Goal: Task Accomplishment & Management: Manage account settings

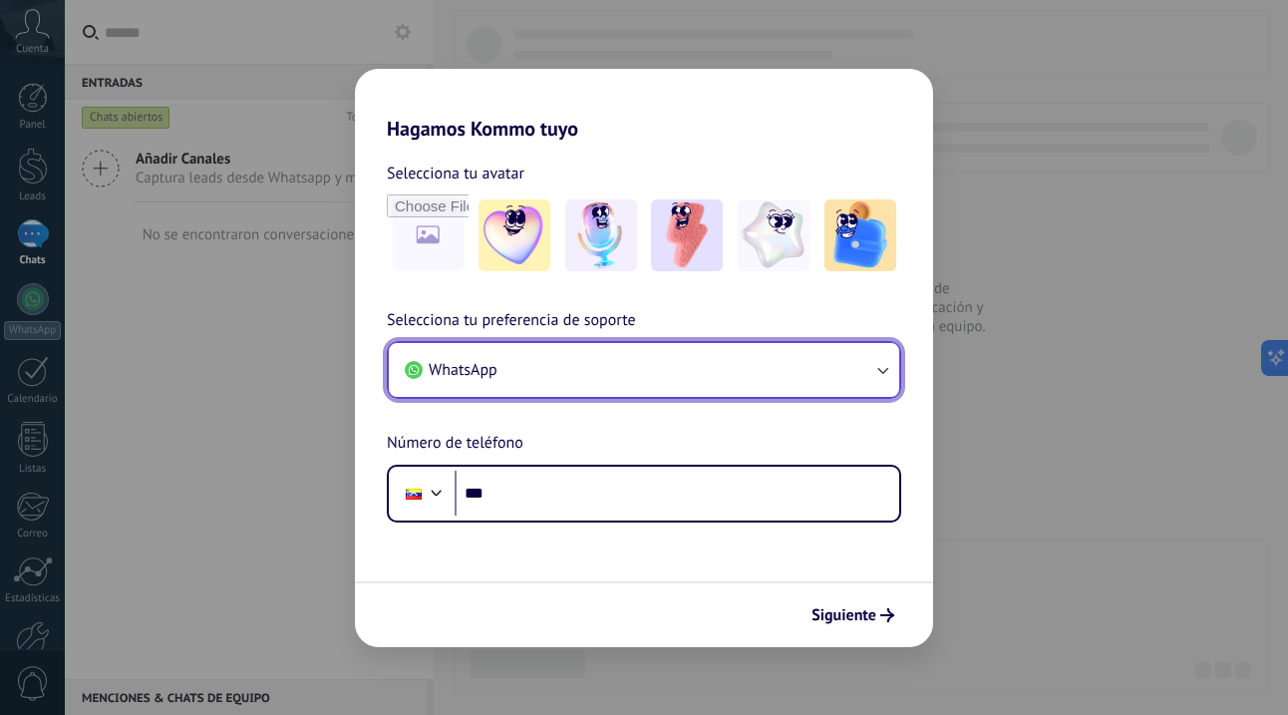
click at [870, 377] on button "WhatsApp" at bounding box center [644, 370] width 511 height 54
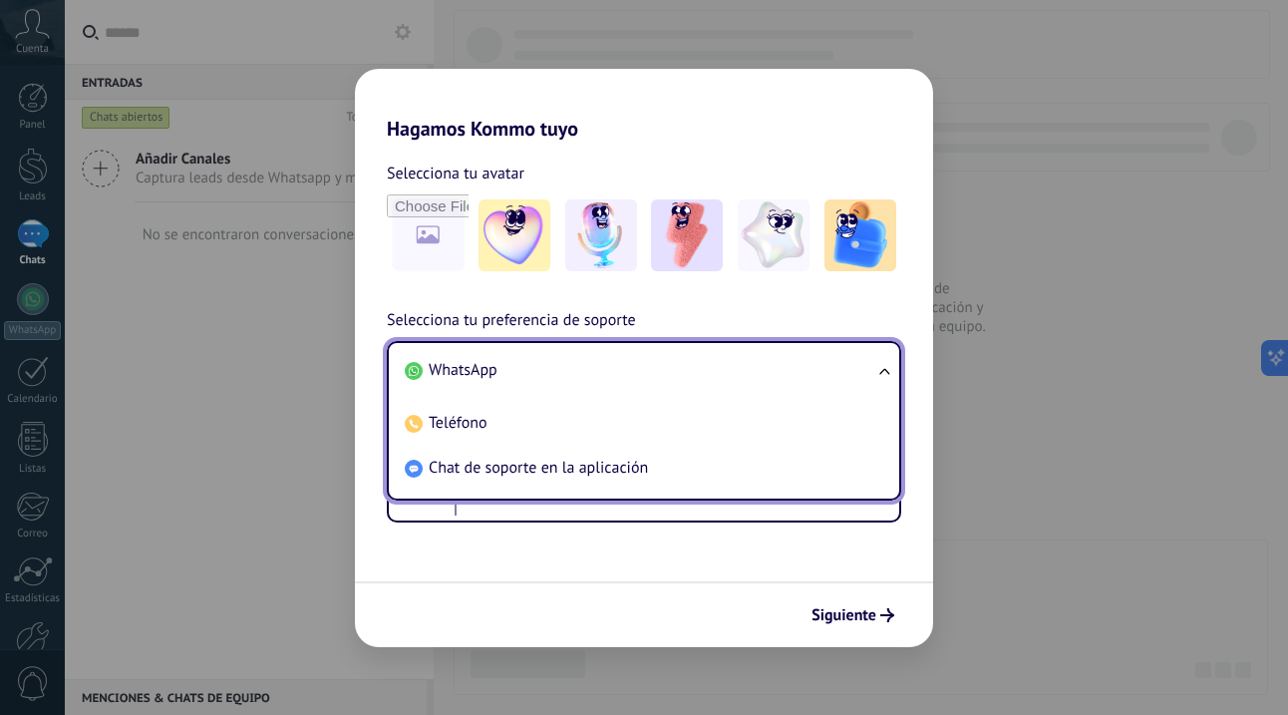
click at [870, 377] on li "WhatsApp" at bounding box center [640, 370] width 487 height 45
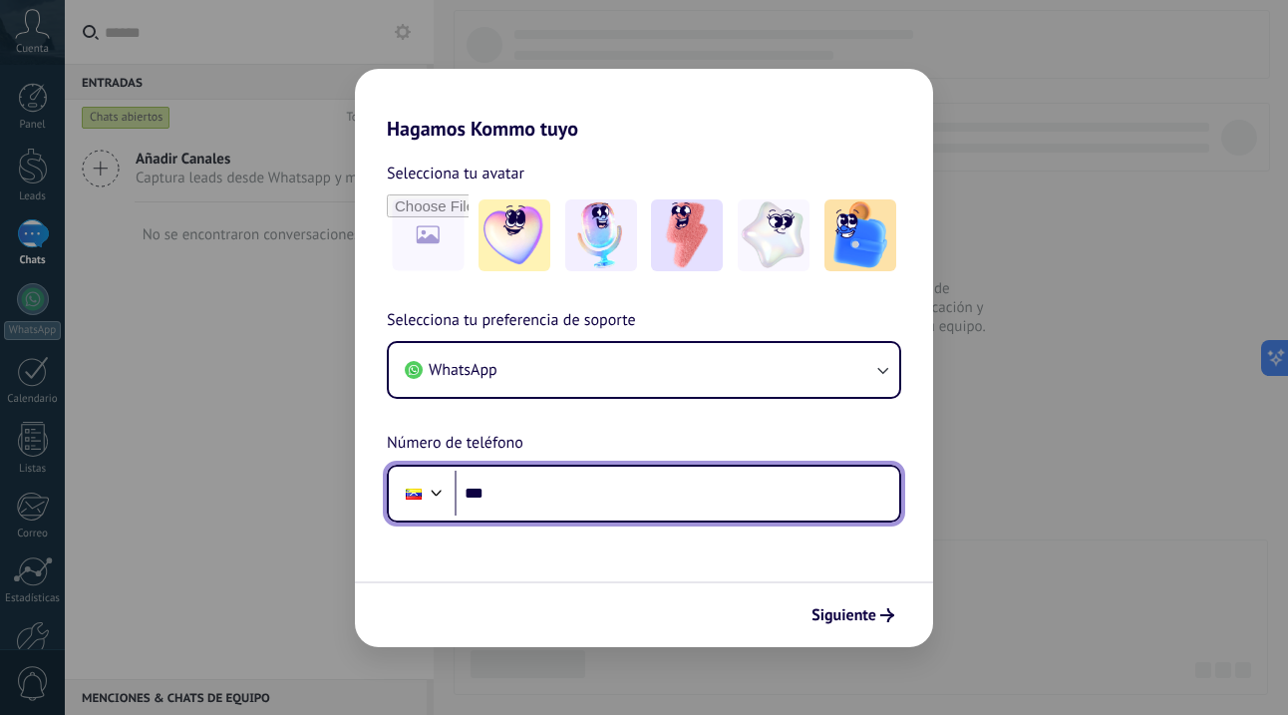
click at [561, 506] on input "***" at bounding box center [677, 494] width 445 height 46
type input "***"
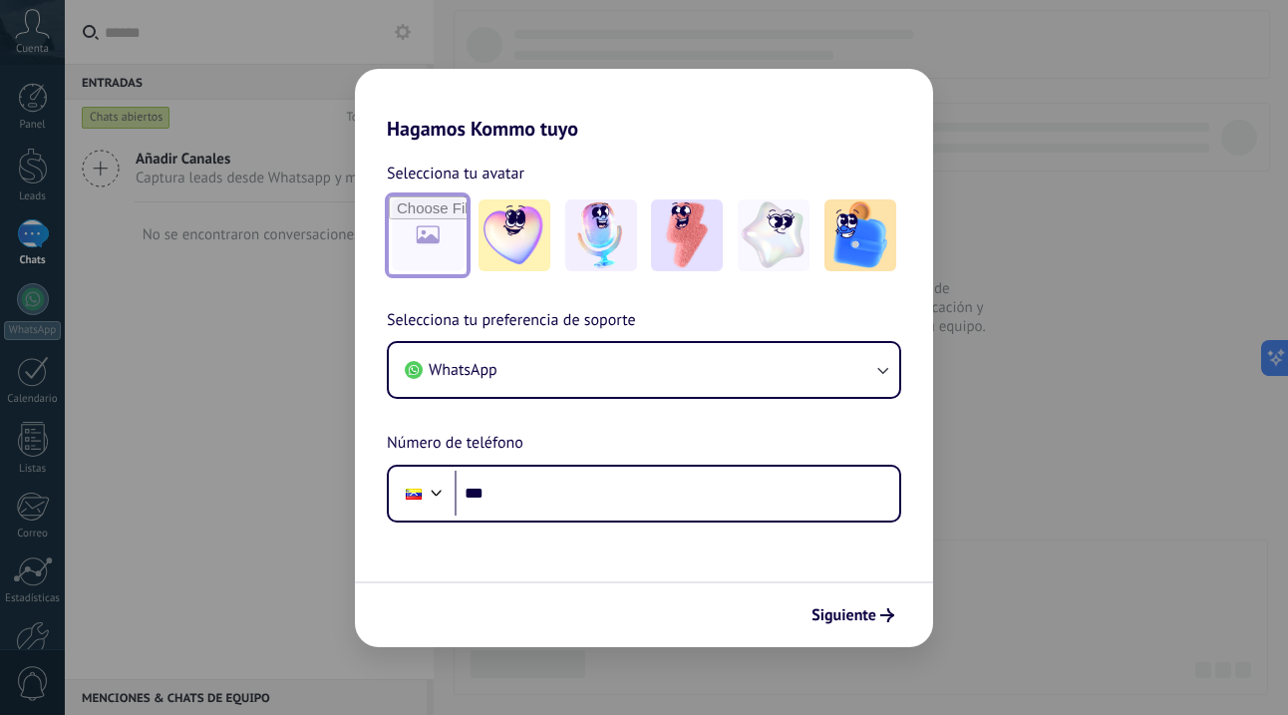
click at [422, 232] on input "file" at bounding box center [428, 235] width 78 height 78
type input "**********"
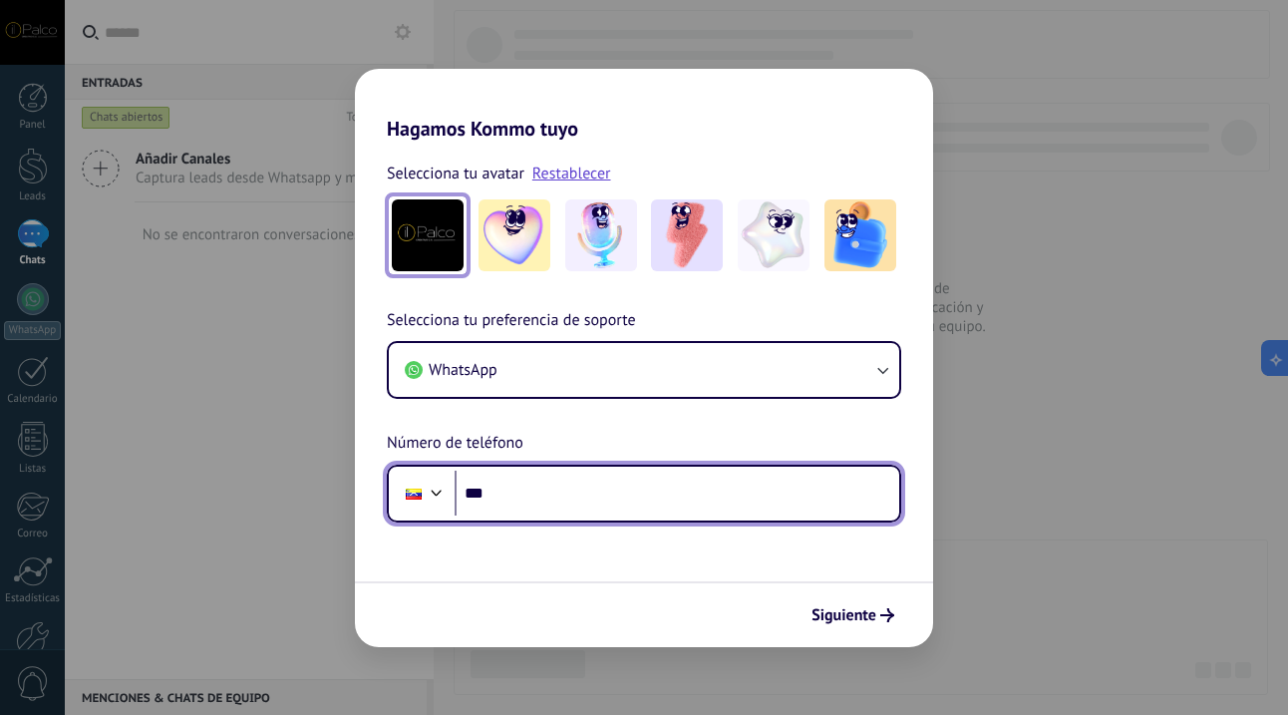
click at [714, 503] on input "***" at bounding box center [677, 494] width 445 height 46
type input "**********"
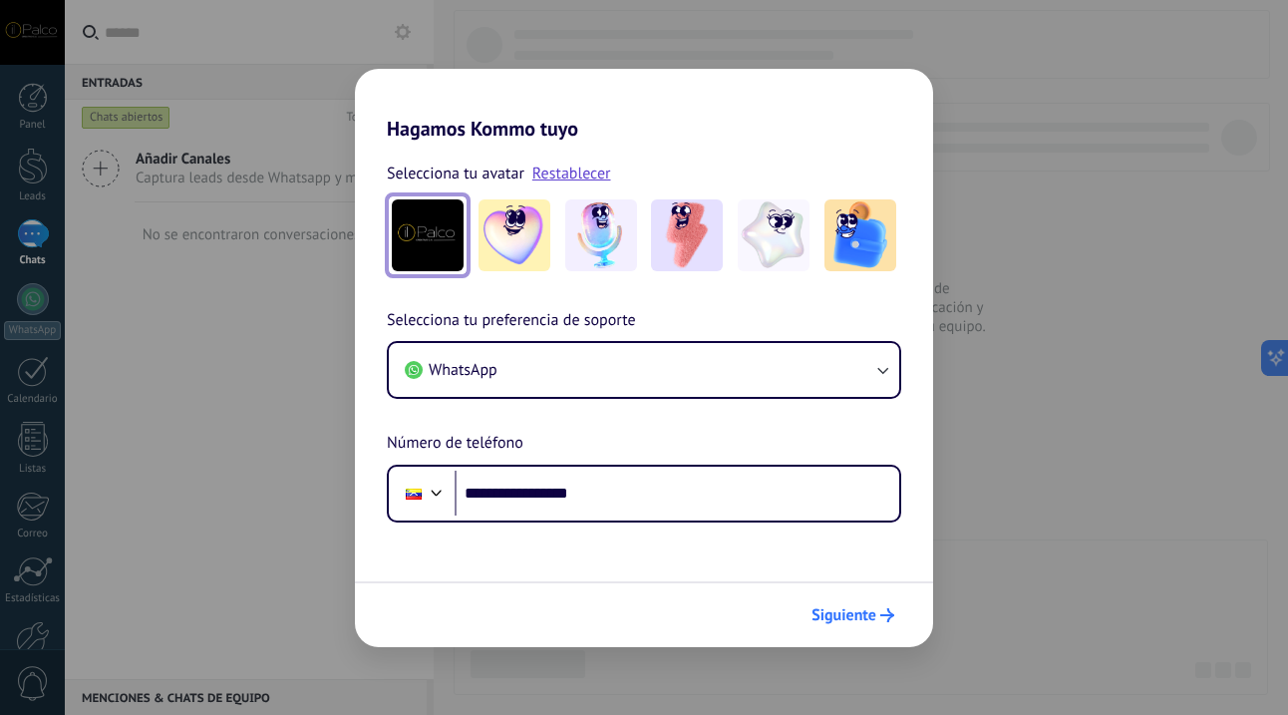
click at [868, 621] on span "Siguiente" at bounding box center [844, 615] width 65 height 14
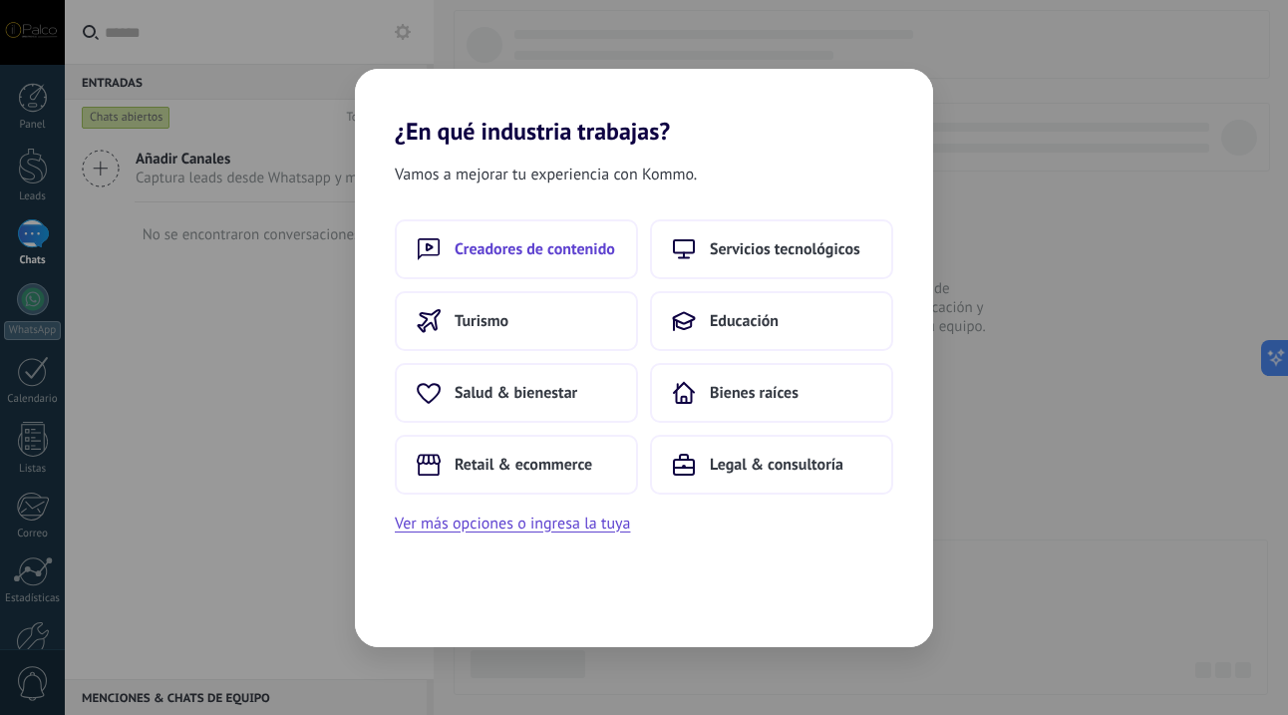
click at [531, 242] on span "Creadores de contenido" at bounding box center [535, 249] width 161 height 20
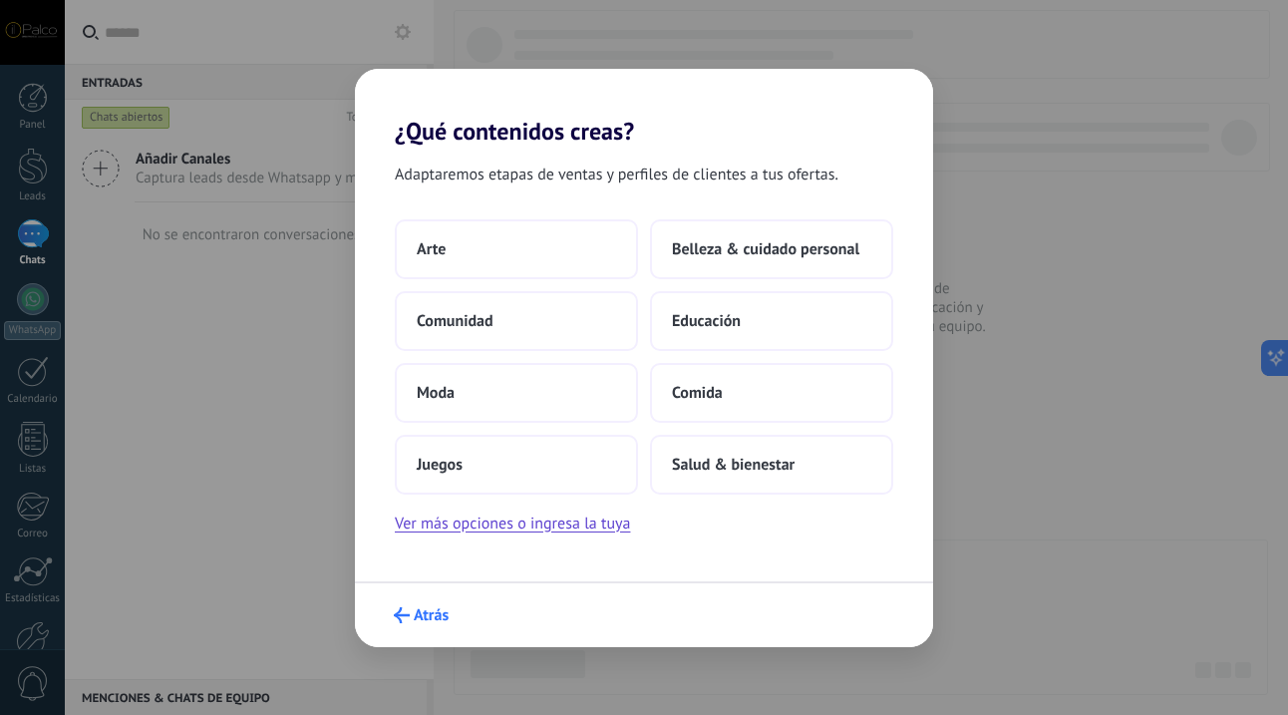
click at [428, 613] on span "Atrás" at bounding box center [431, 615] width 35 height 14
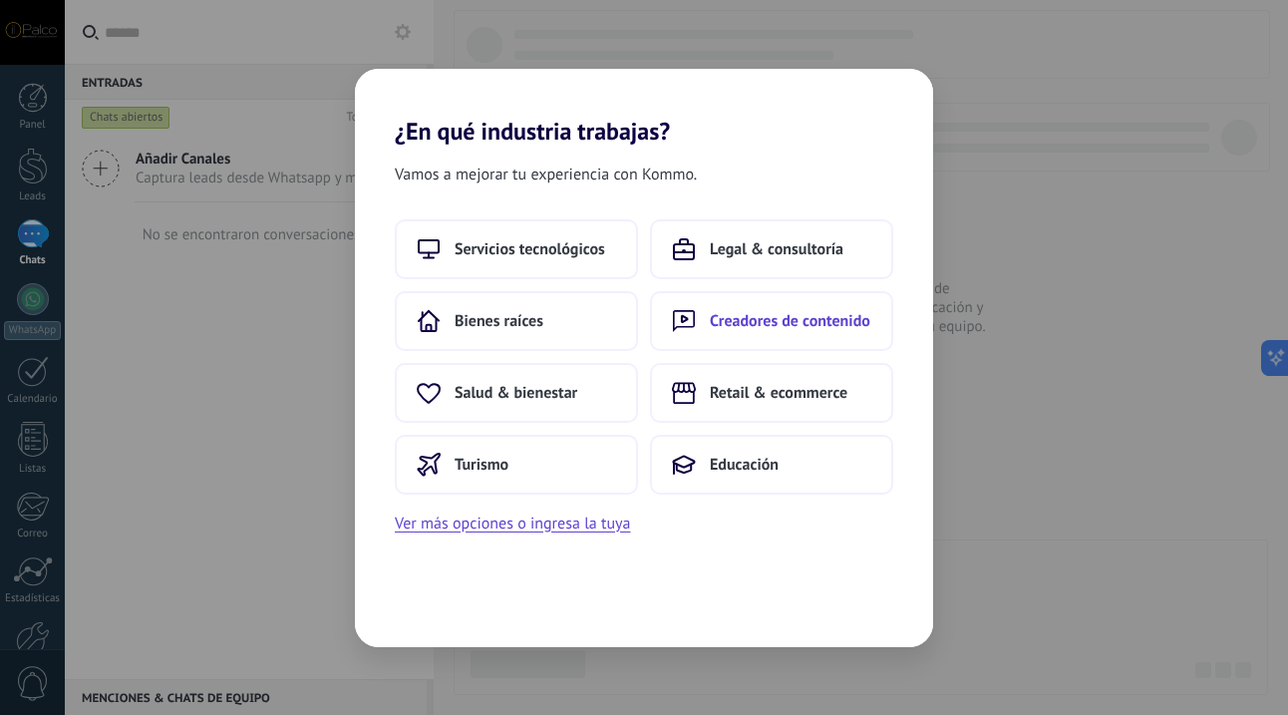
click at [756, 324] on span "Creadores de contenido" at bounding box center [790, 321] width 161 height 20
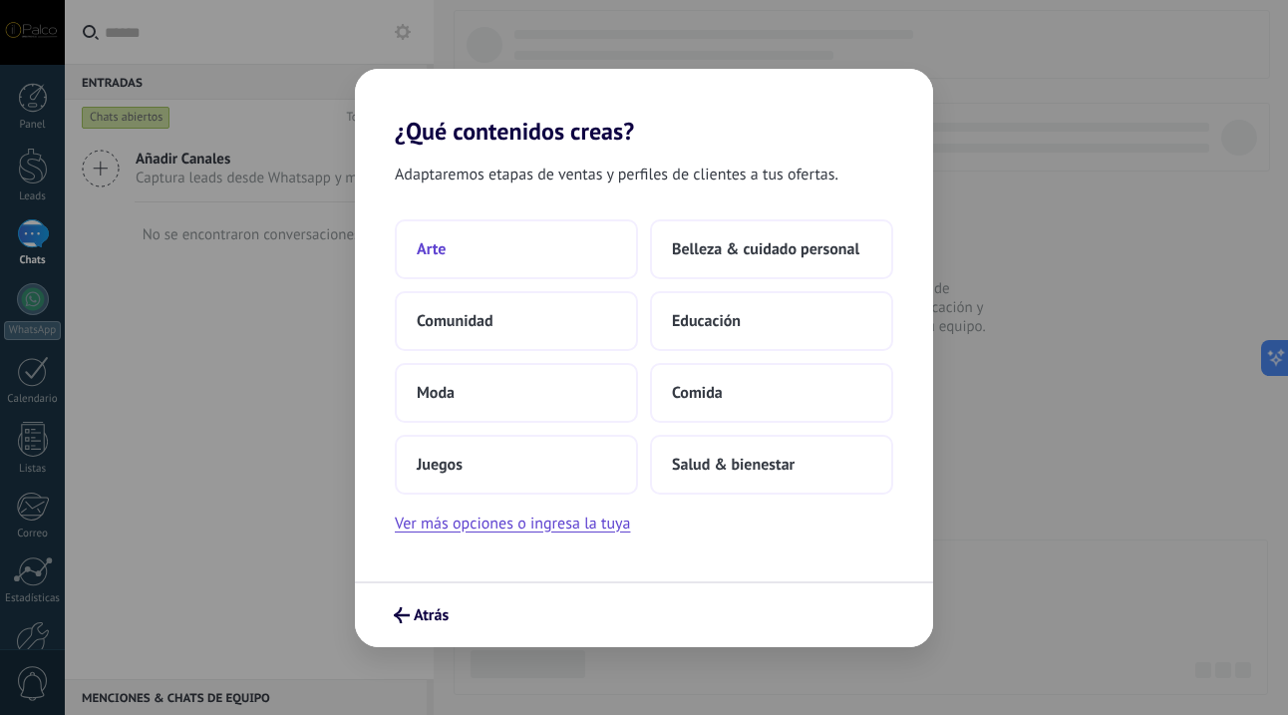
click at [521, 227] on button "Arte" at bounding box center [516, 249] width 243 height 60
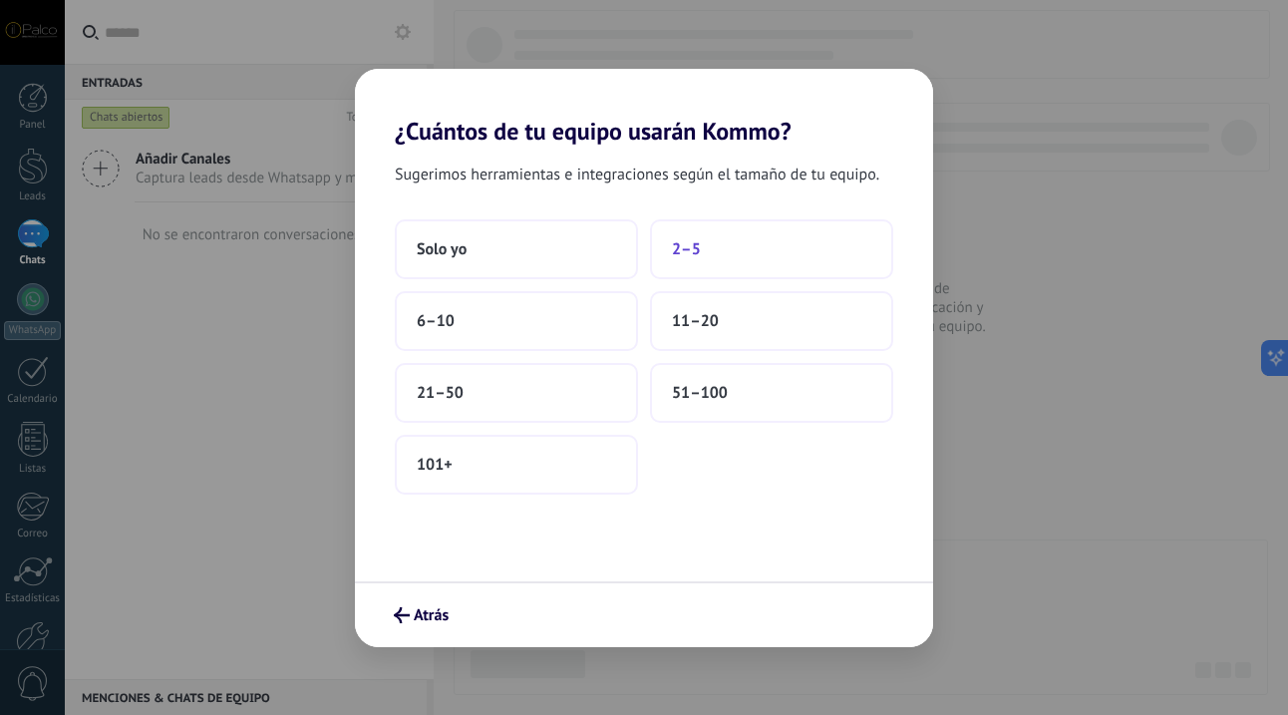
click at [759, 240] on button "2–5" at bounding box center [771, 249] width 243 height 60
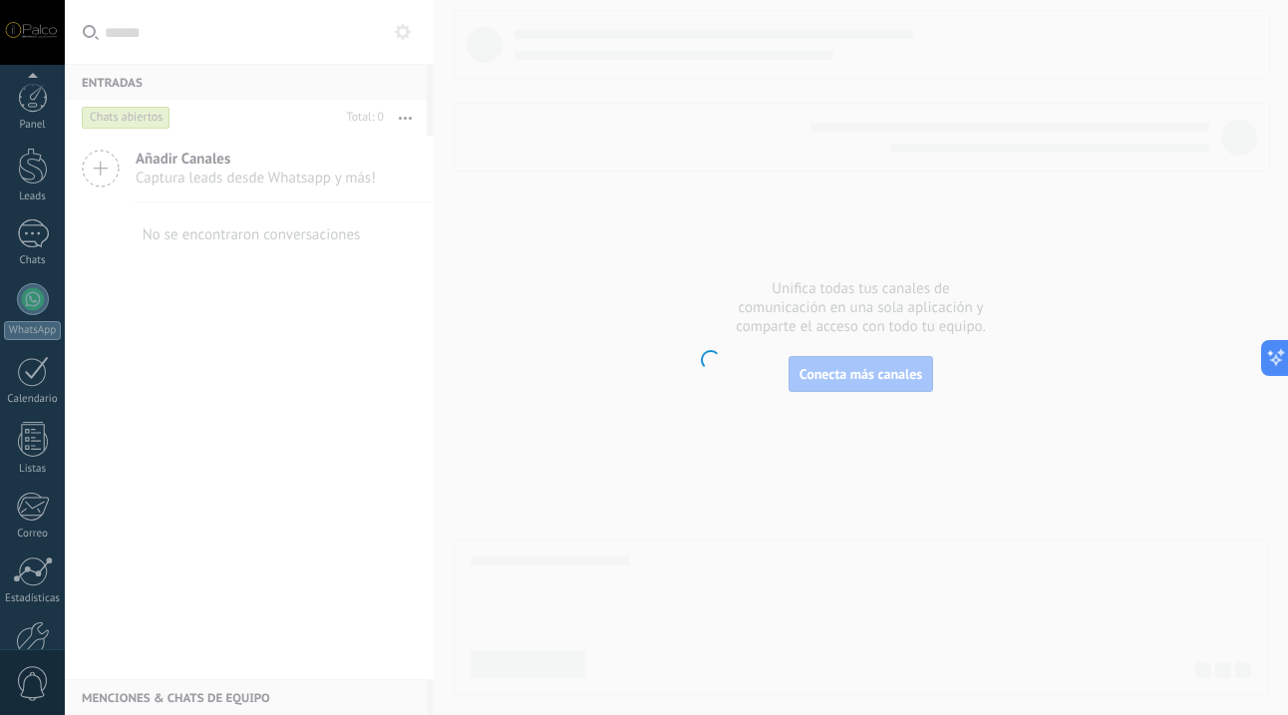
scroll to position [115, 0]
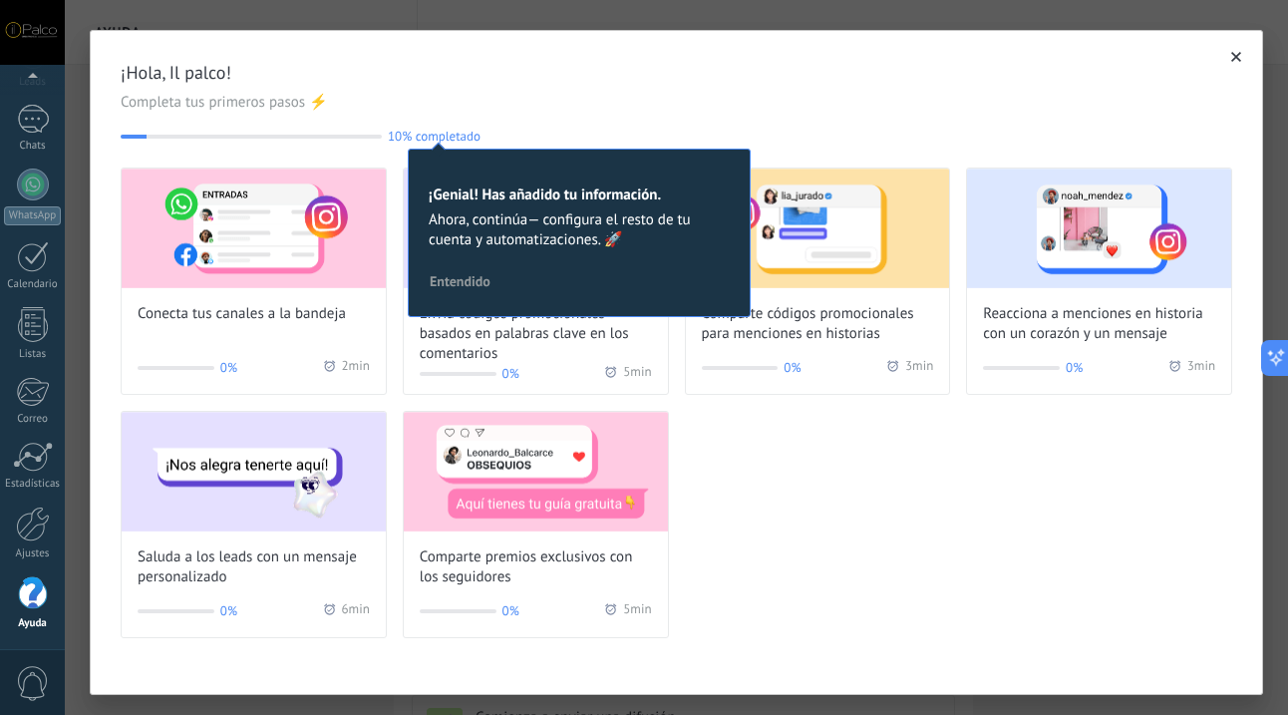
click at [1193, 540] on div "Conecta tus canales a la bandeja 0% 2 min Envía códigos promocionales basados e…" at bounding box center [677, 403] width 1112 height 471
click at [1231, 56] on icon "button" at bounding box center [1236, 57] width 10 height 10
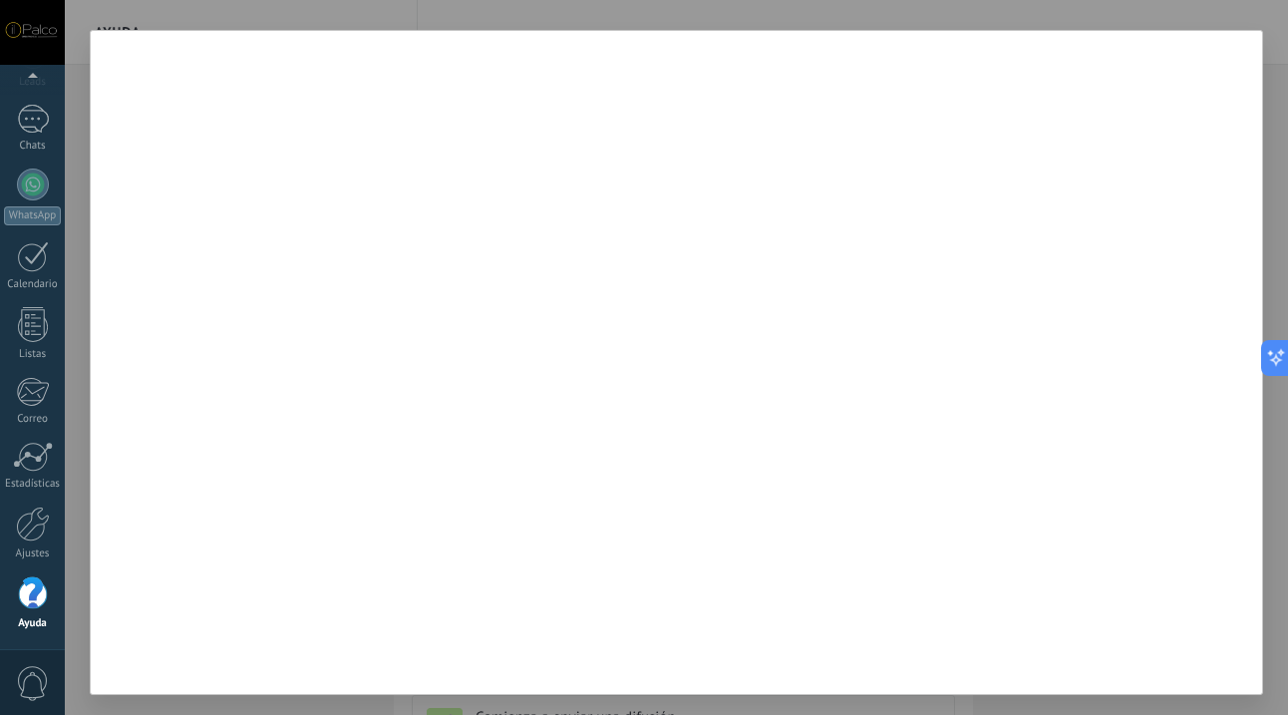
click at [653, 14] on div at bounding box center [676, 357] width 1223 height 715
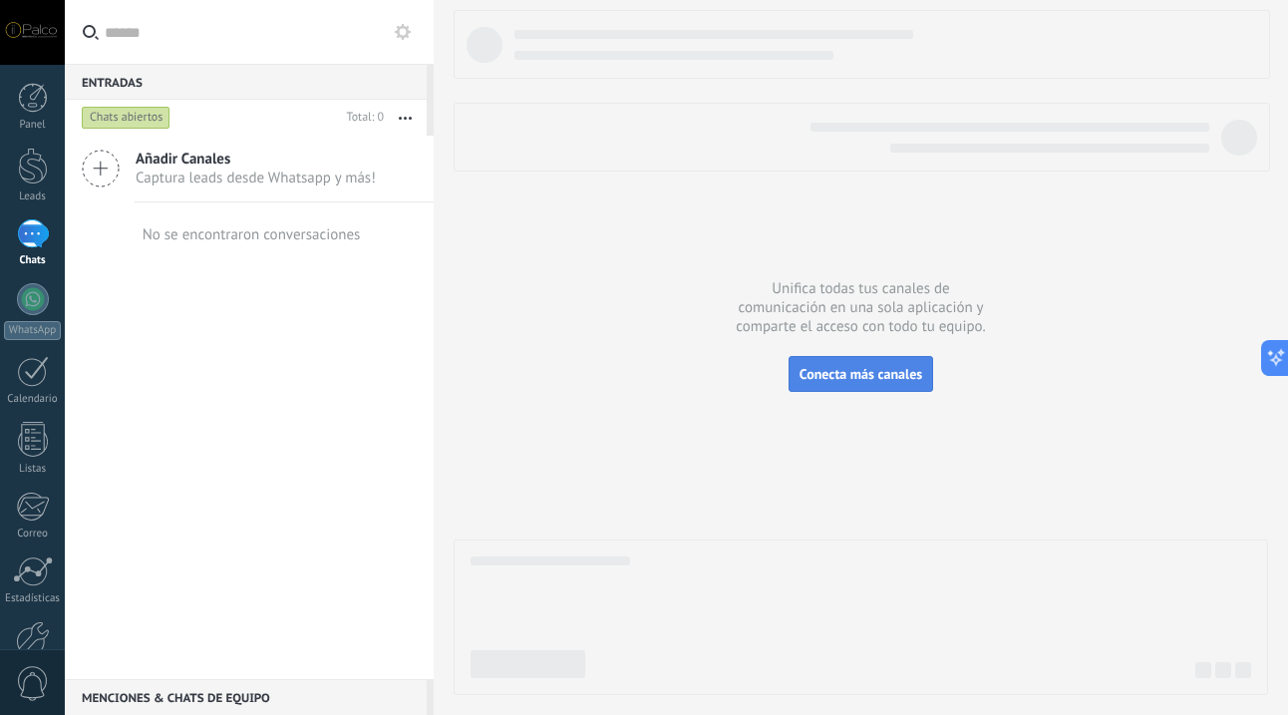
click at [856, 377] on span "Conecta más canales" at bounding box center [861, 374] width 123 height 18
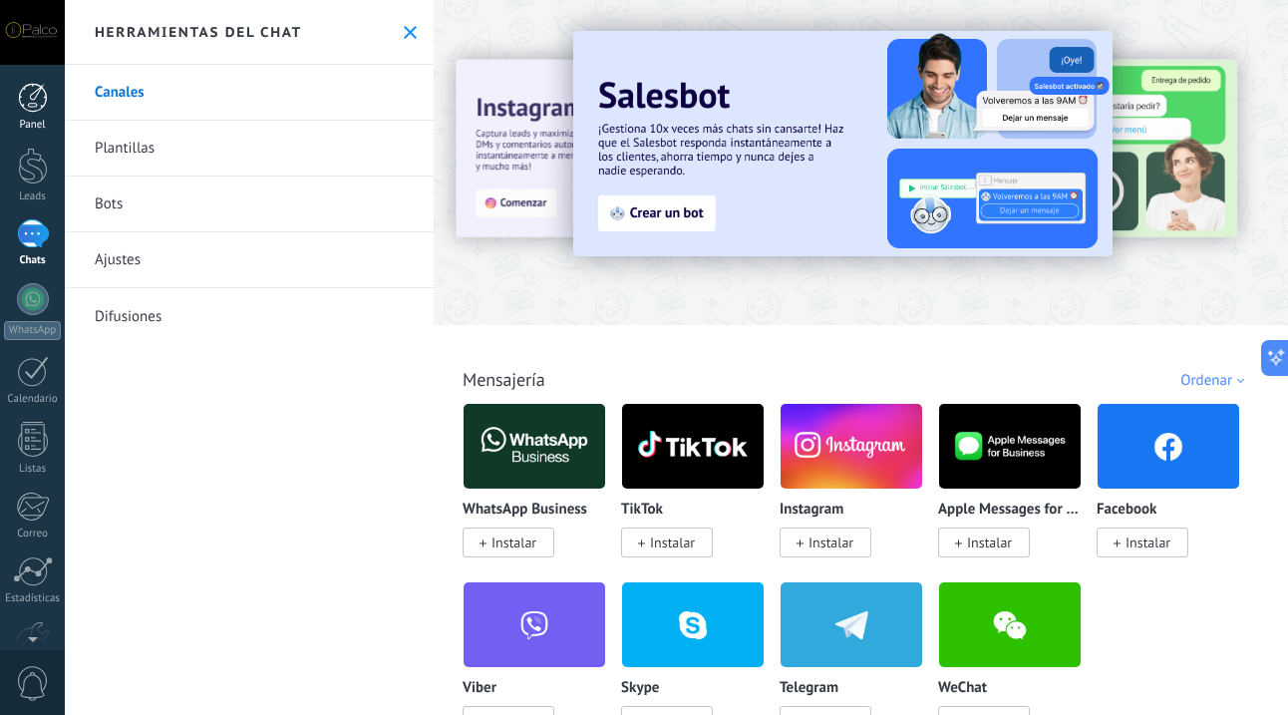
click at [32, 114] on link "Panel" at bounding box center [32, 107] width 65 height 49
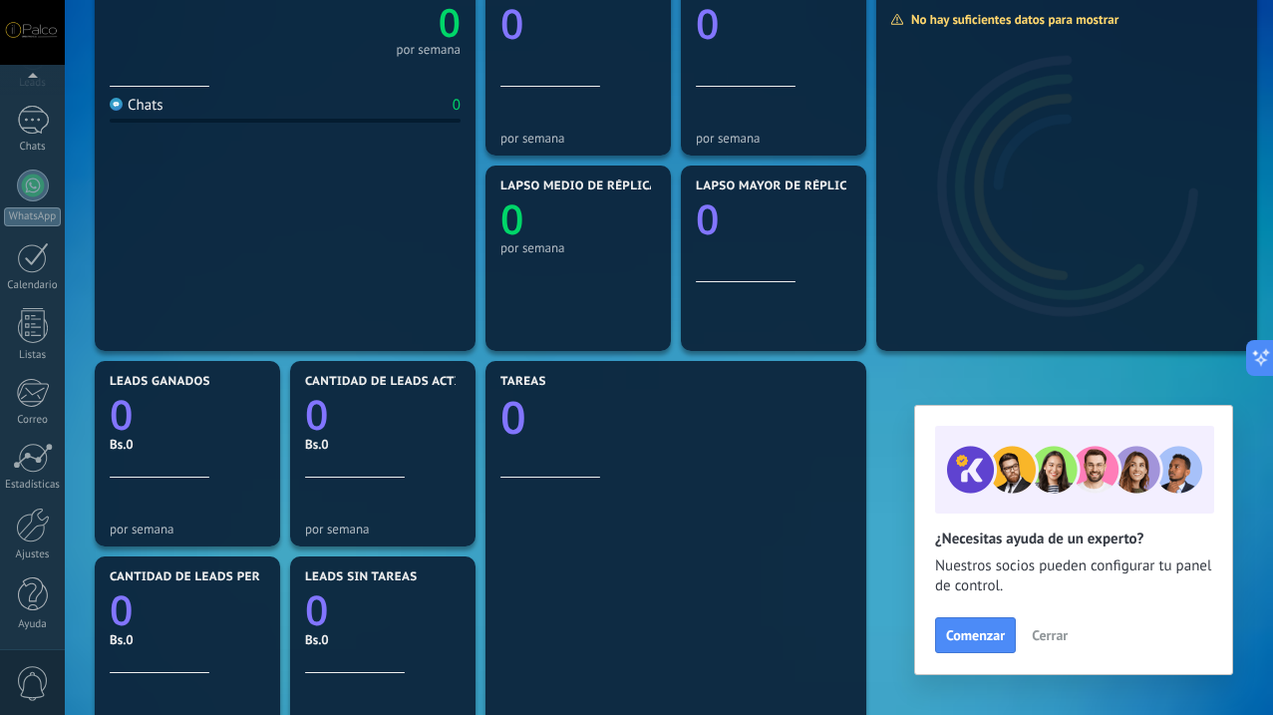
scroll to position [115, 0]
click at [30, 558] on div "Ajustes" at bounding box center [33, 553] width 58 height 13
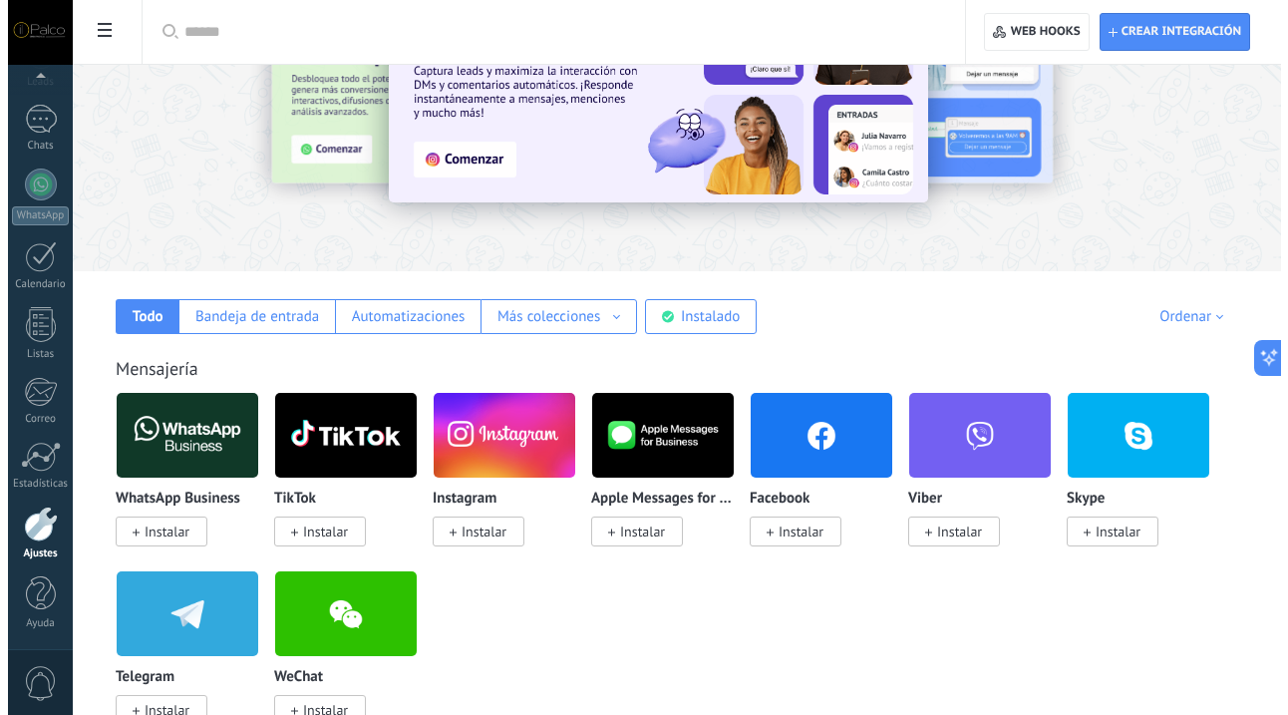
scroll to position [190, 0]
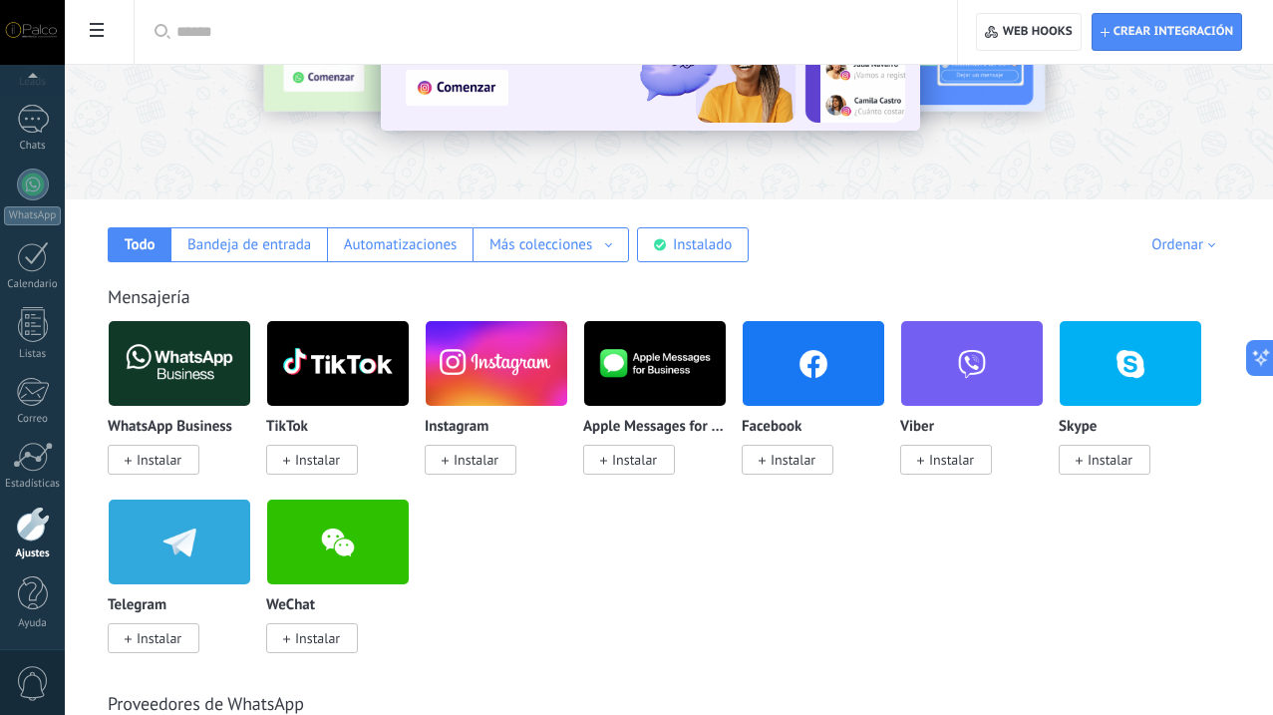
click at [181, 463] on span "Instalar" at bounding box center [159, 460] width 45 height 18
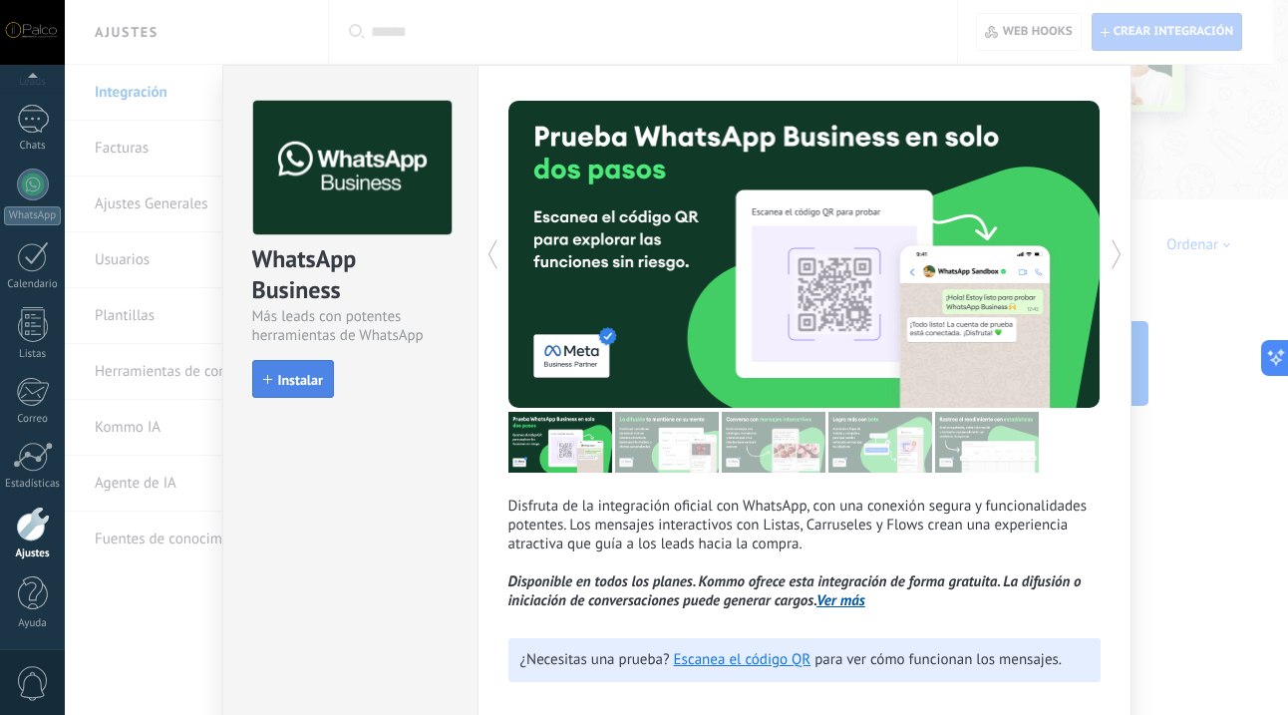
click at [307, 374] on span "Instalar" at bounding box center [300, 380] width 45 height 14
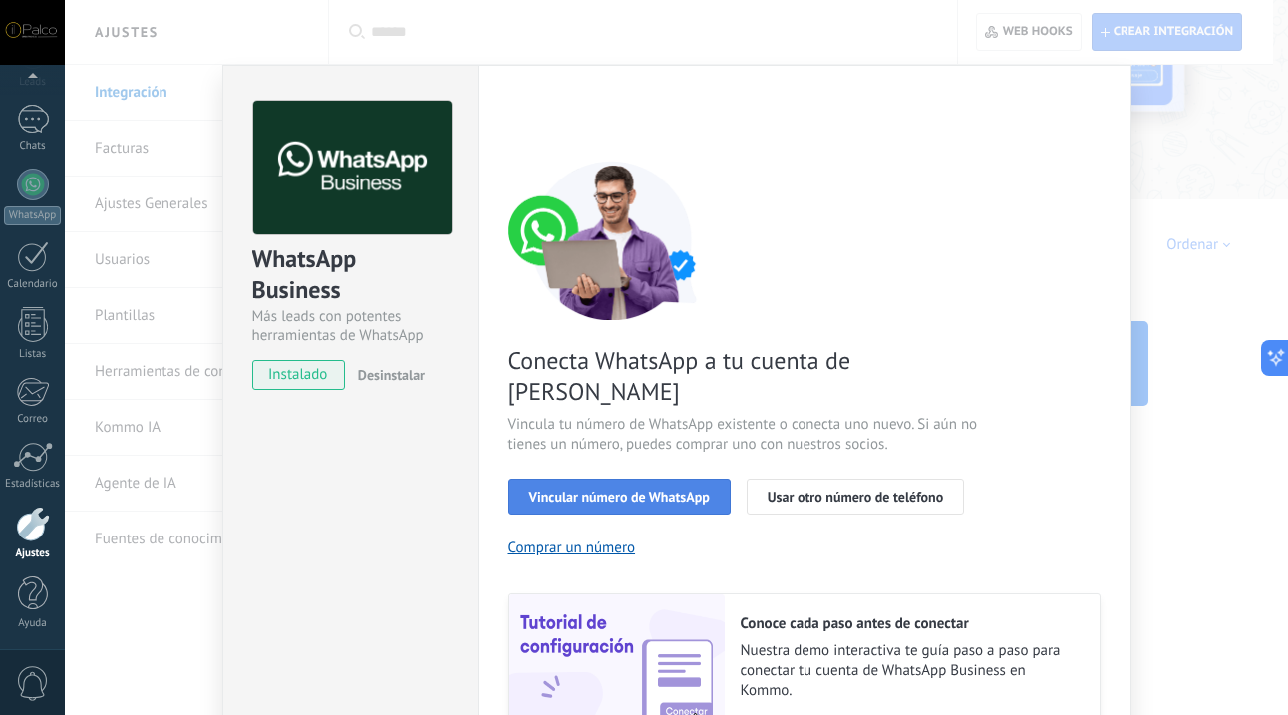
click at [674, 479] on button "Vincular número de WhatsApp" at bounding box center [620, 497] width 222 height 36
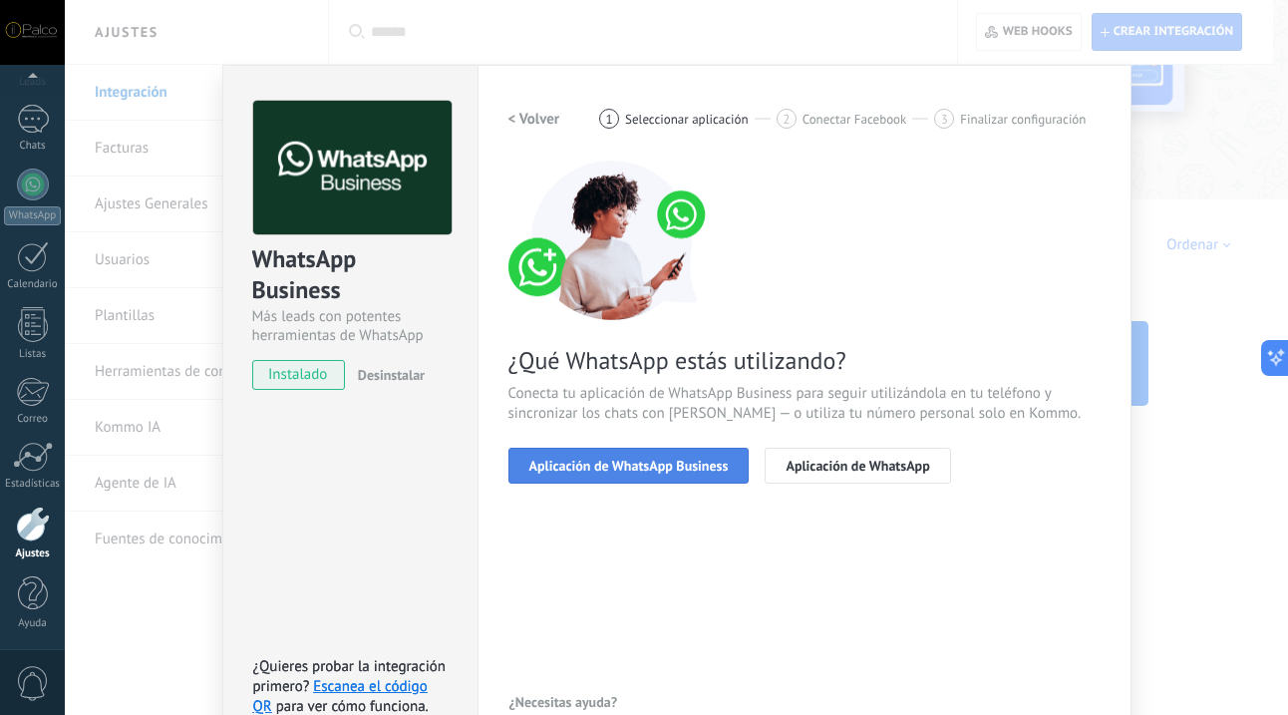
click at [677, 463] on span "Aplicación de WhatsApp Business" at bounding box center [628, 466] width 199 height 14
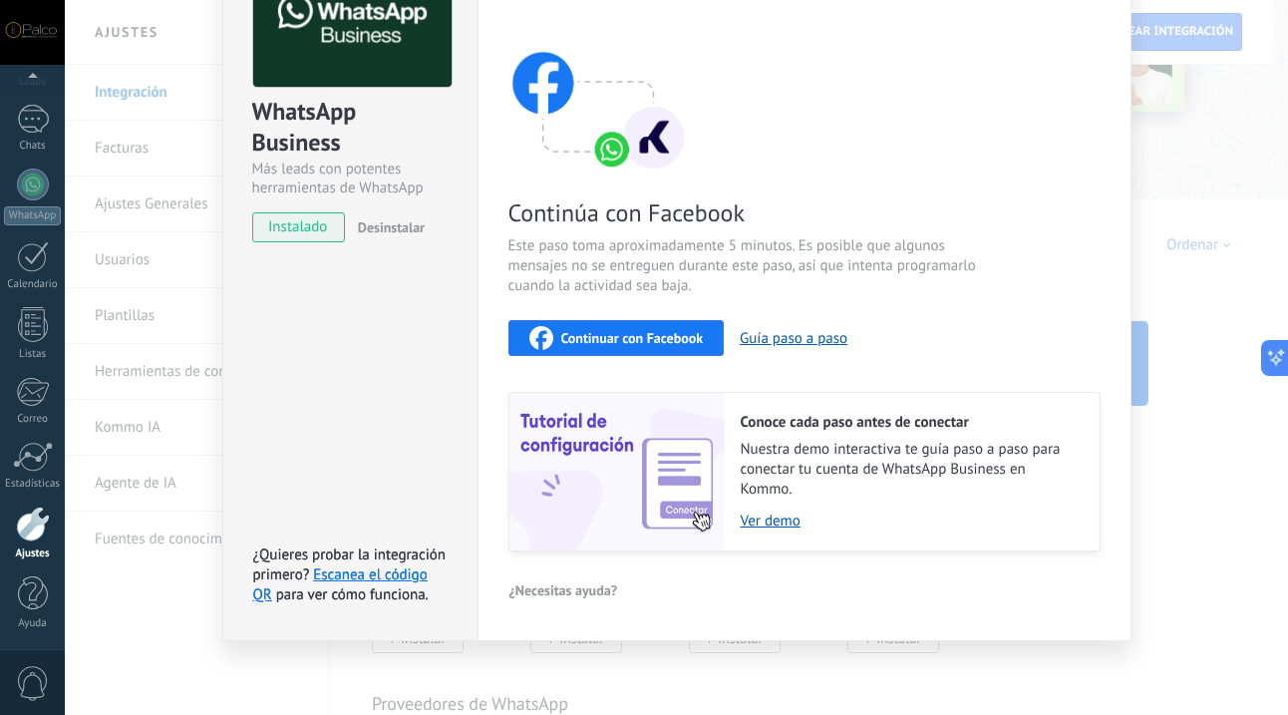
scroll to position [0, 0]
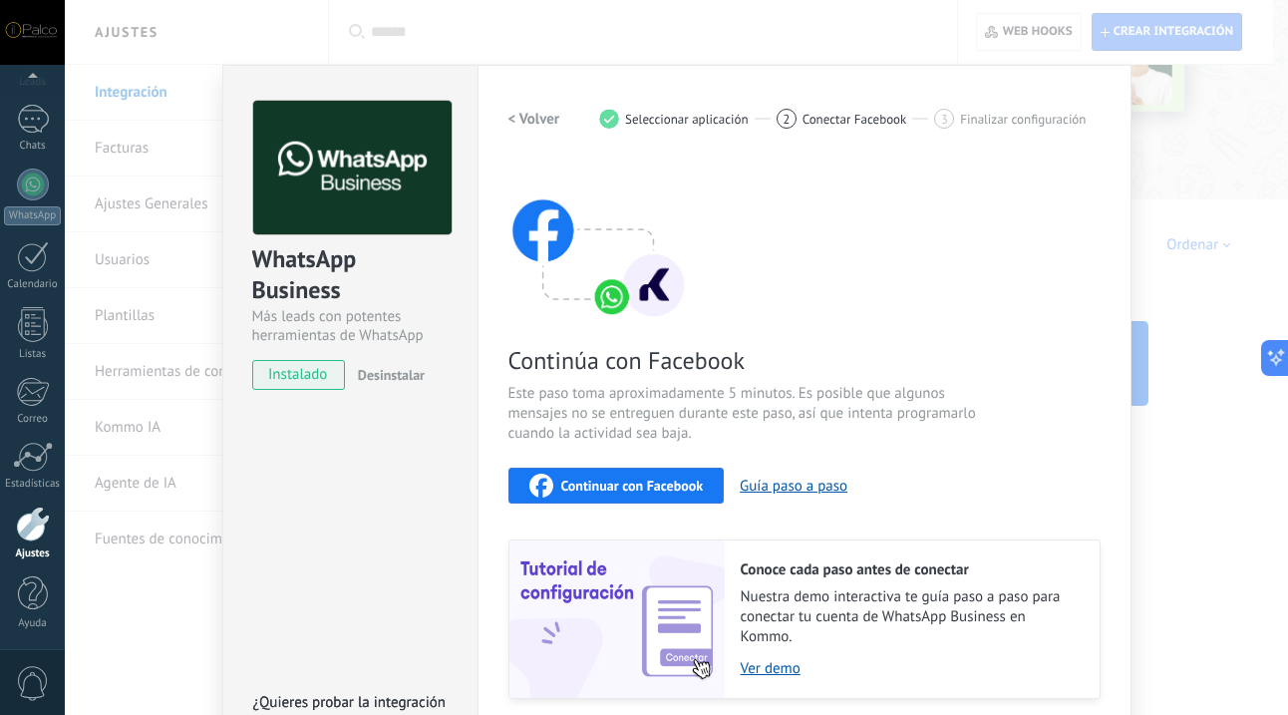
click at [399, 375] on span "Desinstalar" at bounding box center [391, 375] width 67 height 18
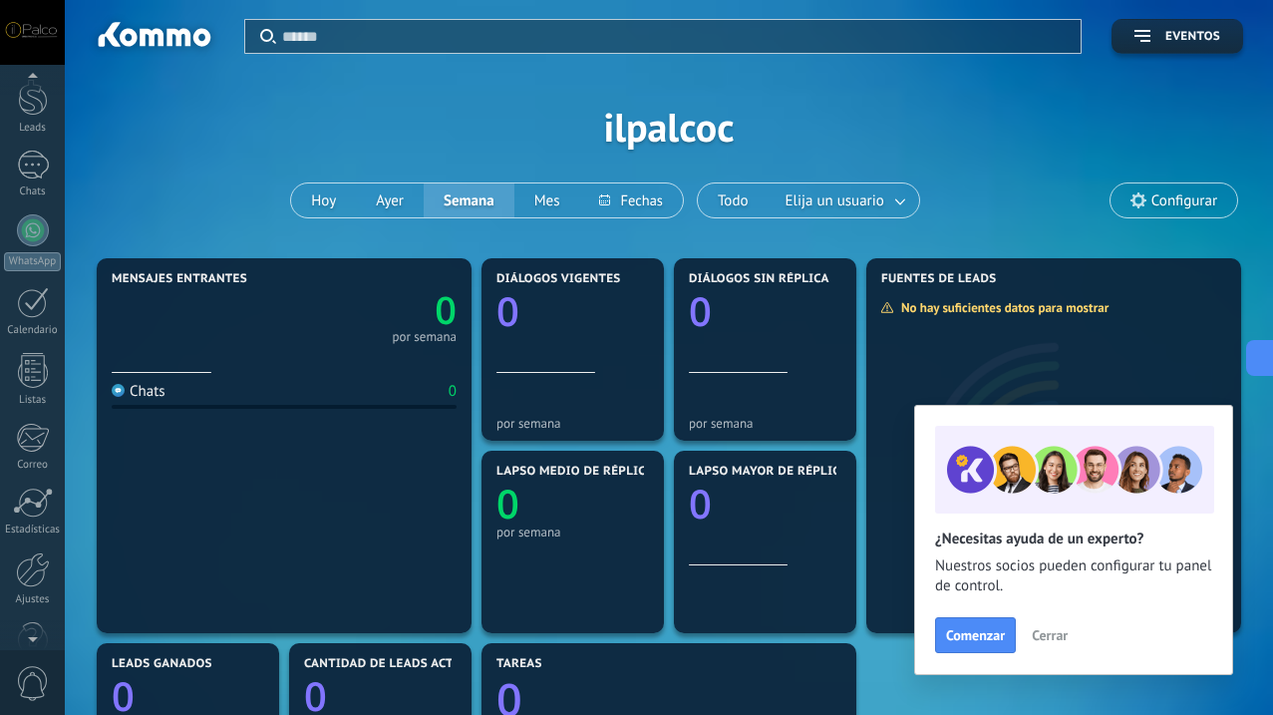
scroll to position [115, 0]
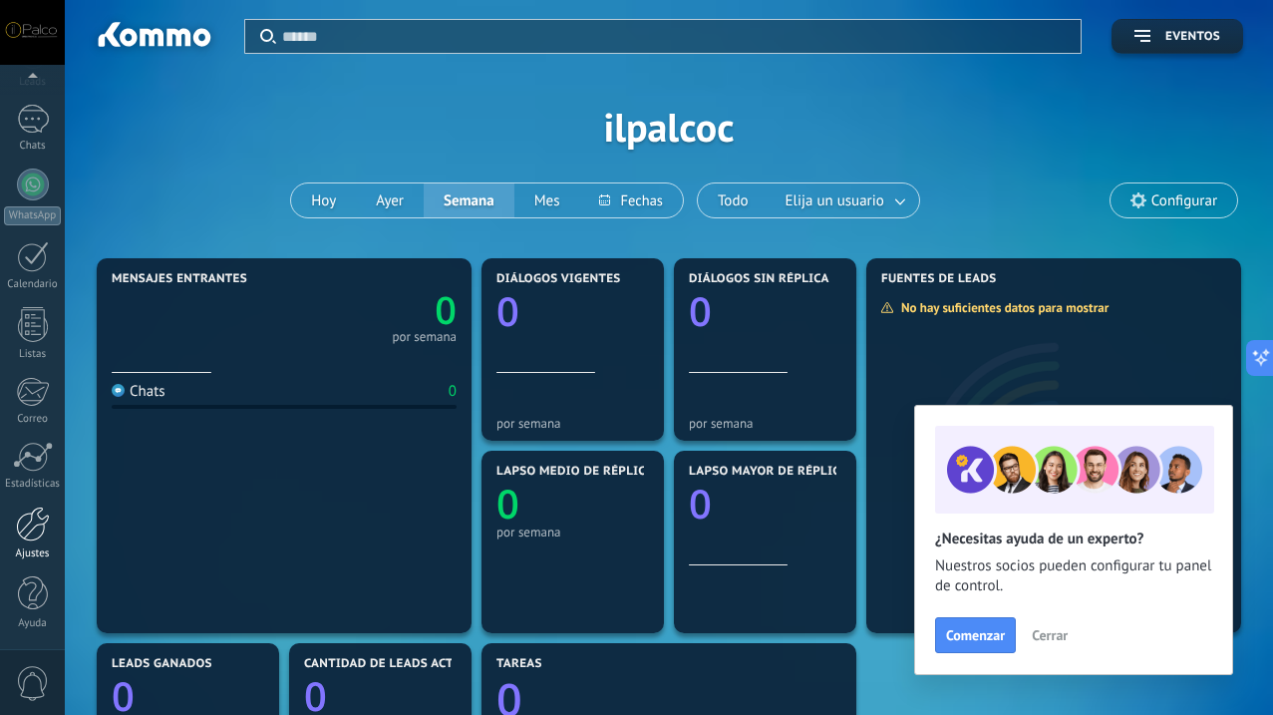
click at [45, 514] on div at bounding box center [33, 524] width 34 height 35
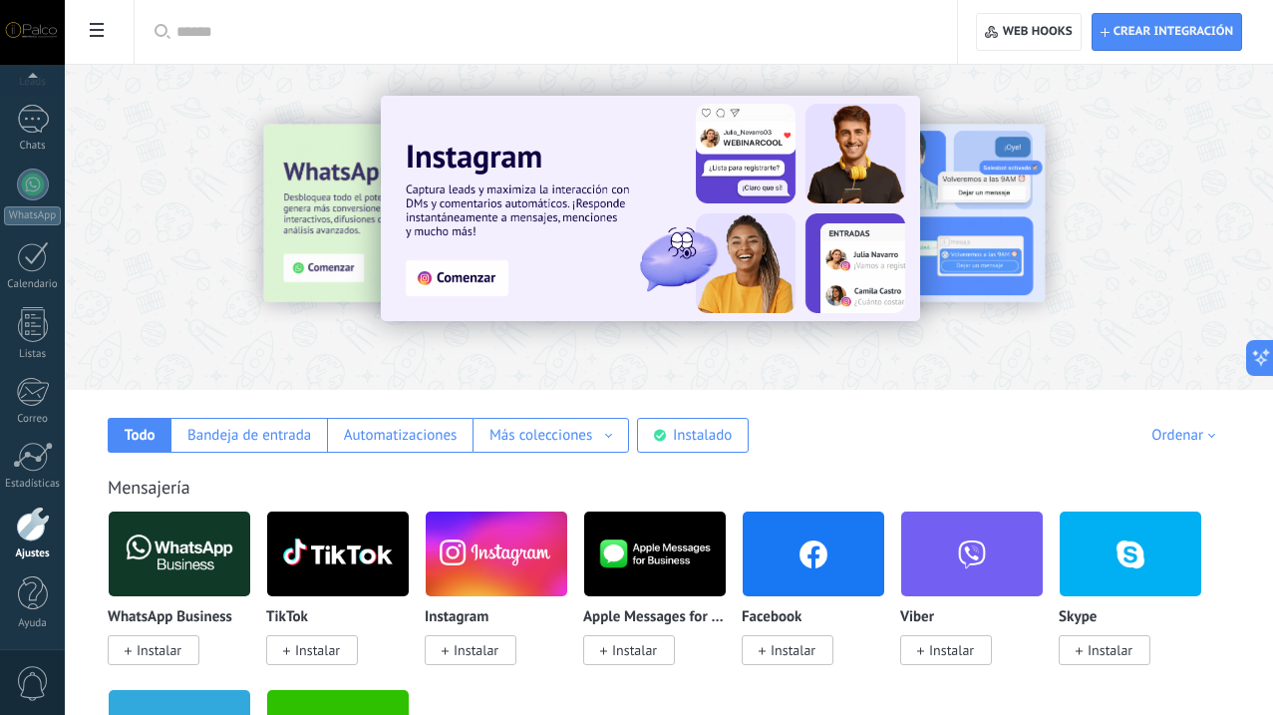
click at [499, 658] on span "Instalar" at bounding box center [476, 650] width 45 height 18
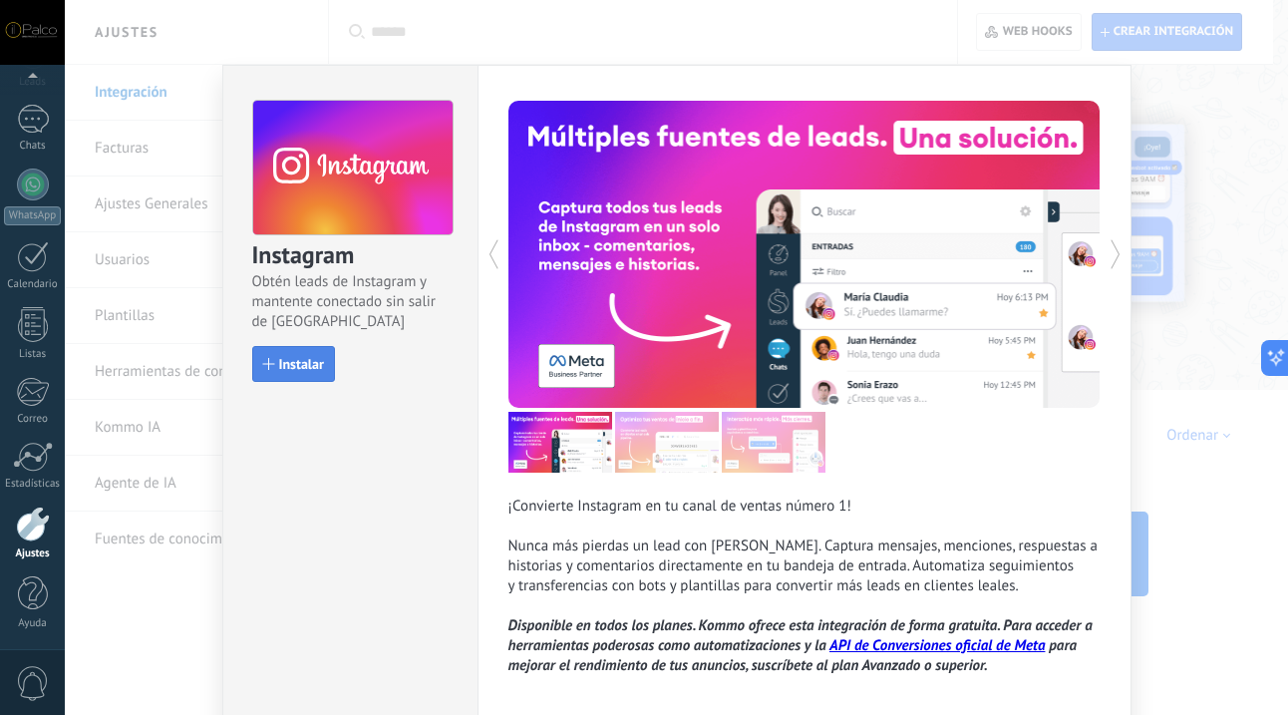
click at [304, 366] on span "Instalar" at bounding box center [301, 364] width 45 height 14
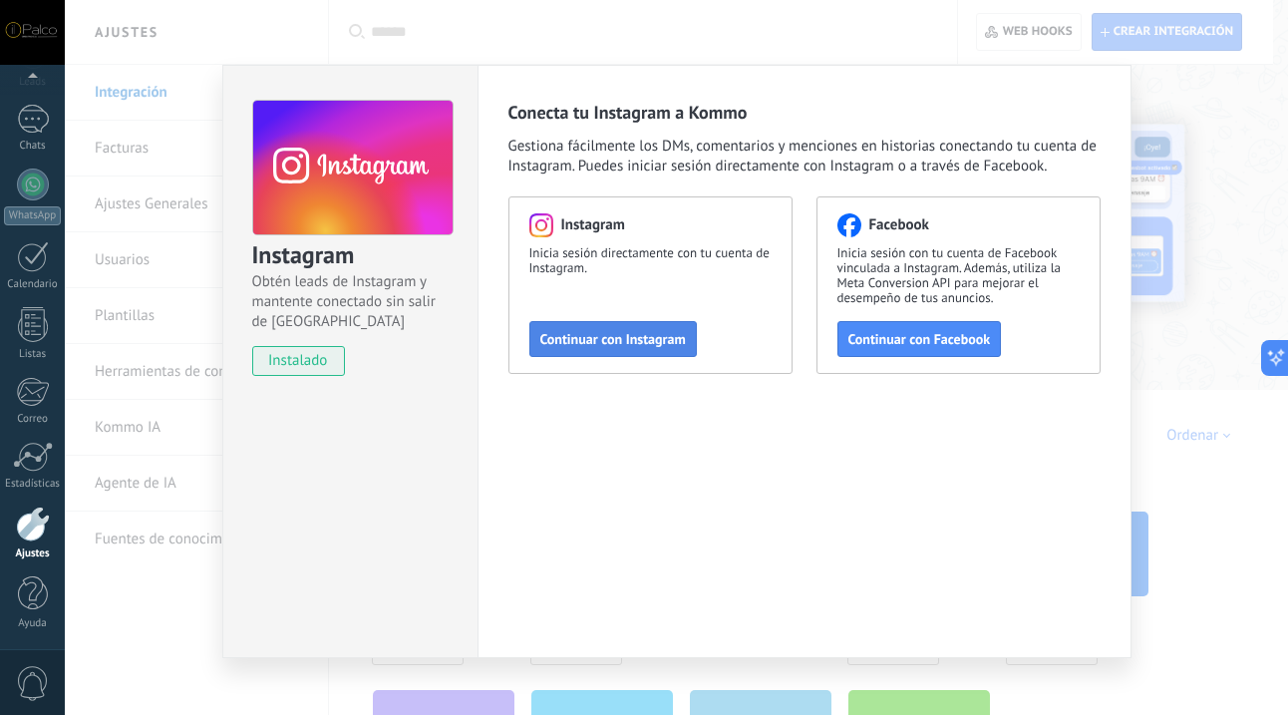
click at [613, 333] on span "Continuar con Instagram" at bounding box center [613, 339] width 146 height 14
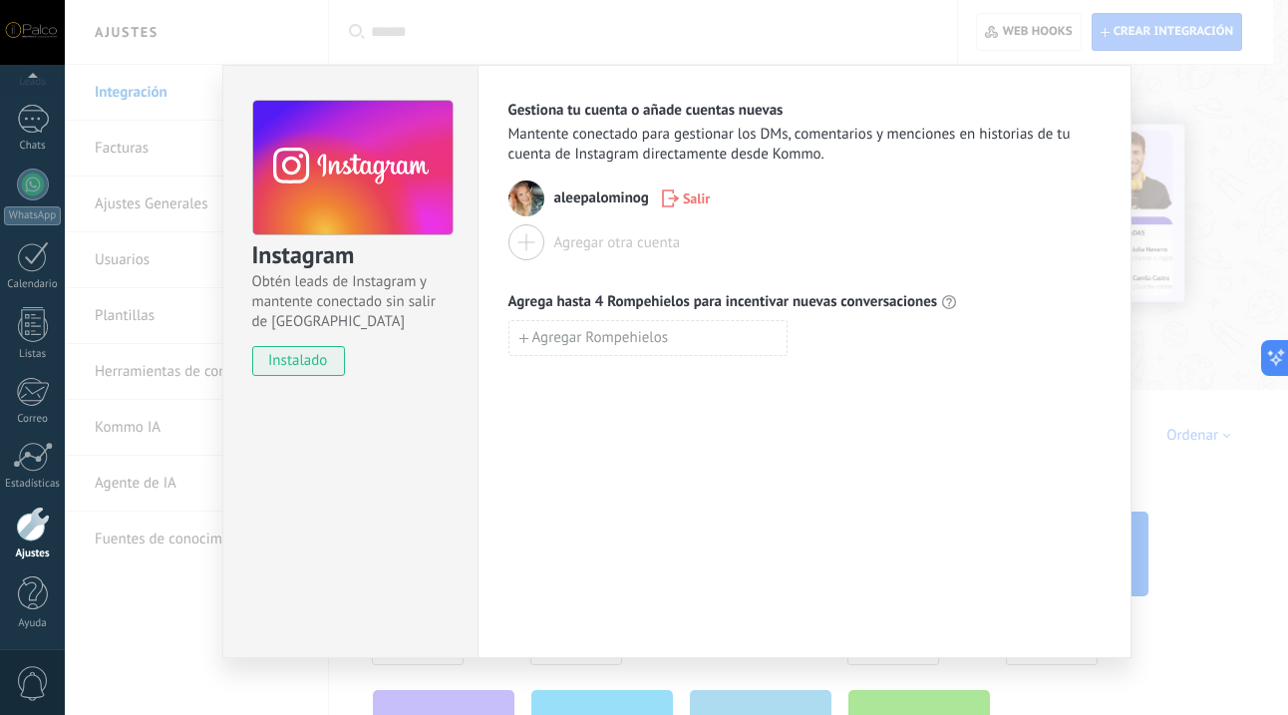
click at [539, 243] on div at bounding box center [527, 242] width 36 height 36
click at [1167, 349] on div "Instagram Obtén leads de Instagram y mantente conectado sin salir de Kommo inst…" at bounding box center [676, 357] width 1223 height 715
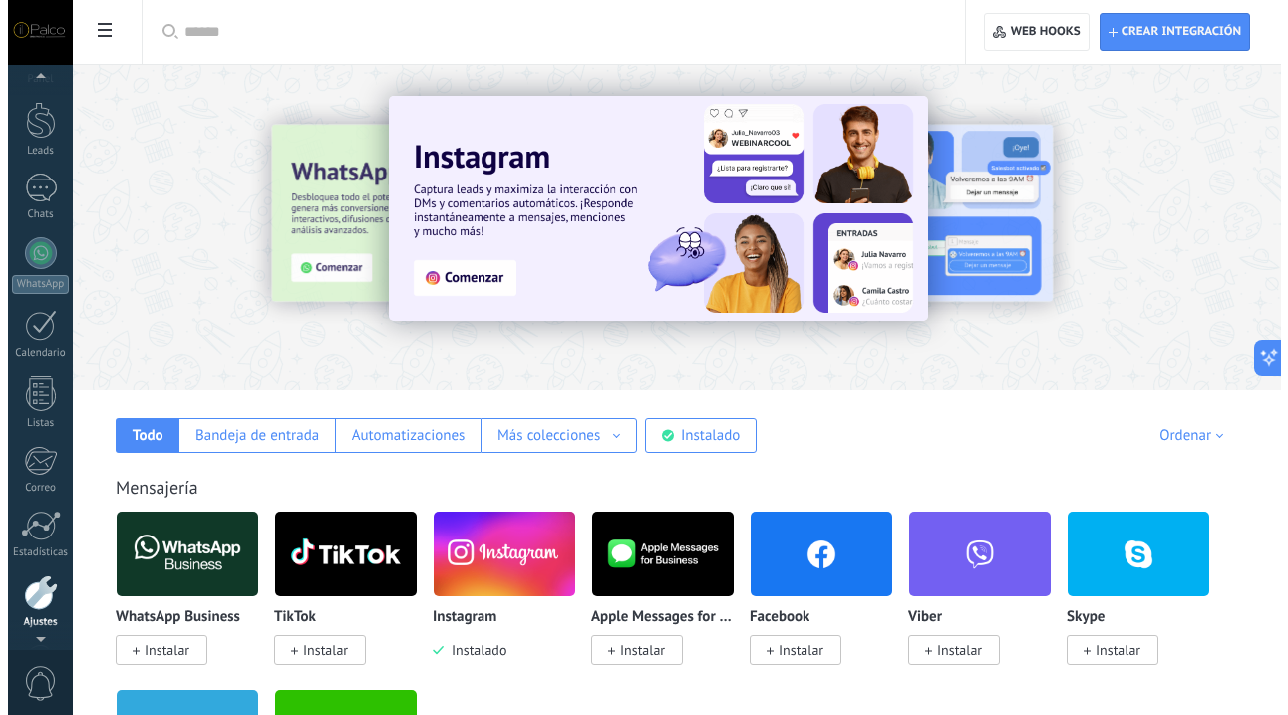
scroll to position [34, 0]
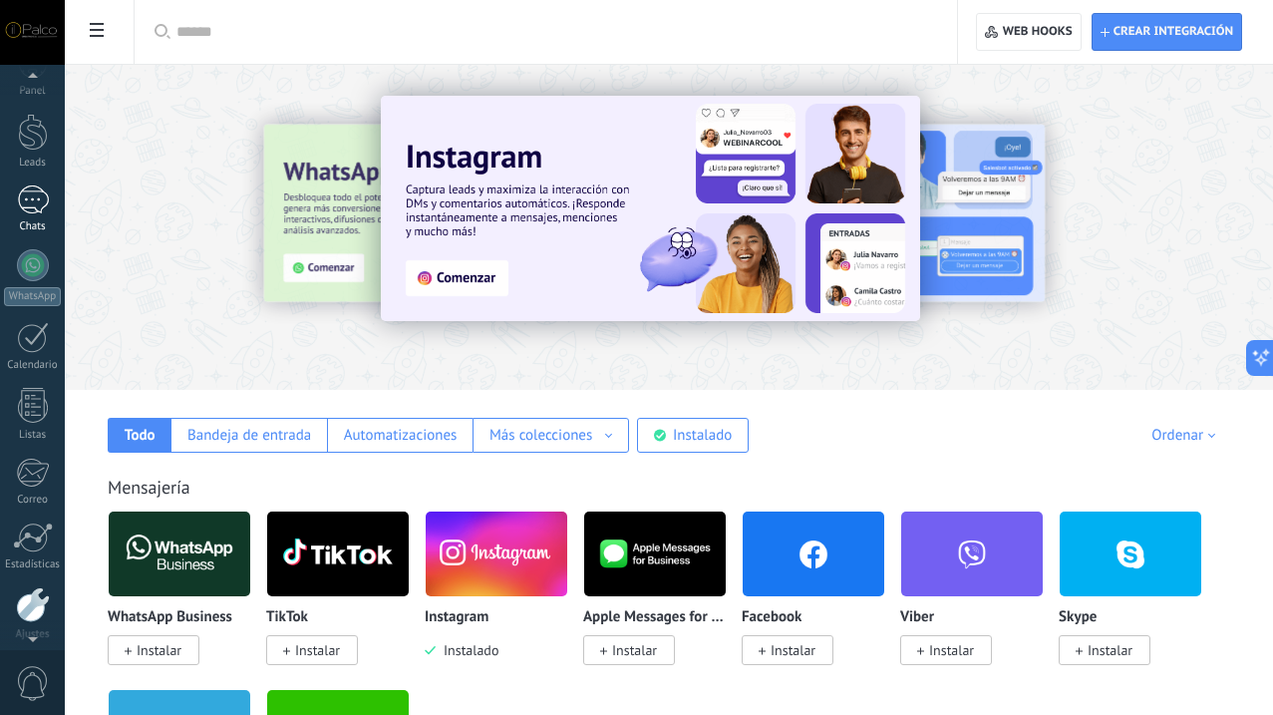
click at [38, 203] on div at bounding box center [33, 199] width 32 height 29
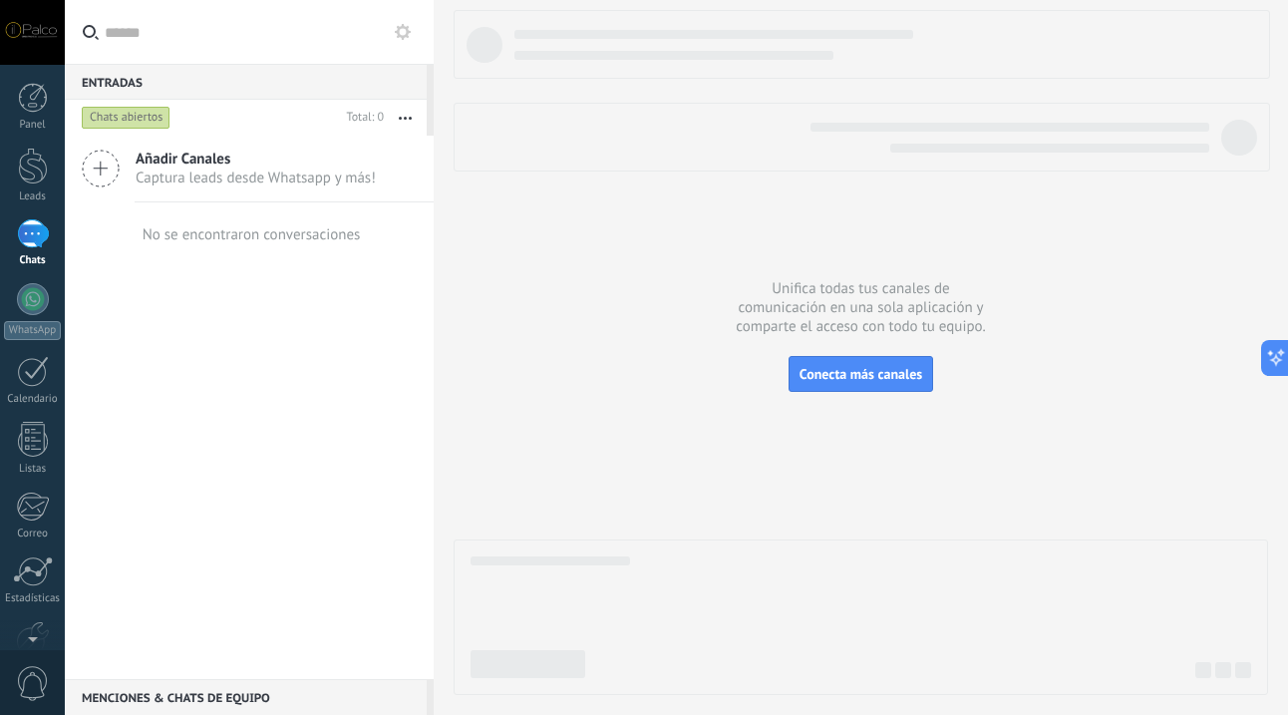
click at [252, 165] on span "Añadir Canales" at bounding box center [256, 159] width 240 height 19
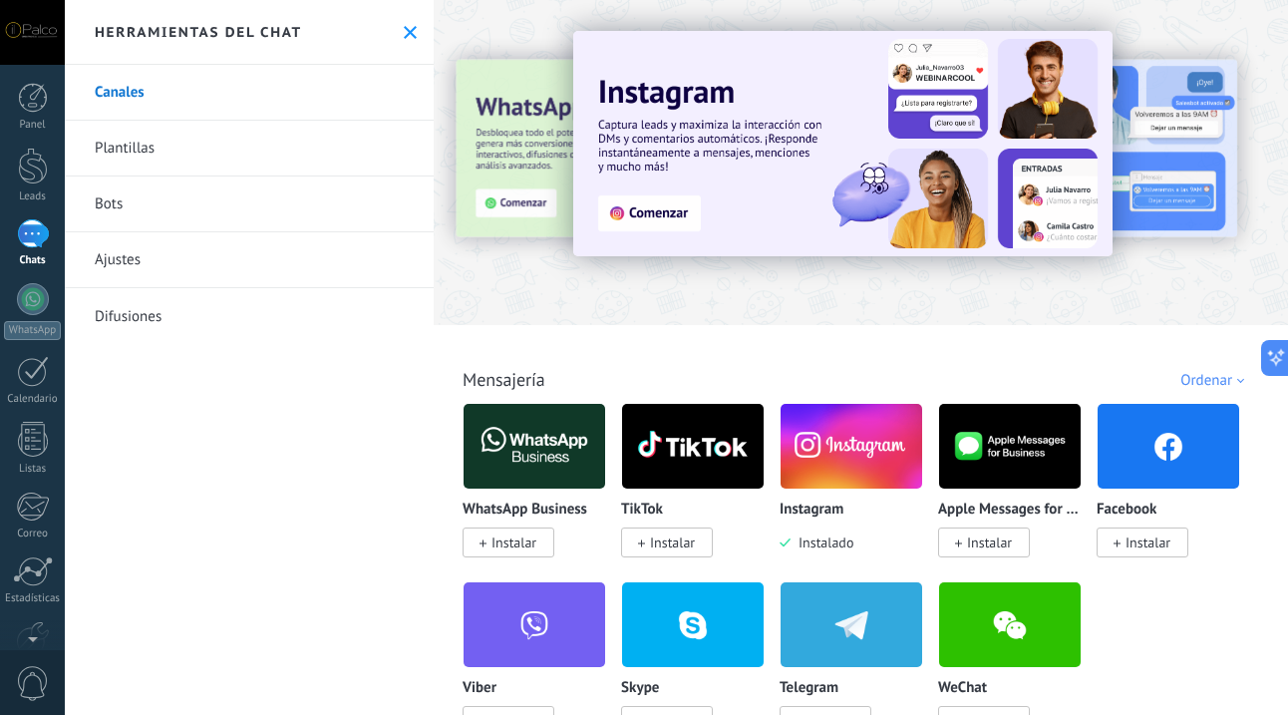
click at [255, 167] on link "Plantillas" at bounding box center [249, 149] width 369 height 56
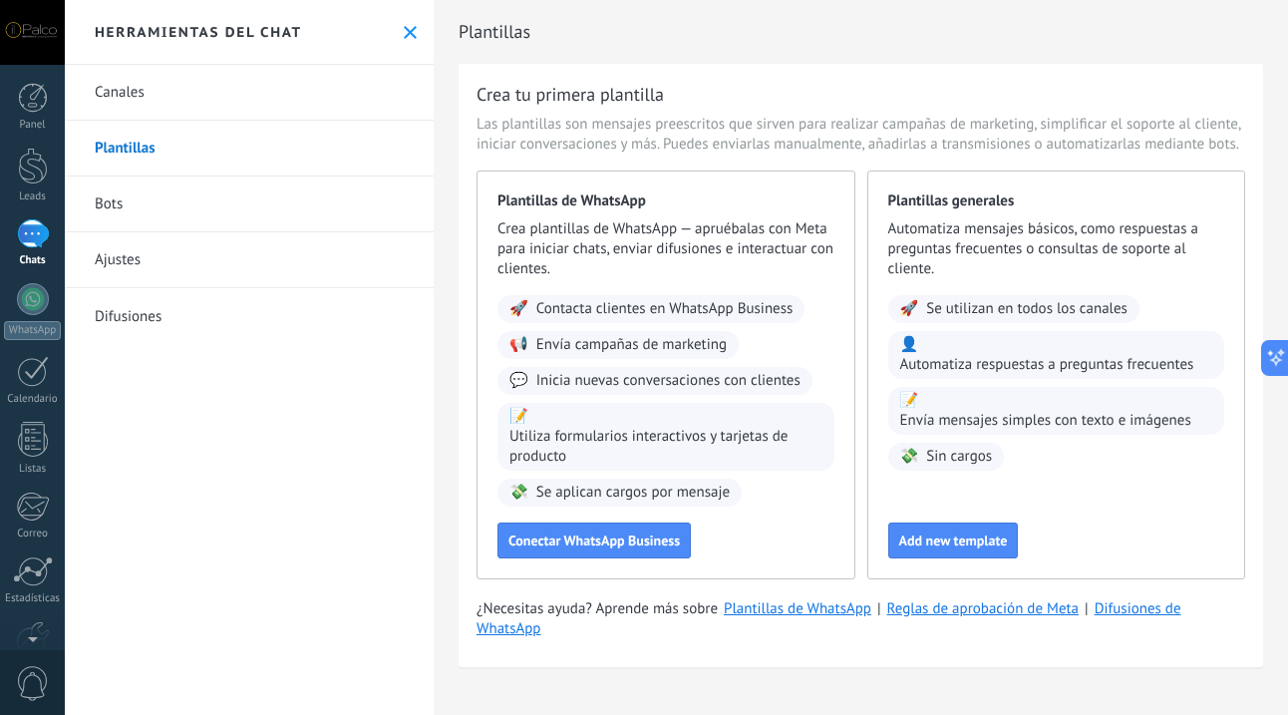
click at [248, 220] on link "Bots" at bounding box center [249, 204] width 369 height 56
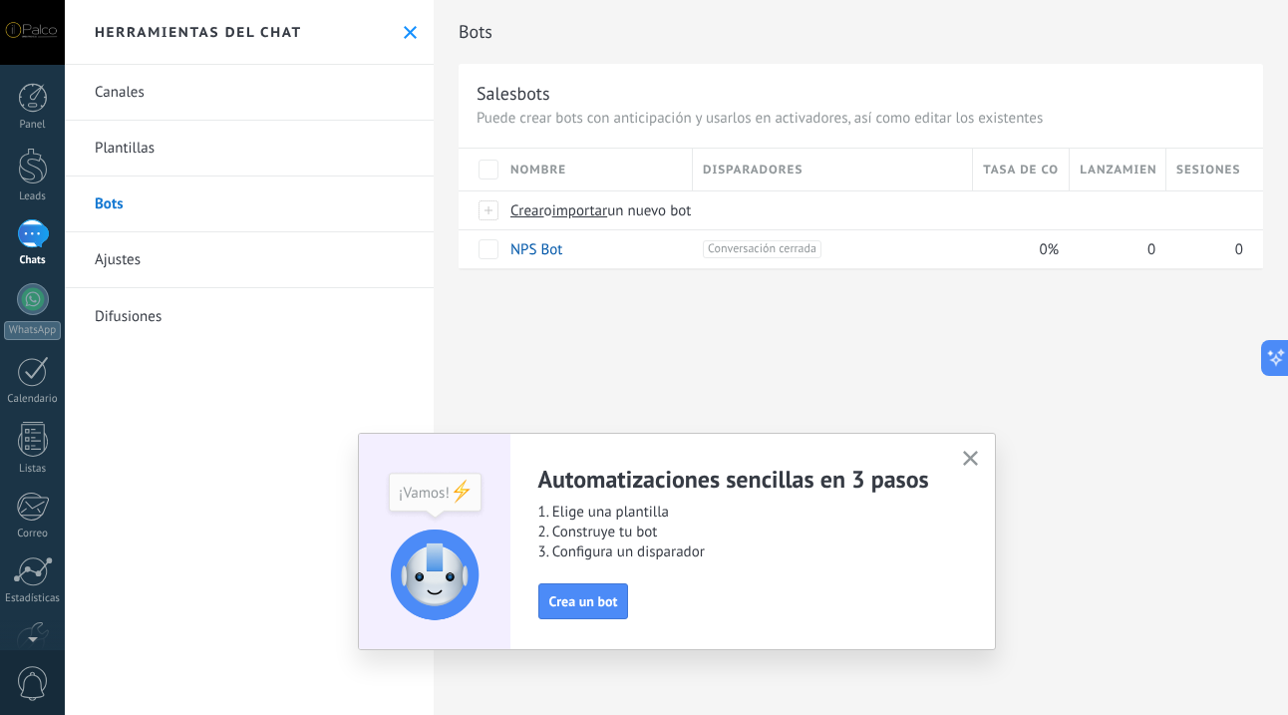
click at [232, 263] on link "Ajustes" at bounding box center [249, 260] width 369 height 56
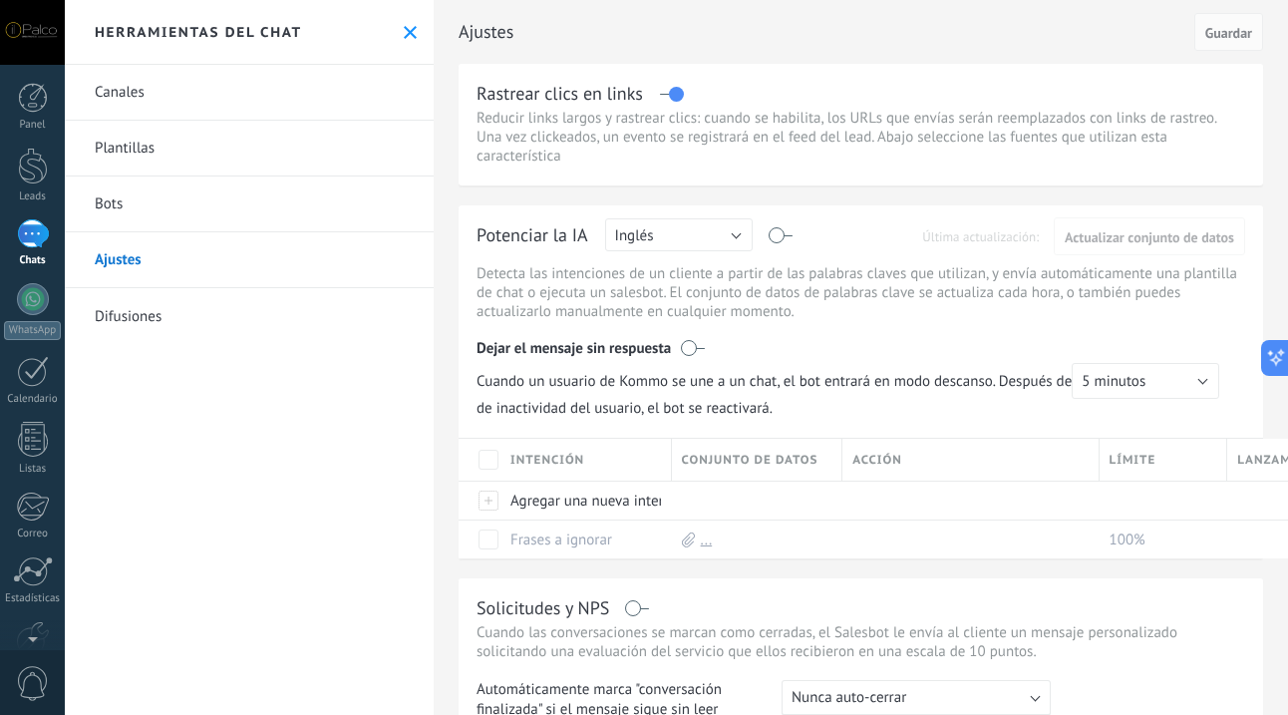
click at [195, 310] on link "Difusiones" at bounding box center [249, 316] width 369 height 56
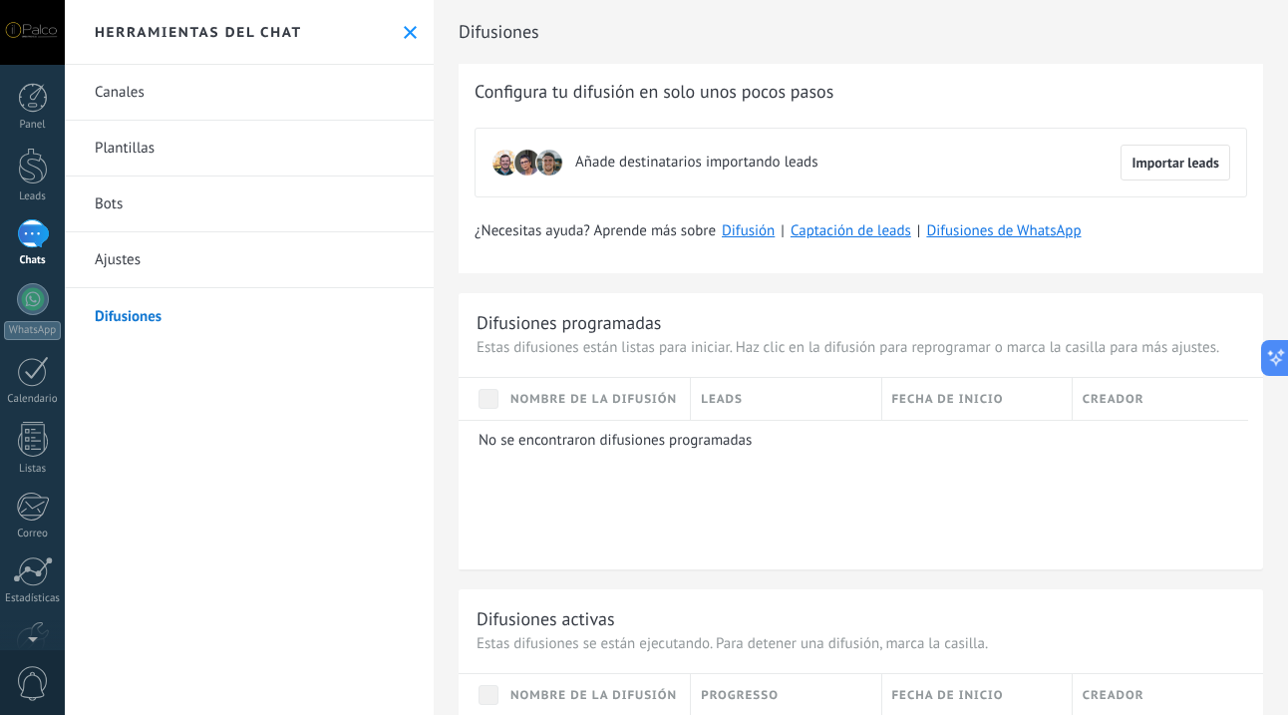
click at [171, 149] on link "Plantillas" at bounding box center [249, 149] width 369 height 56
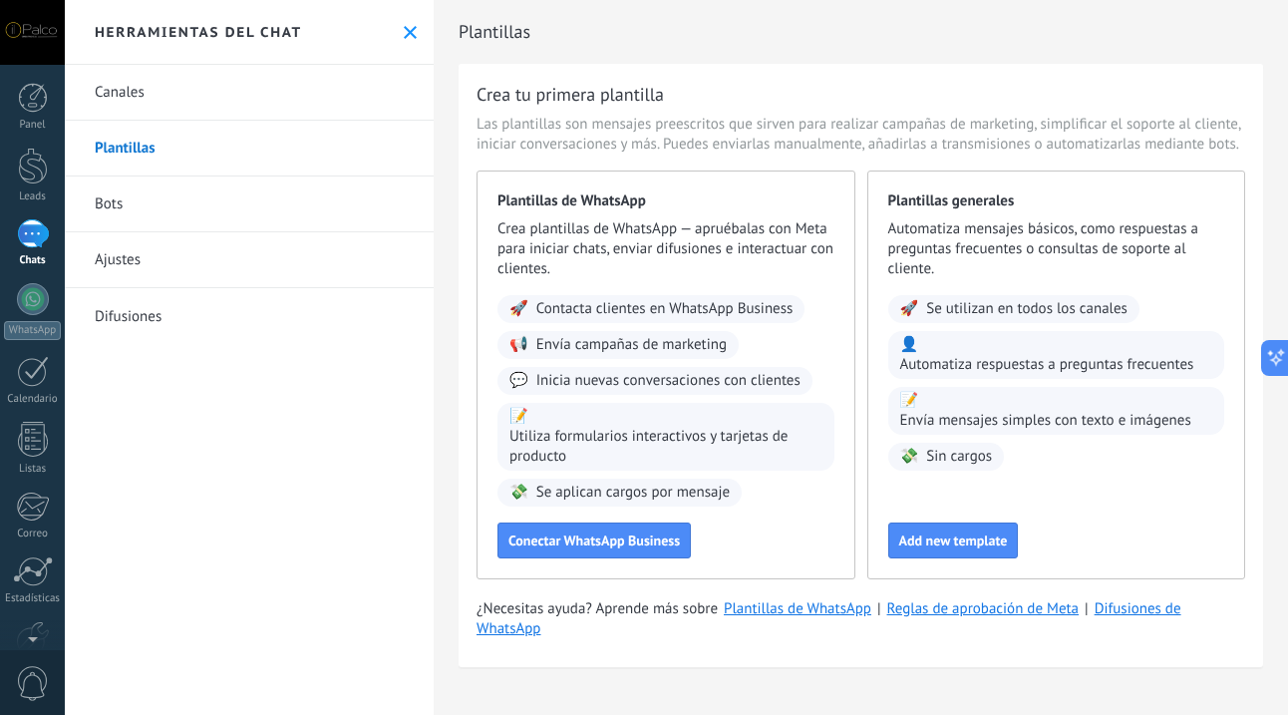
click at [30, 250] on link "Chats" at bounding box center [32, 243] width 65 height 48
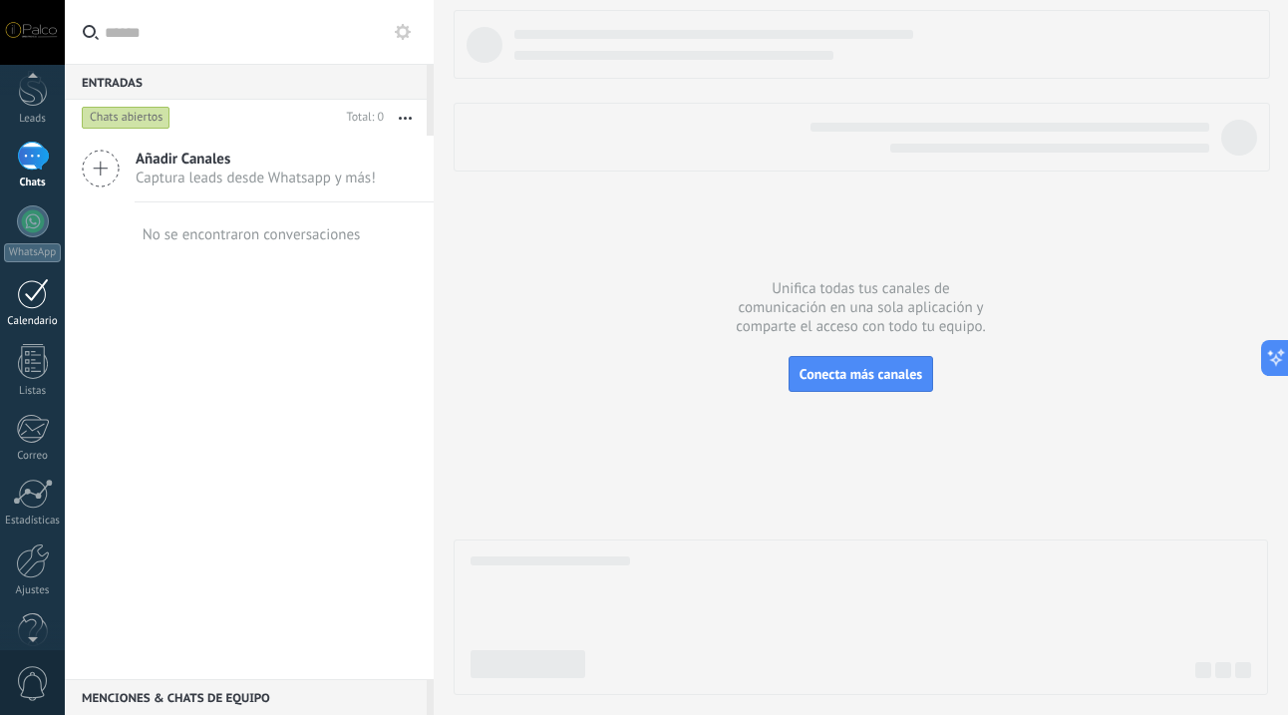
scroll to position [115, 0]
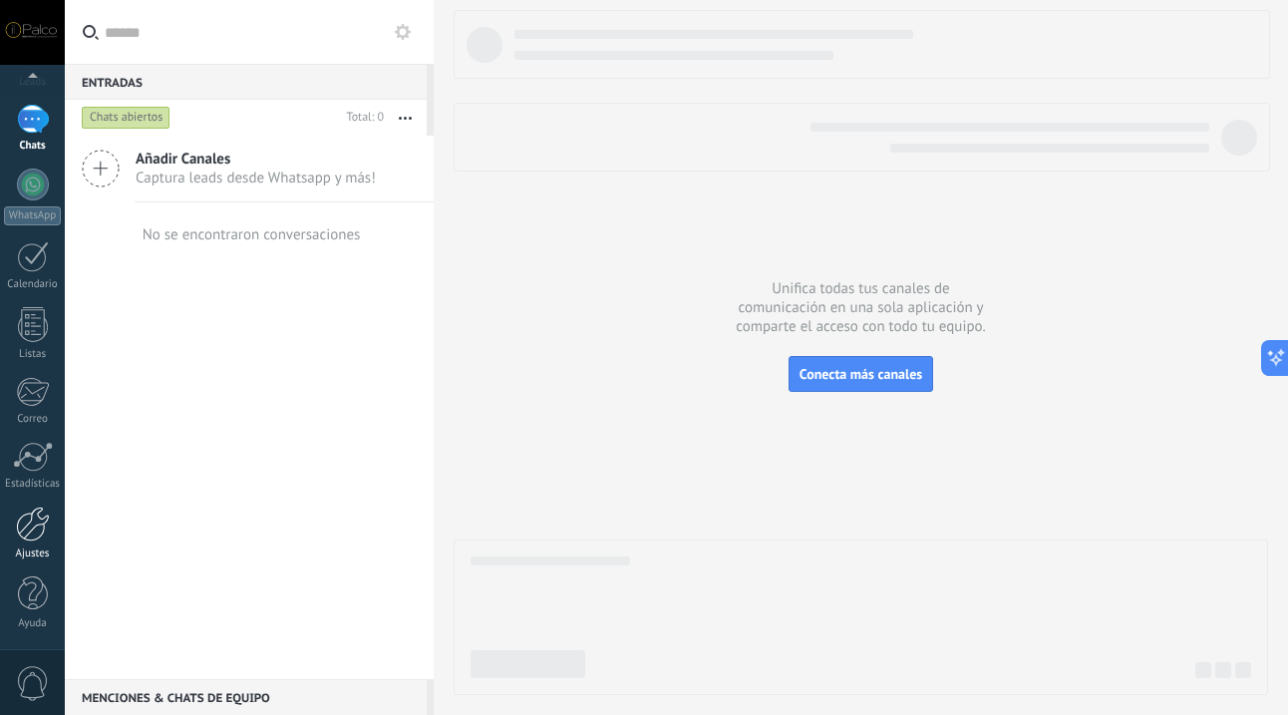
click at [34, 534] on div at bounding box center [33, 524] width 34 height 35
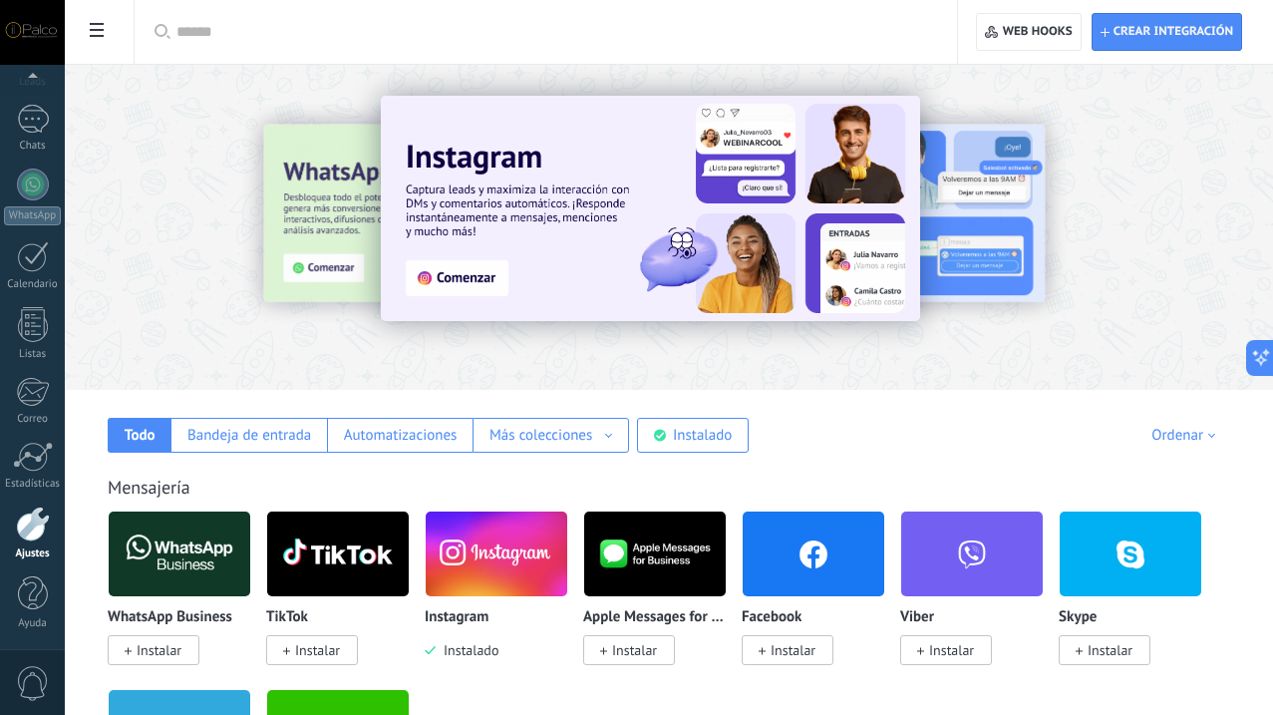
click at [181, 646] on span "Instalar" at bounding box center [159, 650] width 45 height 18
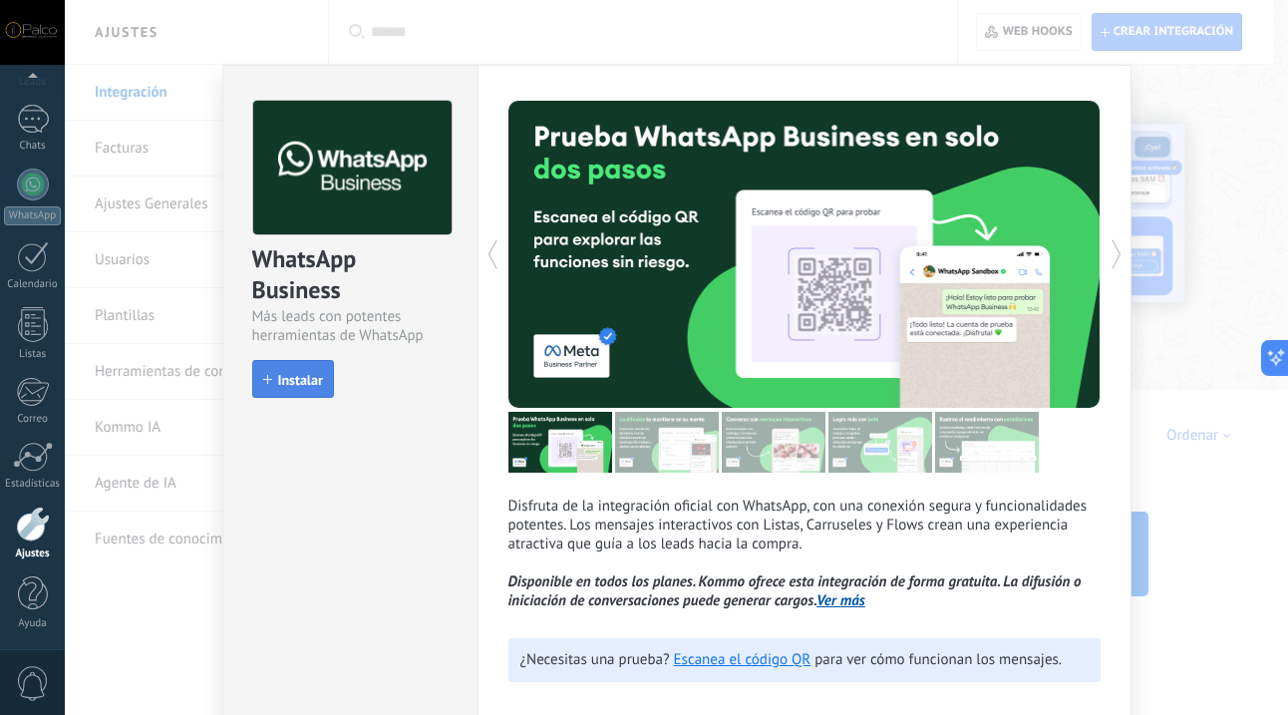
click at [306, 388] on button "Instalar" at bounding box center [293, 379] width 82 height 38
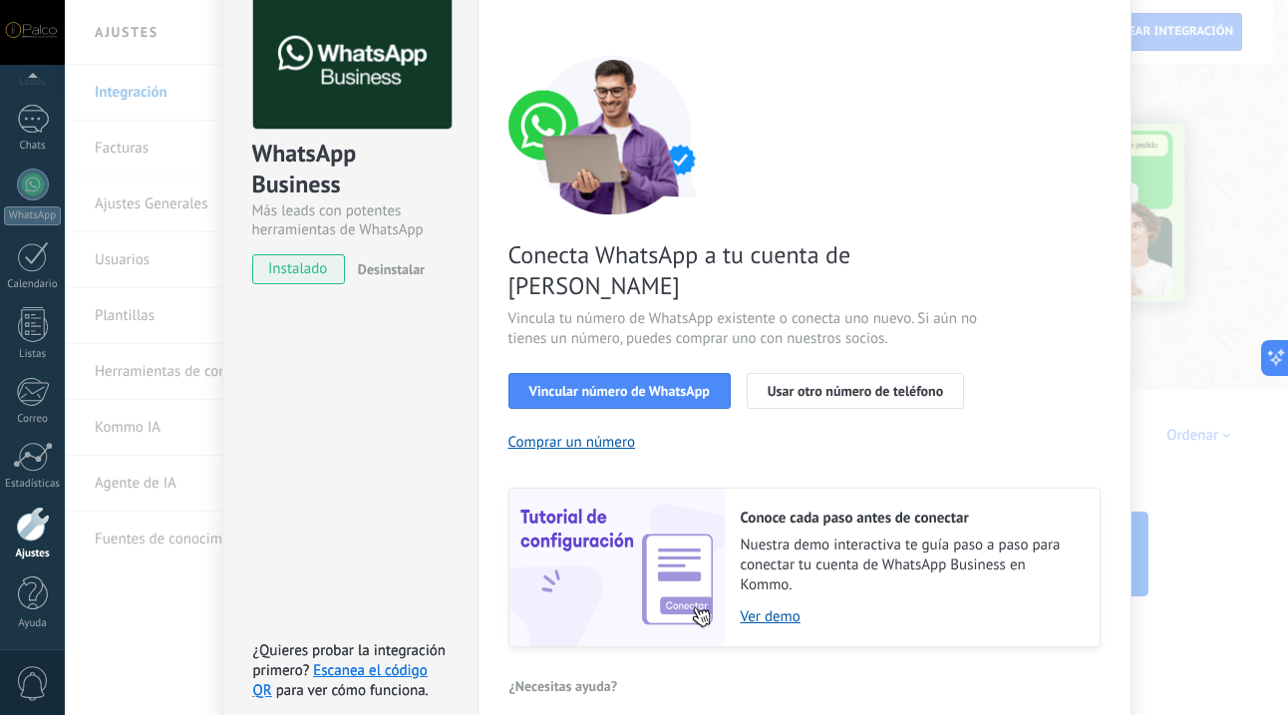
scroll to position [117, 0]
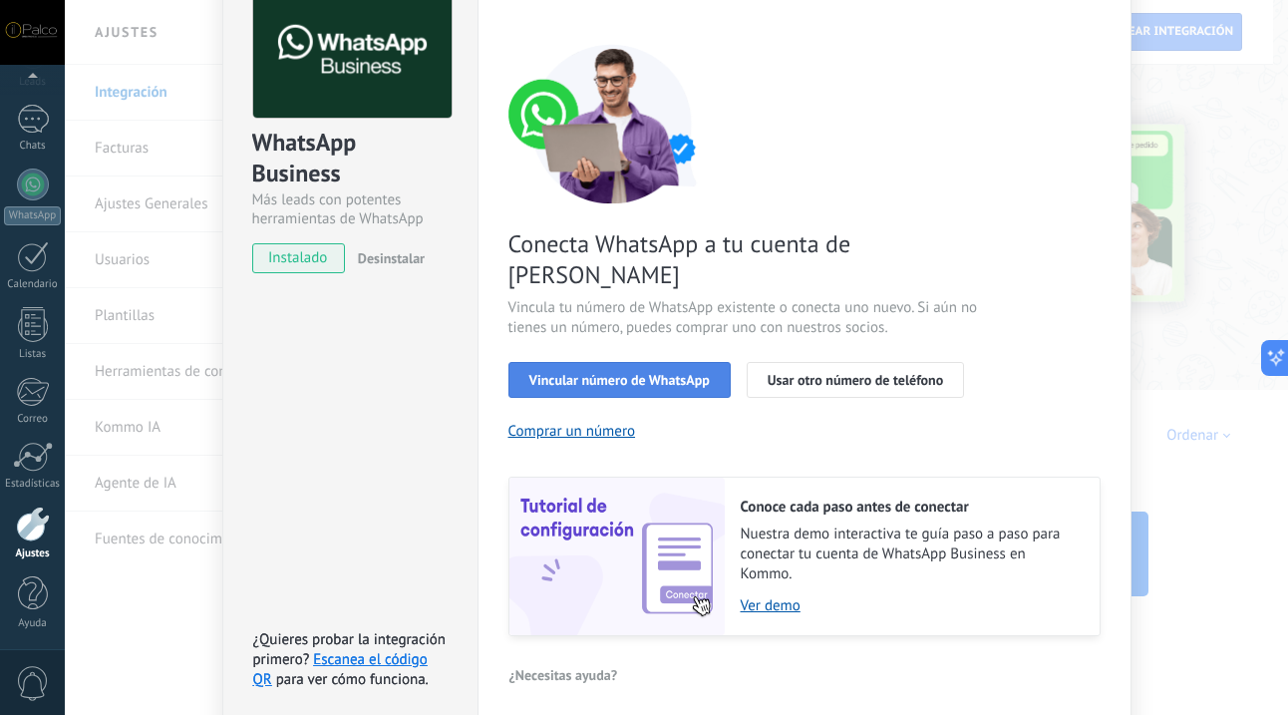
click at [665, 373] on span "Vincular número de WhatsApp" at bounding box center [619, 380] width 180 height 14
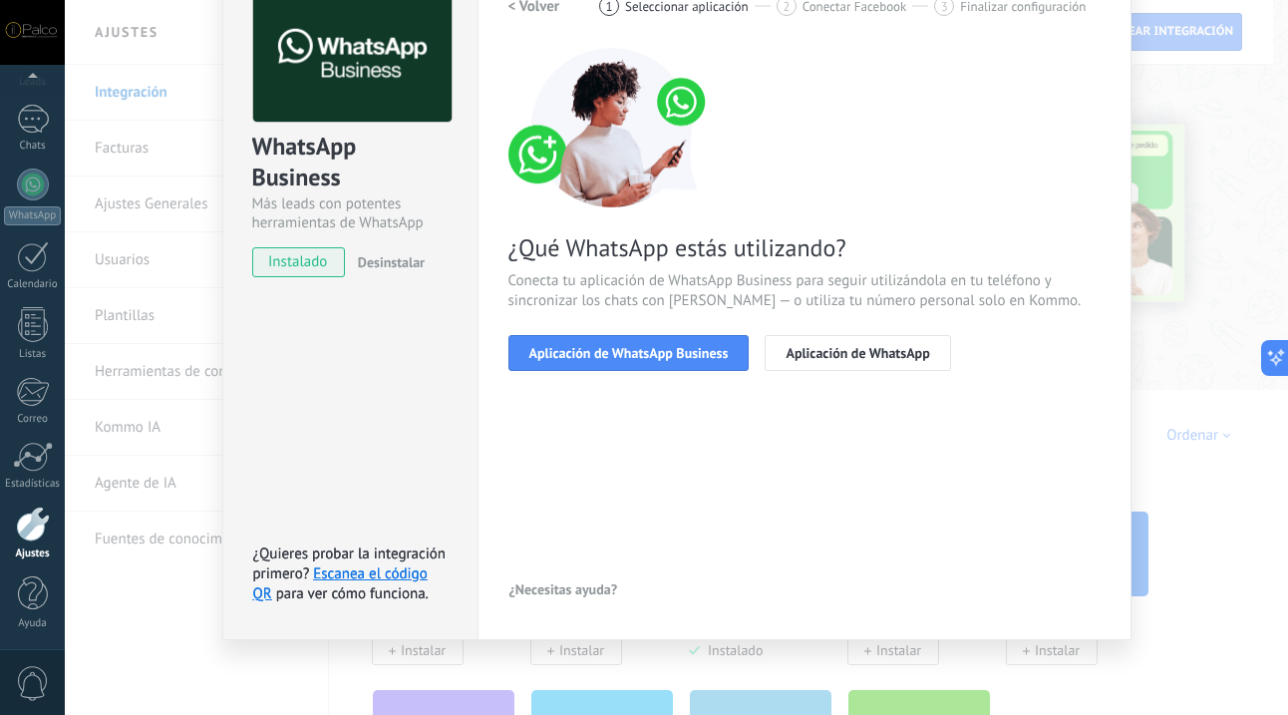
scroll to position [113, 0]
click at [671, 350] on span "Aplicación de WhatsApp Business" at bounding box center [628, 353] width 199 height 14
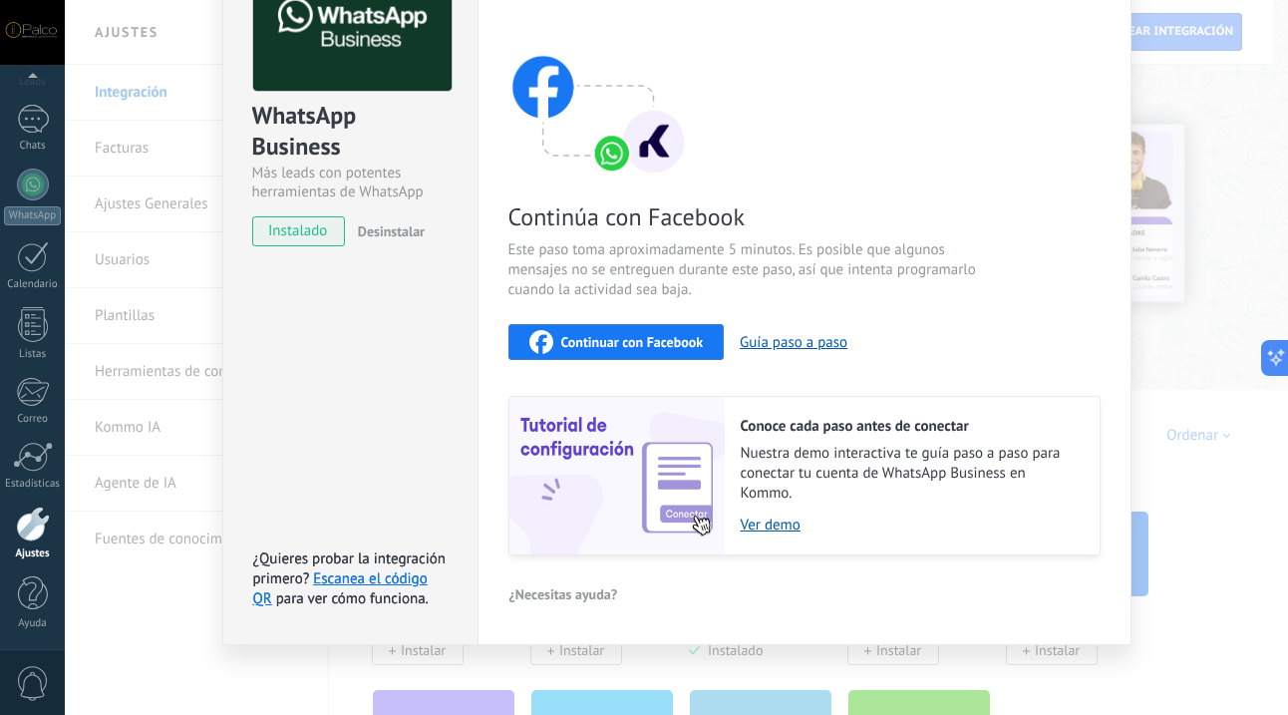
scroll to position [148, 0]
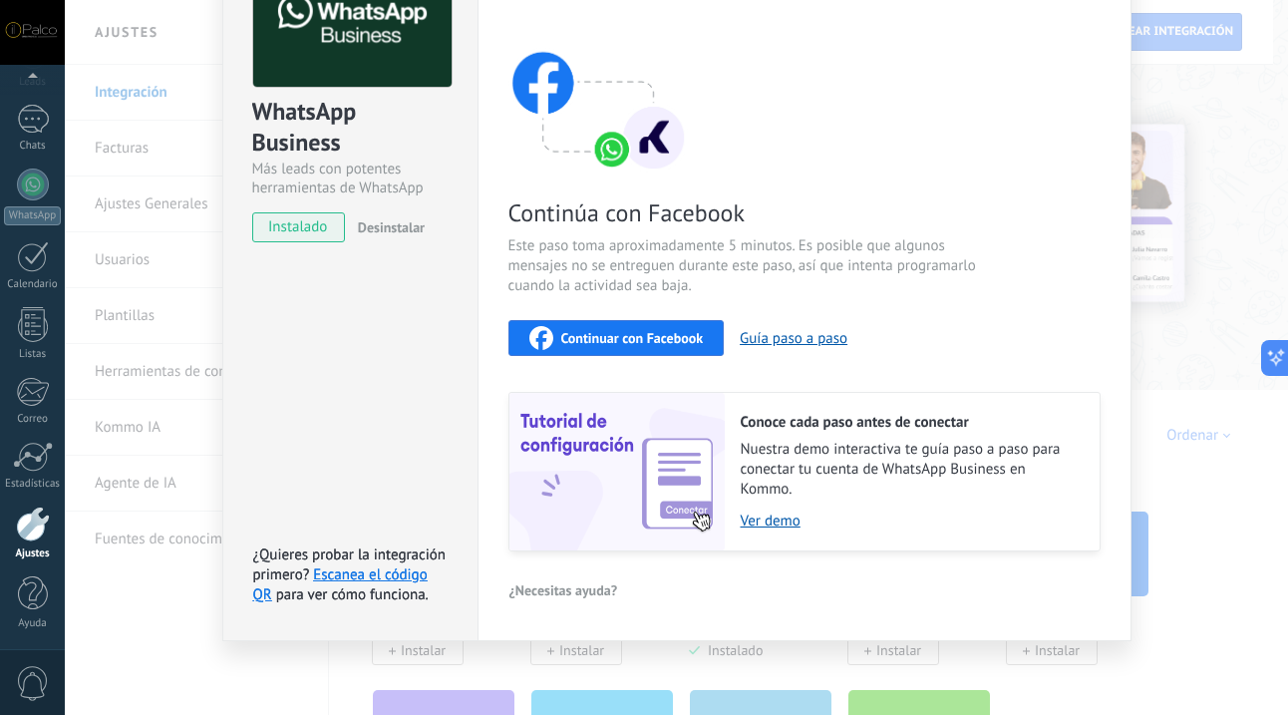
click at [660, 338] on span "Continuar con Facebook" at bounding box center [632, 338] width 143 height 14
click at [1221, 165] on div "WhatsApp Business Más leads con potentes herramientas de WhatsApp instalado Des…" at bounding box center [676, 357] width 1223 height 715
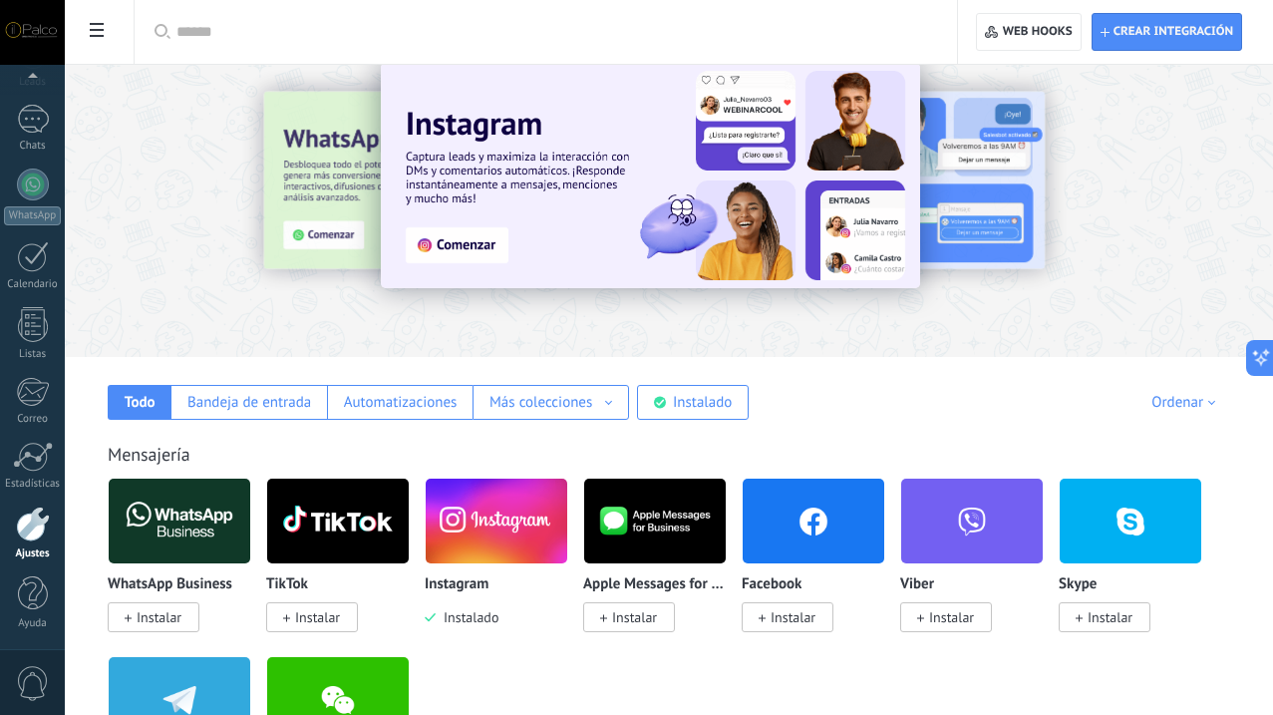
scroll to position [34, 0]
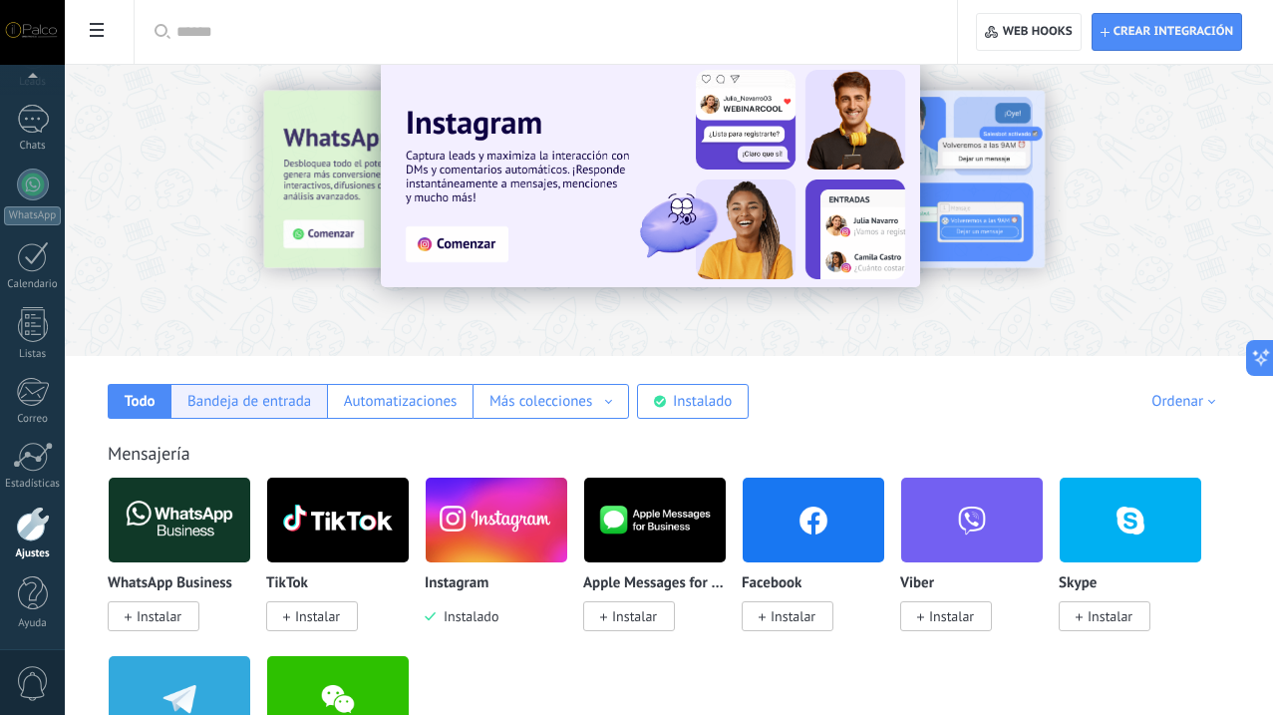
click at [311, 406] on div "Bandeja de entrada" at bounding box center [249, 401] width 124 height 19
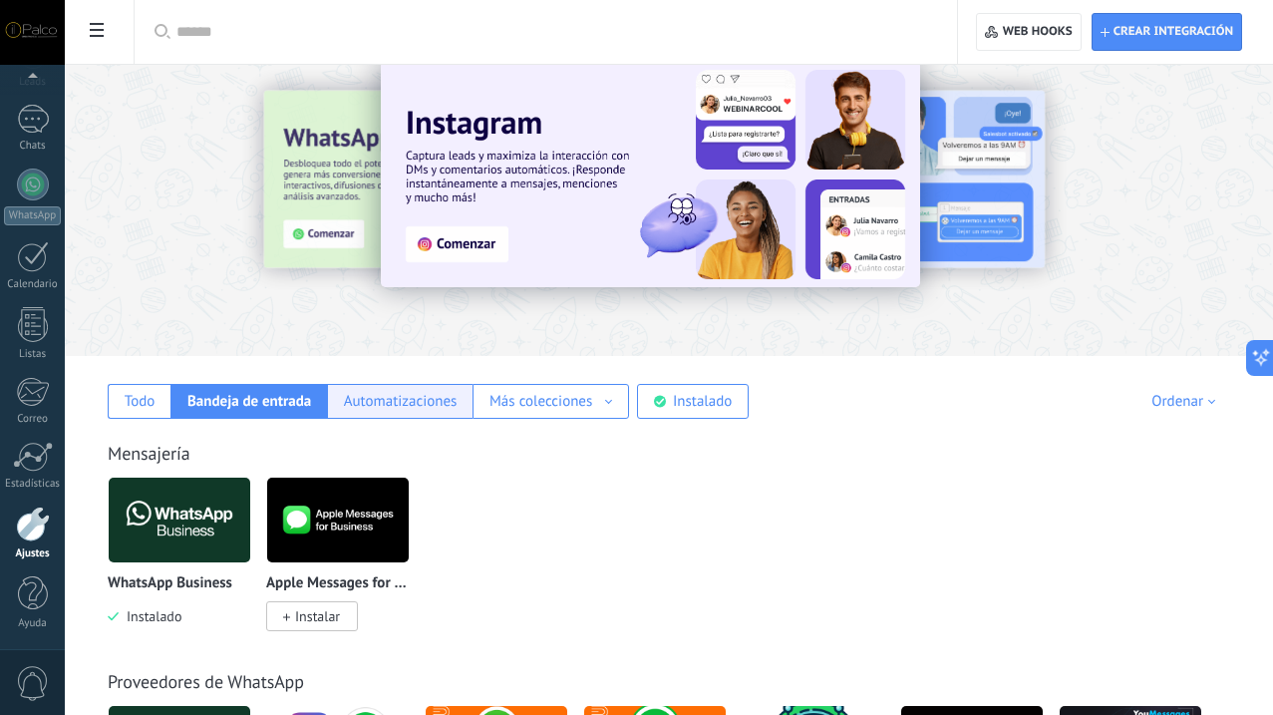
click at [458, 410] on div "Automatizaciones" at bounding box center [401, 401] width 114 height 19
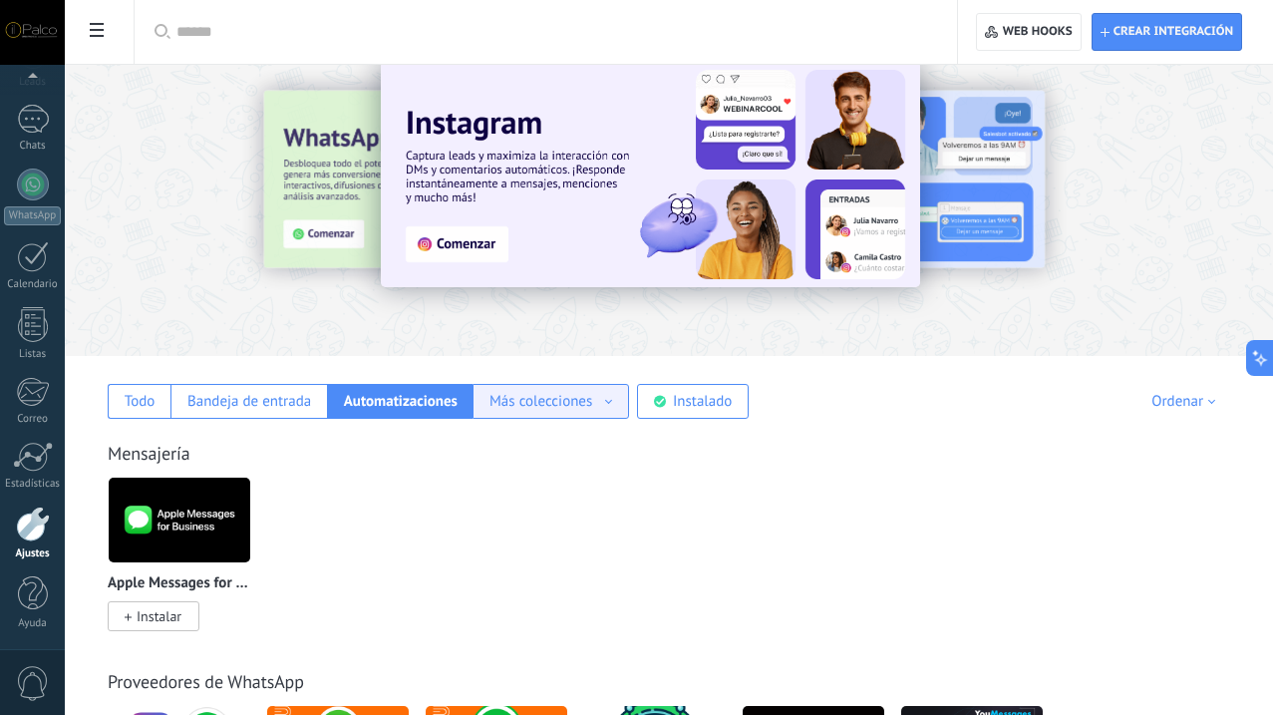
click at [592, 403] on div "Más colecciones" at bounding box center [541, 401] width 103 height 19
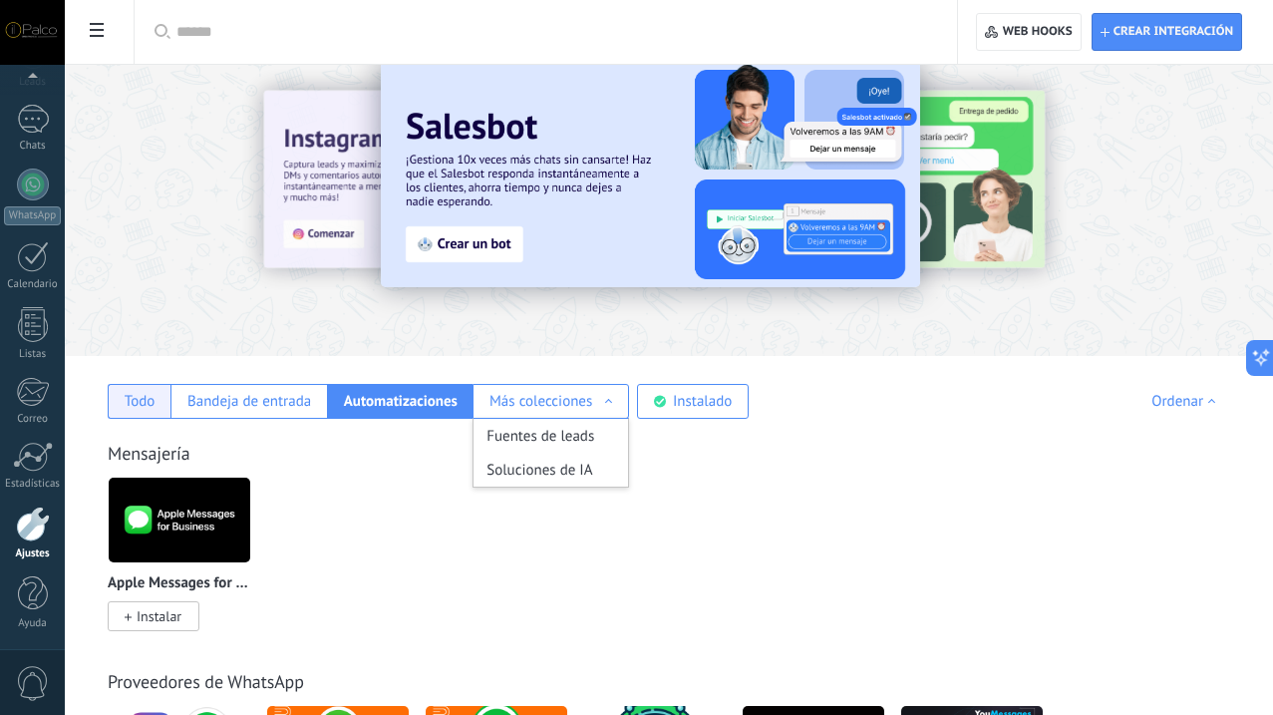
click at [156, 400] on div "Todo" at bounding box center [140, 401] width 31 height 19
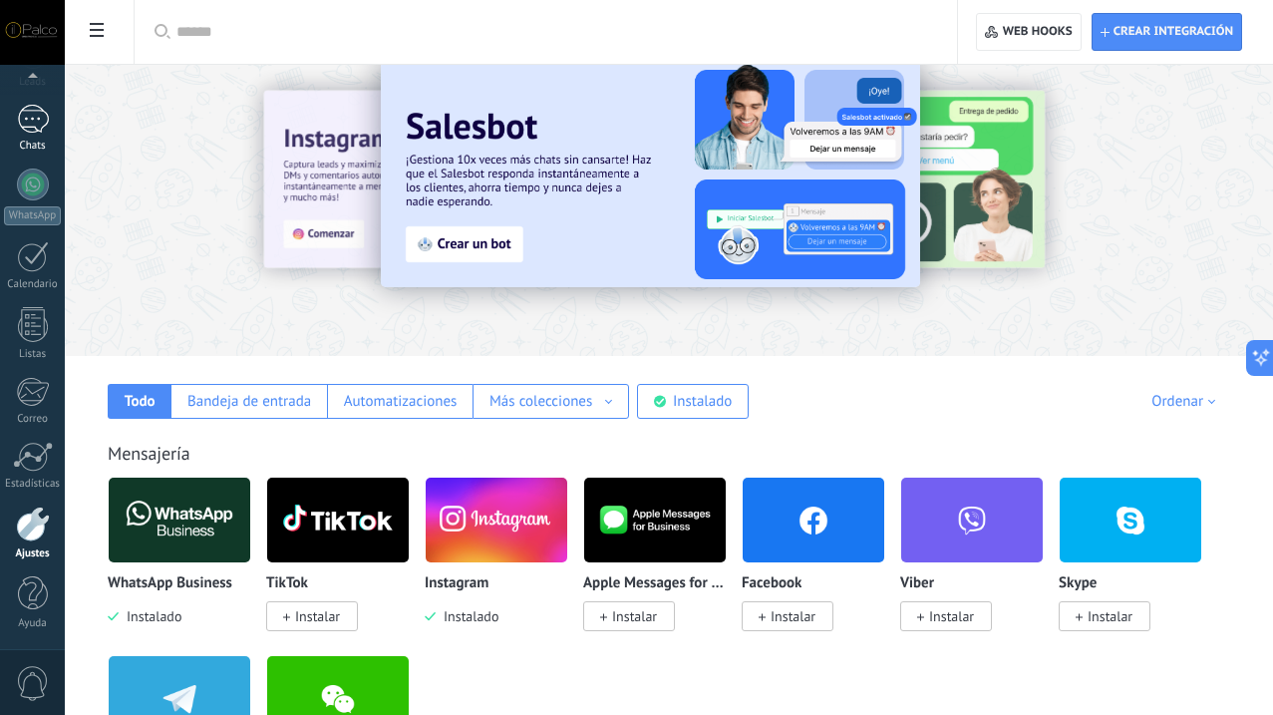
click at [27, 125] on div at bounding box center [33, 119] width 32 height 29
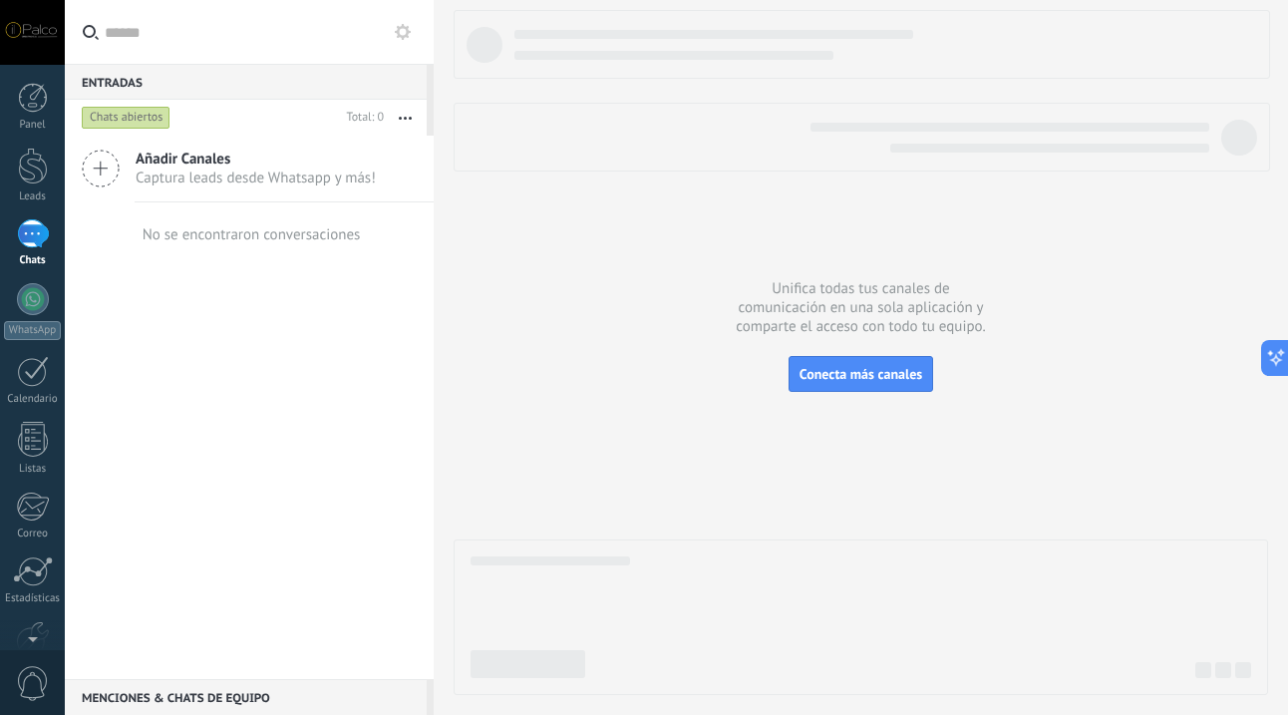
click at [110, 169] on icon at bounding box center [101, 169] width 38 height 38
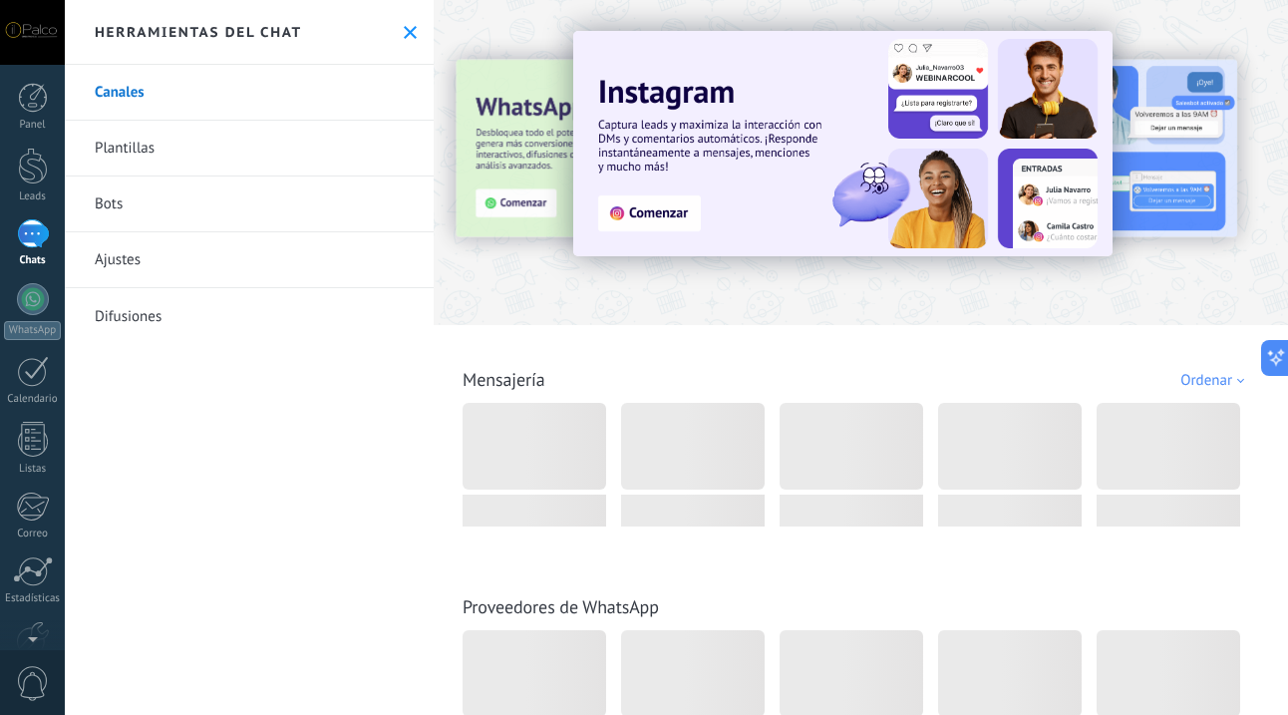
click at [127, 153] on link "Plantillas" at bounding box center [249, 149] width 369 height 56
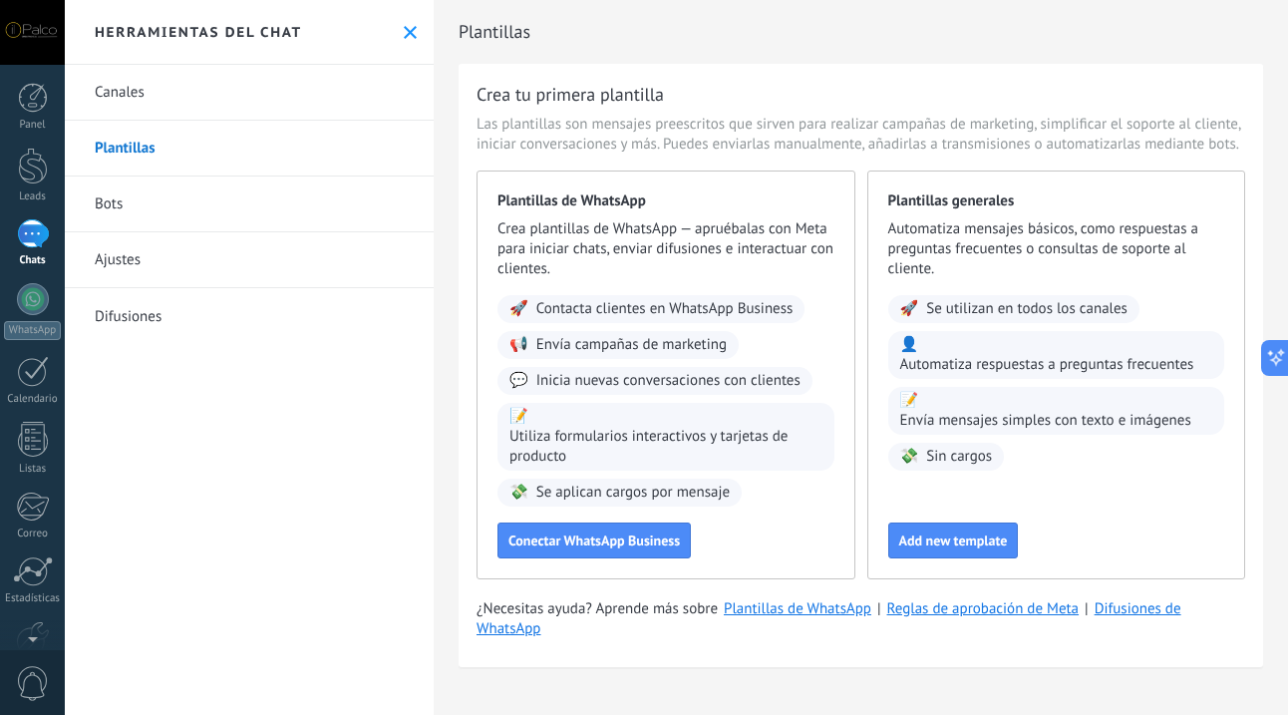
click at [110, 88] on link "Canales" at bounding box center [249, 93] width 369 height 56
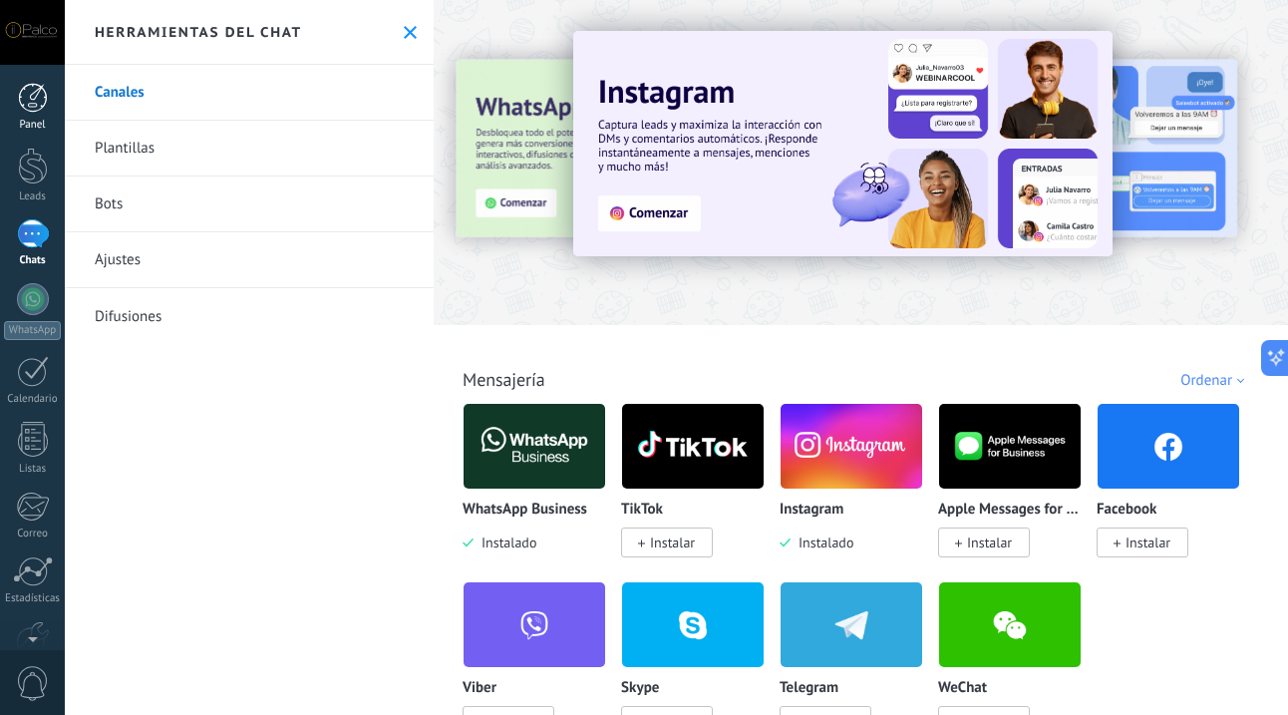
click at [43, 100] on div at bounding box center [33, 98] width 30 height 30
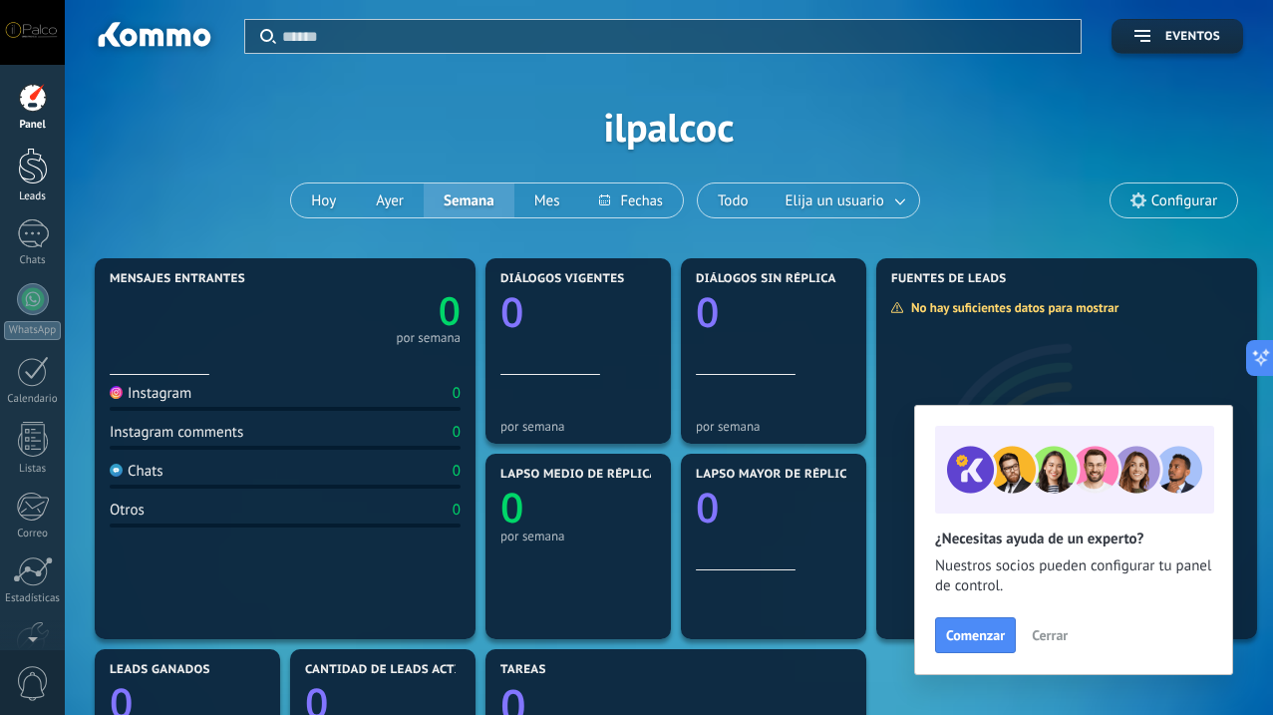
click at [33, 156] on div at bounding box center [33, 166] width 30 height 37
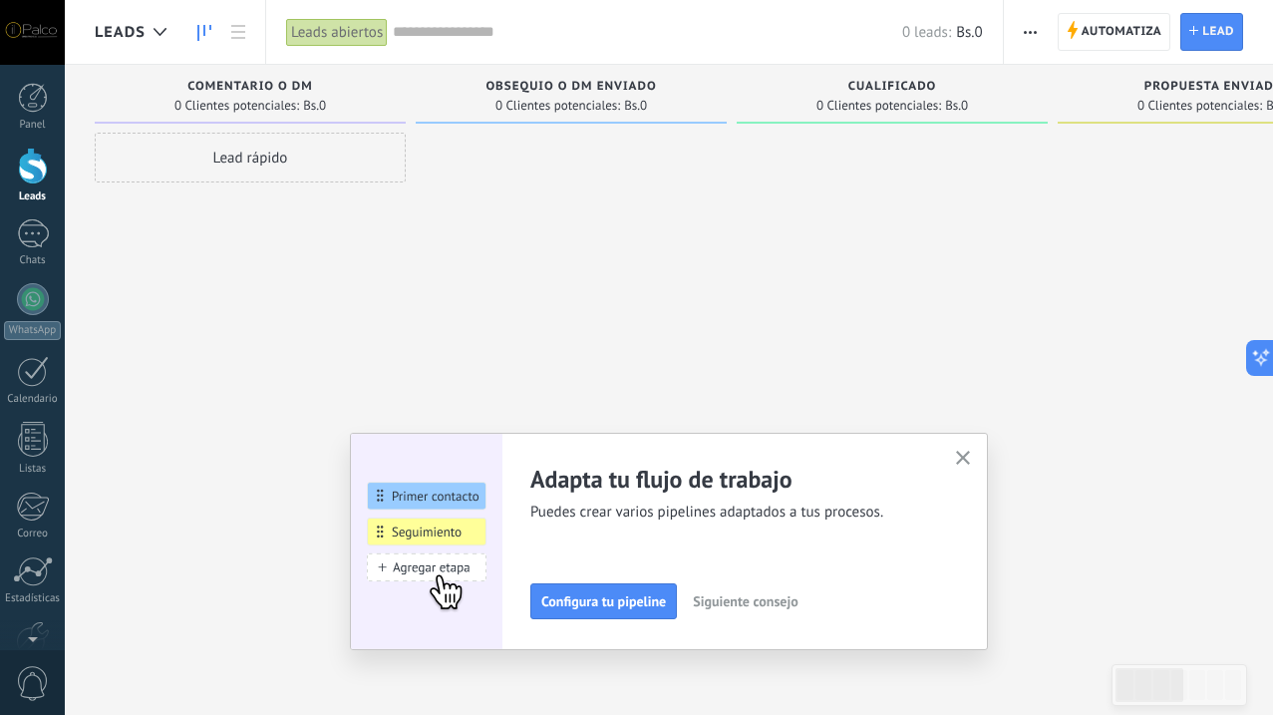
click at [969, 460] on use "button" at bounding box center [963, 458] width 15 height 15
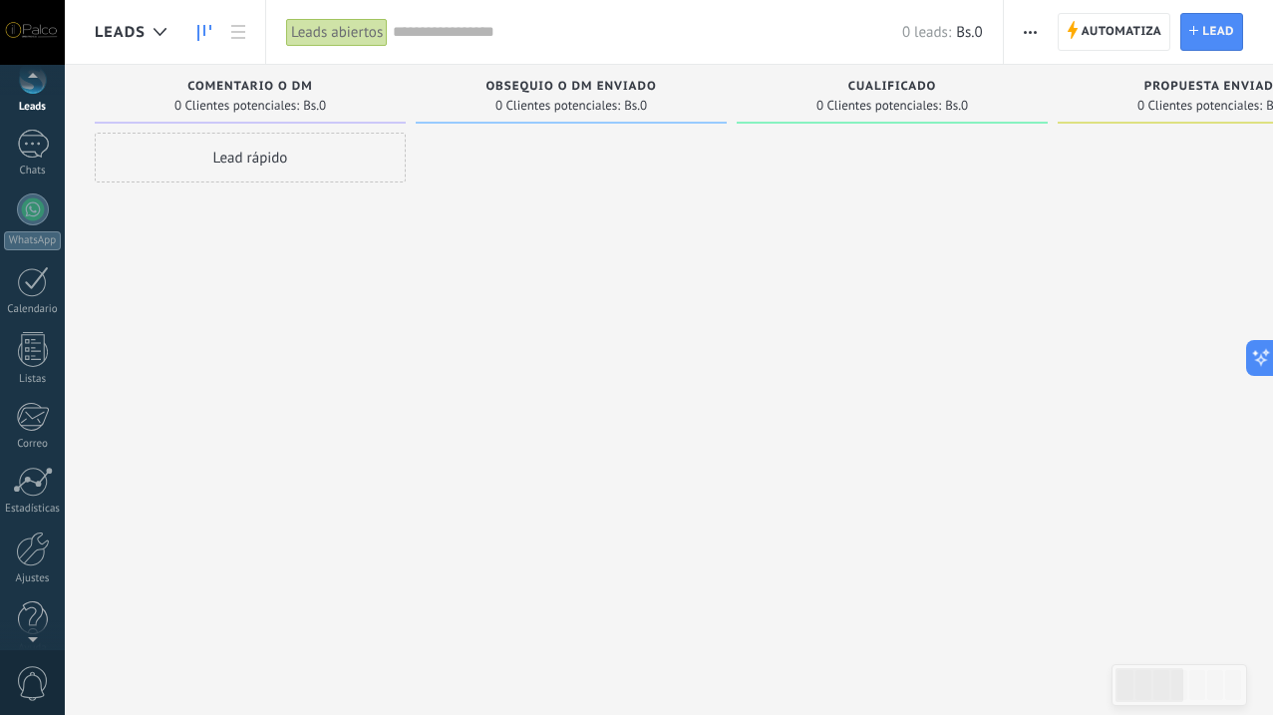
scroll to position [115, 0]
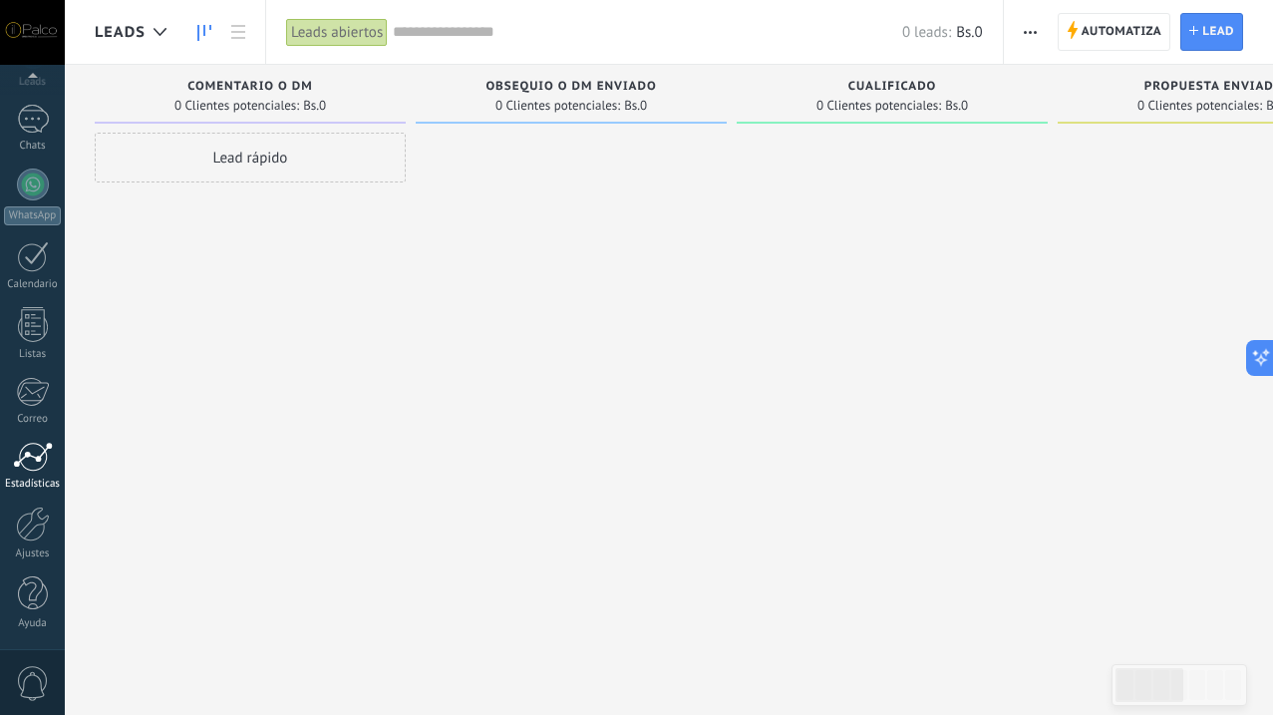
click at [31, 459] on div at bounding box center [33, 457] width 40 height 30
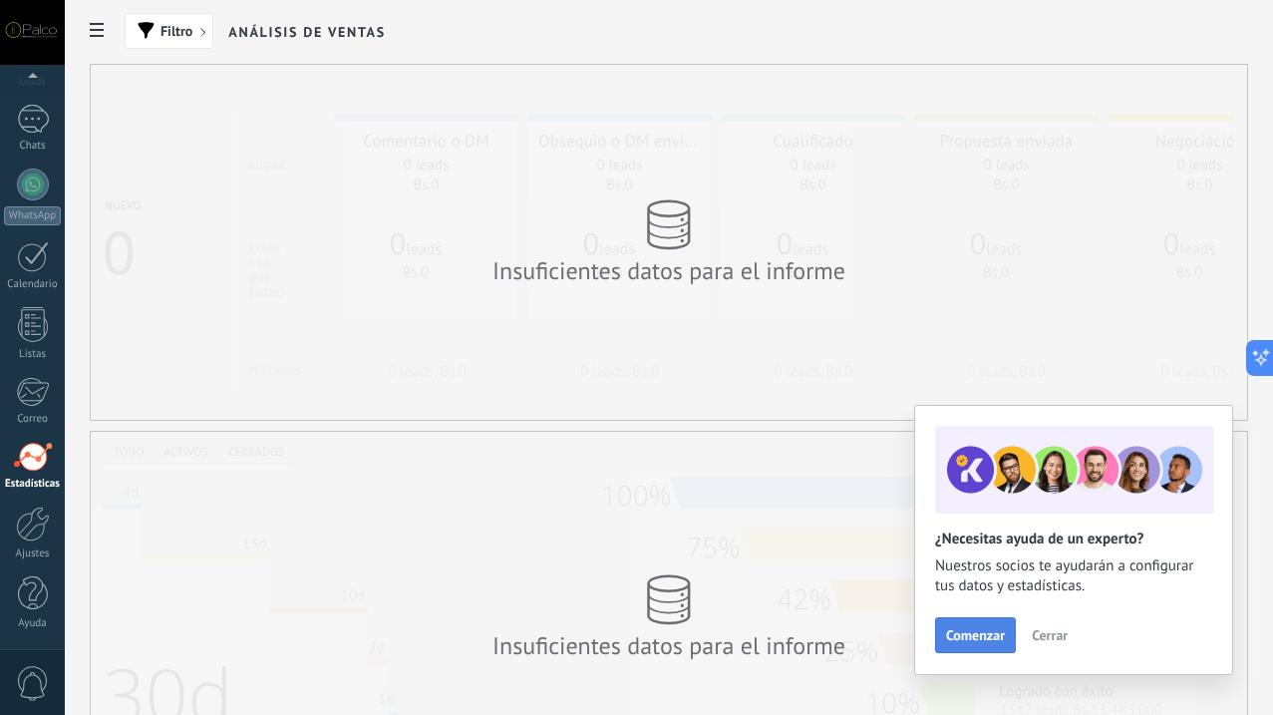
click at [955, 650] on button "Comenzar" at bounding box center [975, 635] width 81 height 36
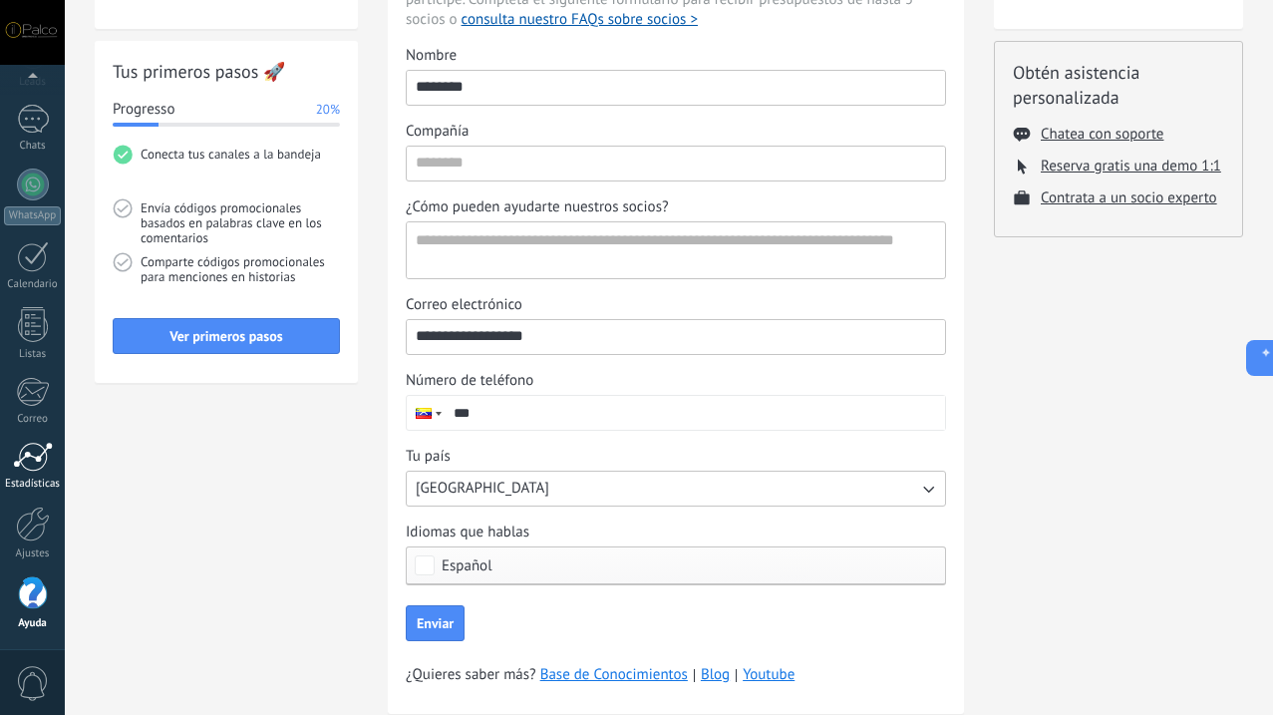
scroll to position [290, 0]
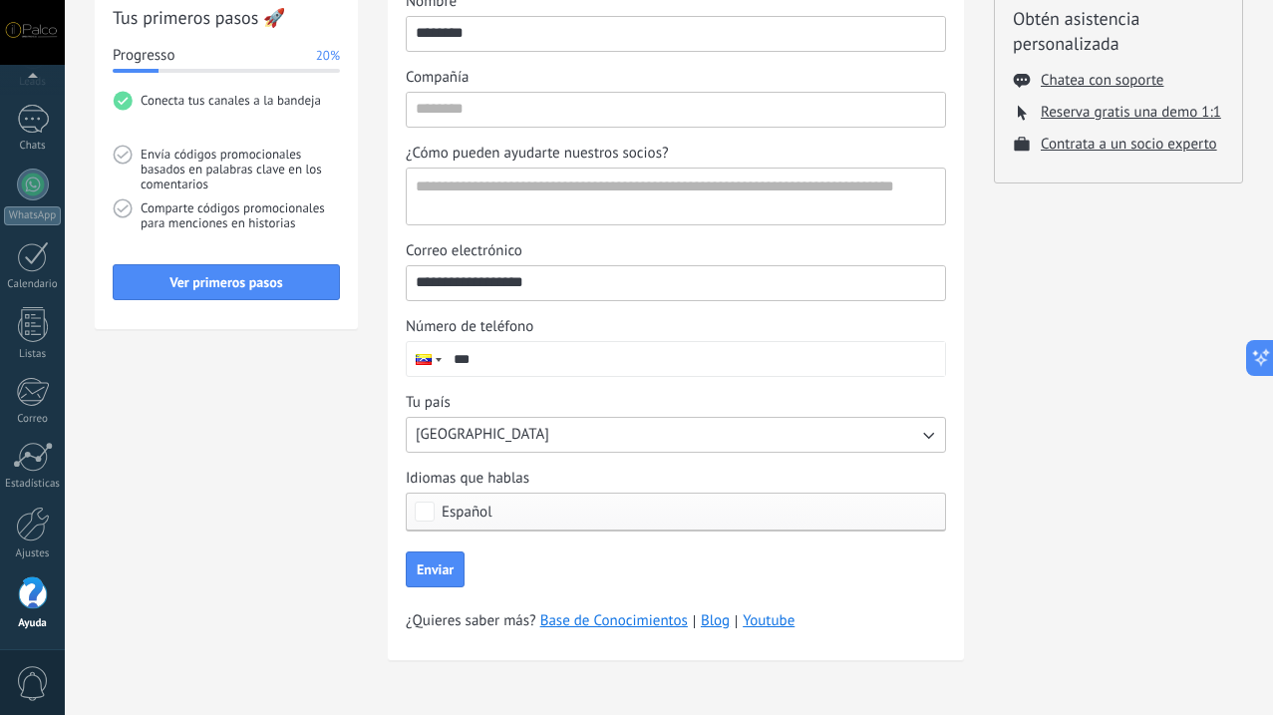
click at [507, 360] on input "***" at bounding box center [695, 359] width 501 height 34
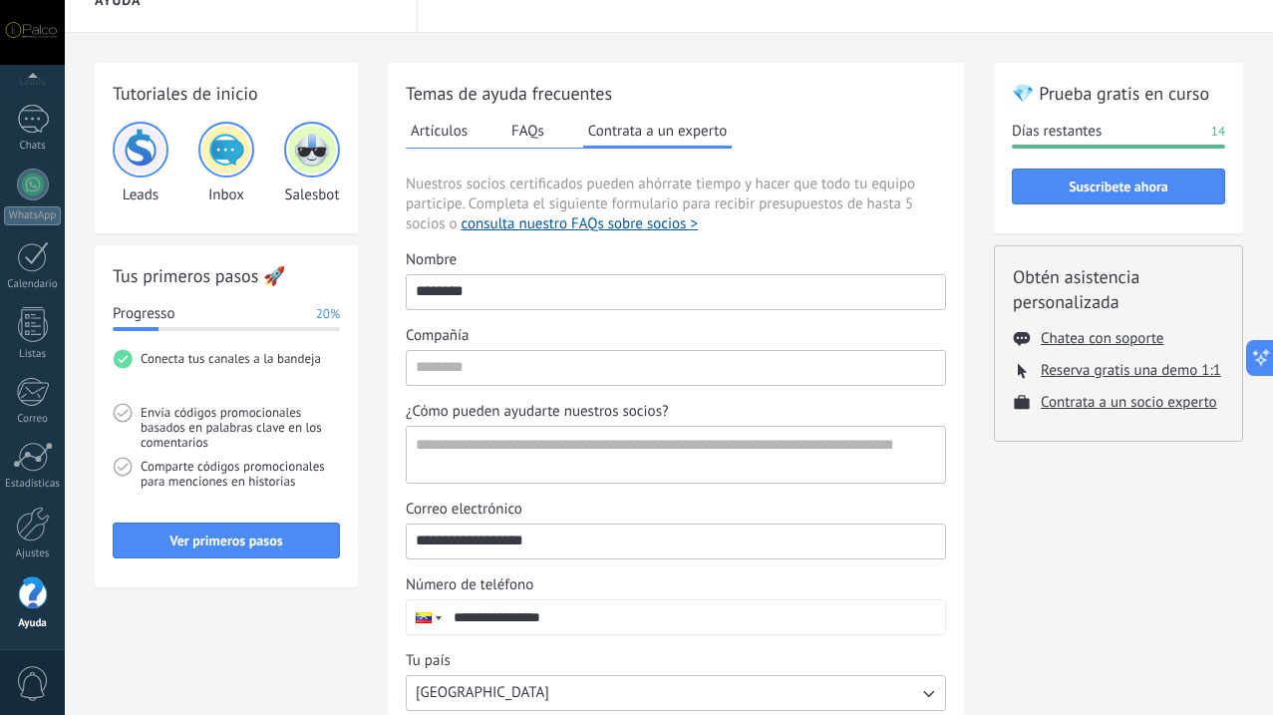
scroll to position [29, 0]
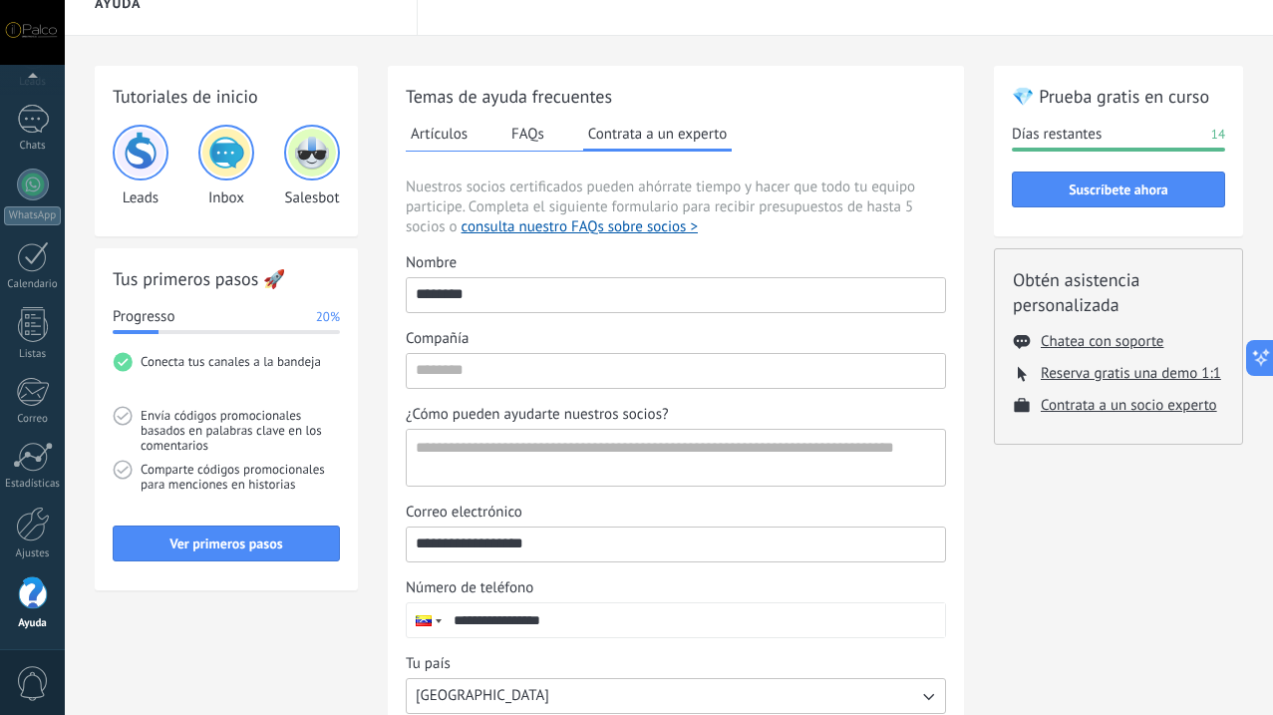
type input "**********"
click at [503, 293] on input "********" at bounding box center [676, 294] width 538 height 32
type input "**********"
click at [40, 475] on link "Estadísticas" at bounding box center [32, 466] width 65 height 49
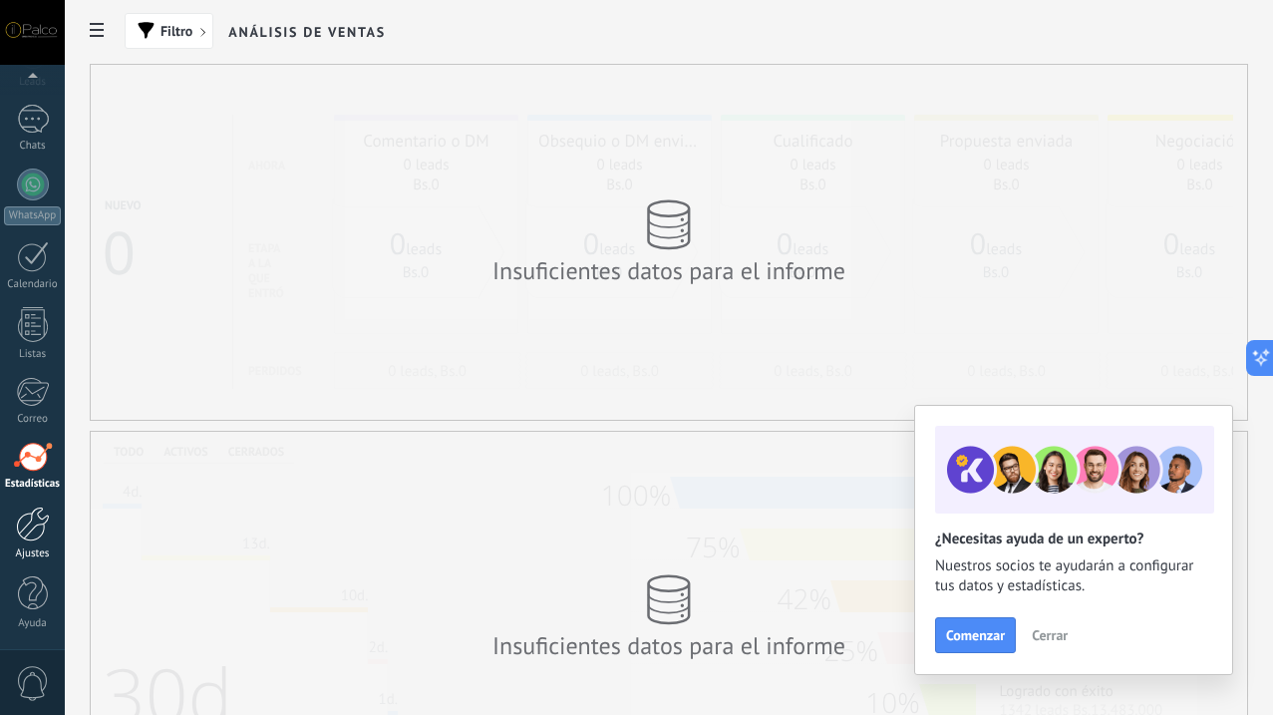
click at [28, 532] on div at bounding box center [33, 524] width 34 height 35
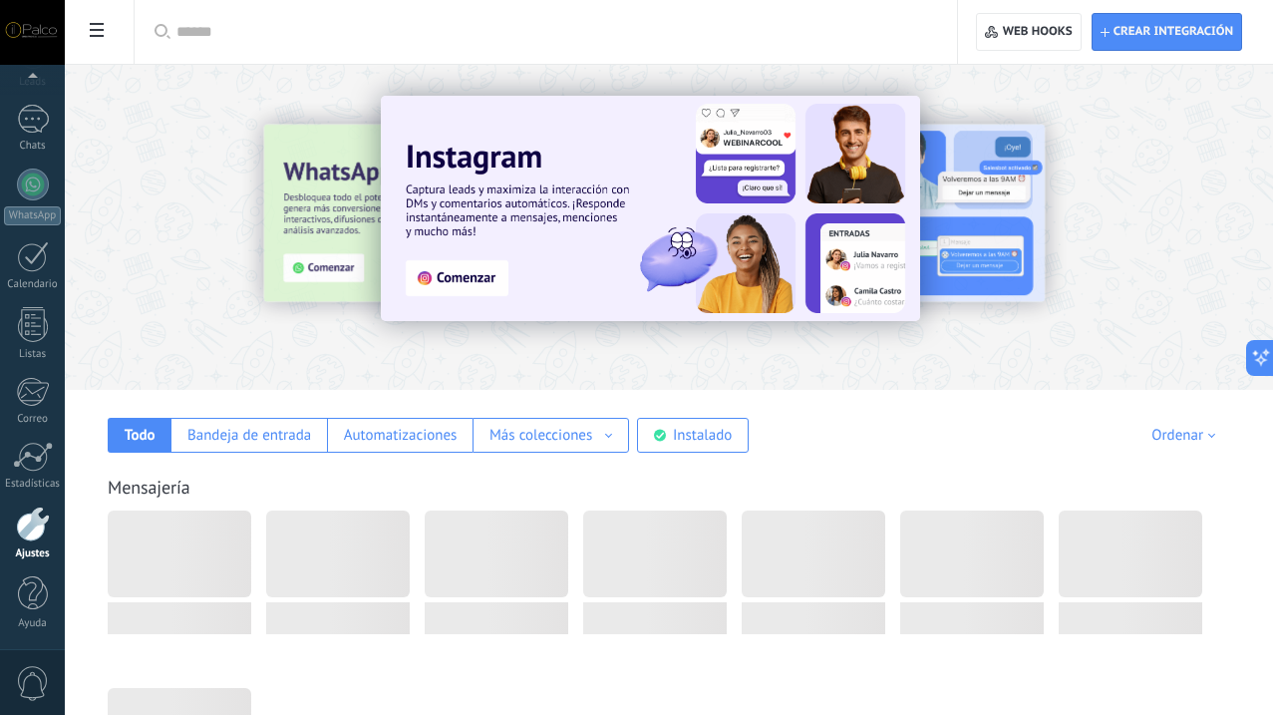
click at [28, 532] on div at bounding box center [33, 524] width 34 height 35
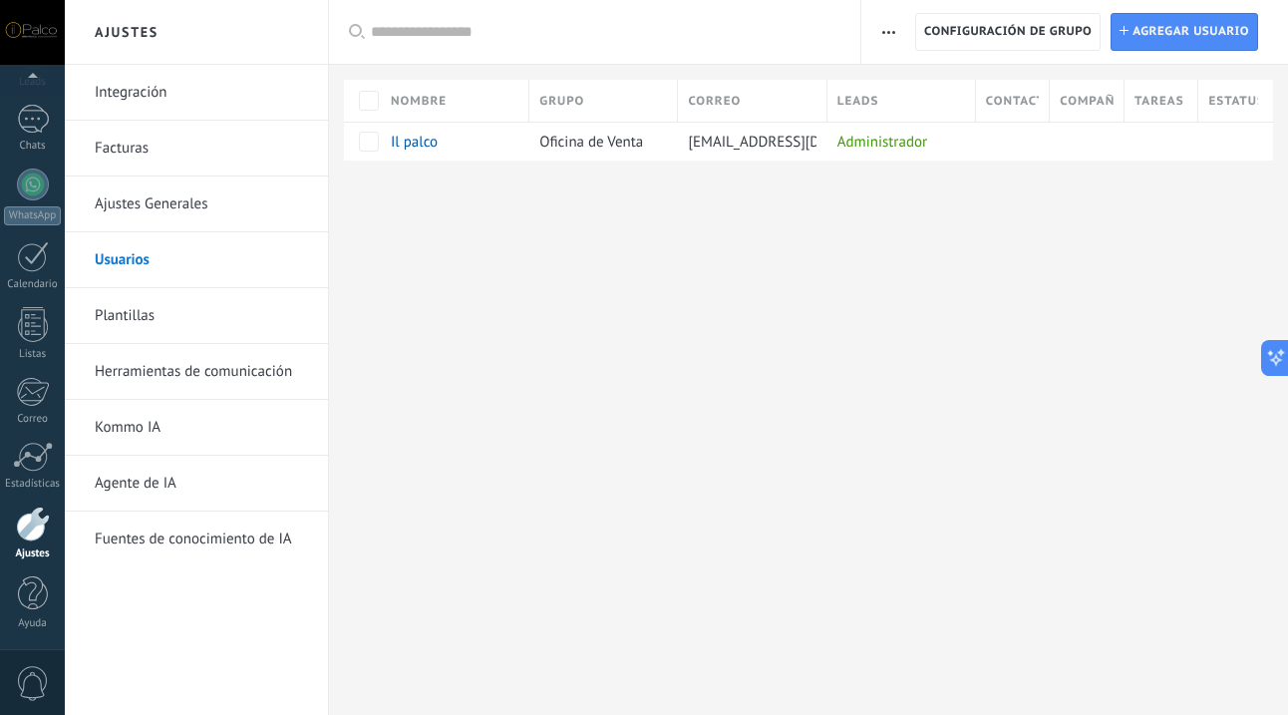
click at [147, 106] on link "Integración" at bounding box center [201, 93] width 213 height 56
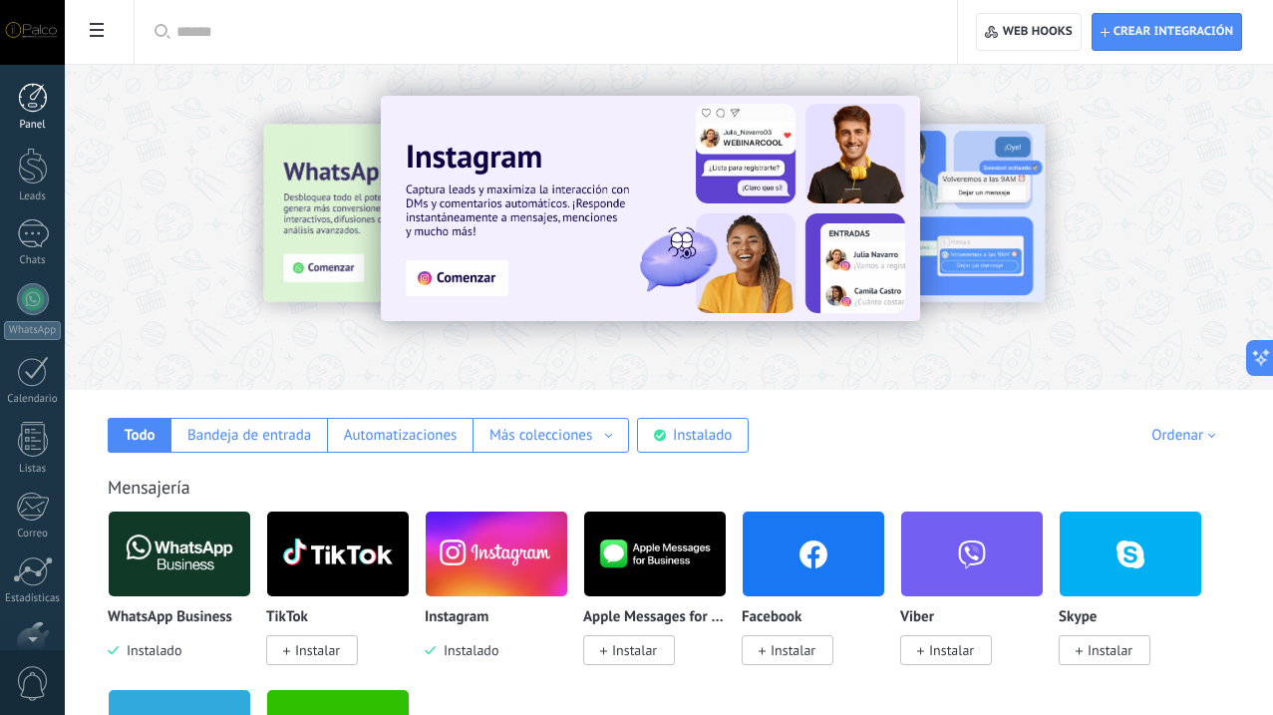
click at [32, 101] on div at bounding box center [33, 98] width 30 height 30
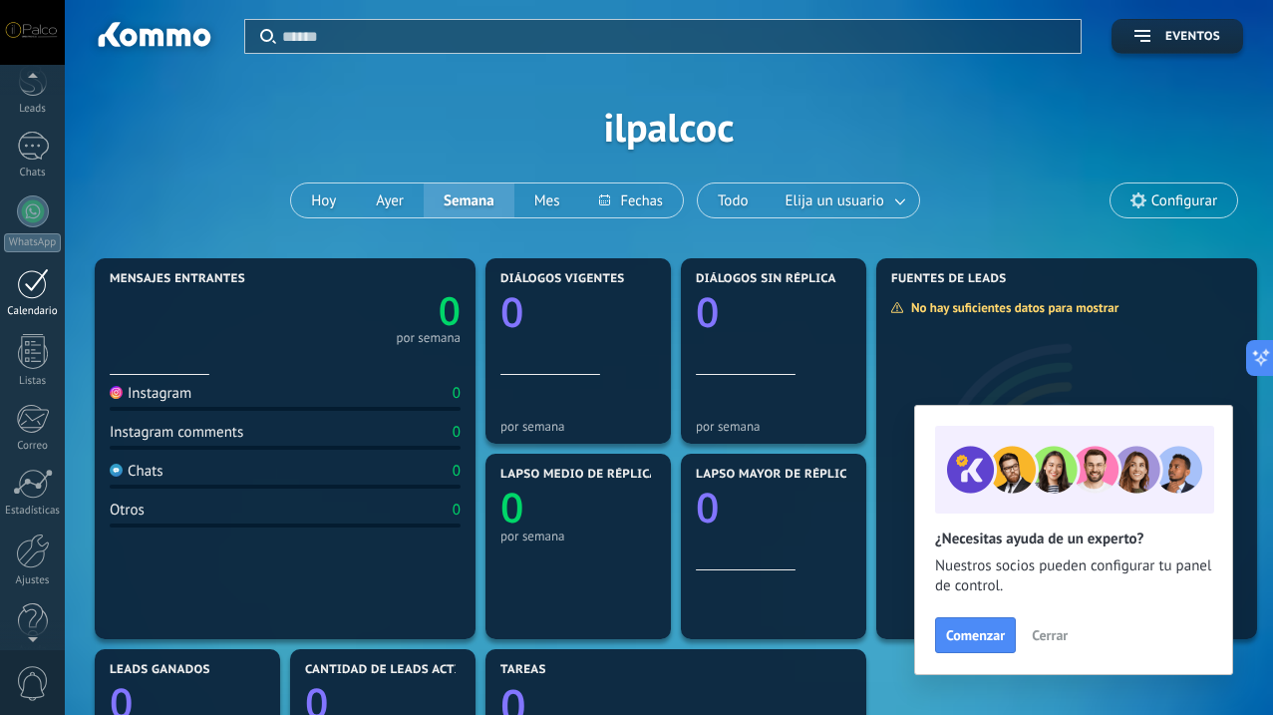
scroll to position [115, 0]
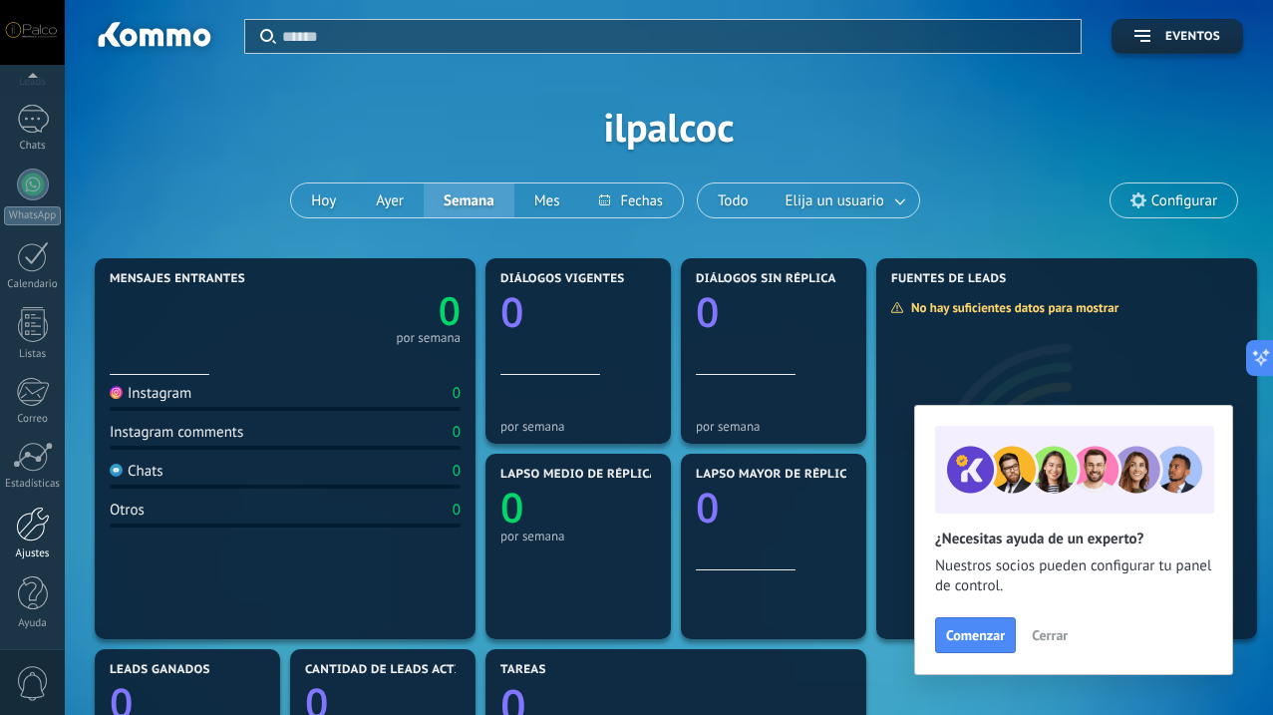
click at [37, 515] on div at bounding box center [33, 524] width 34 height 35
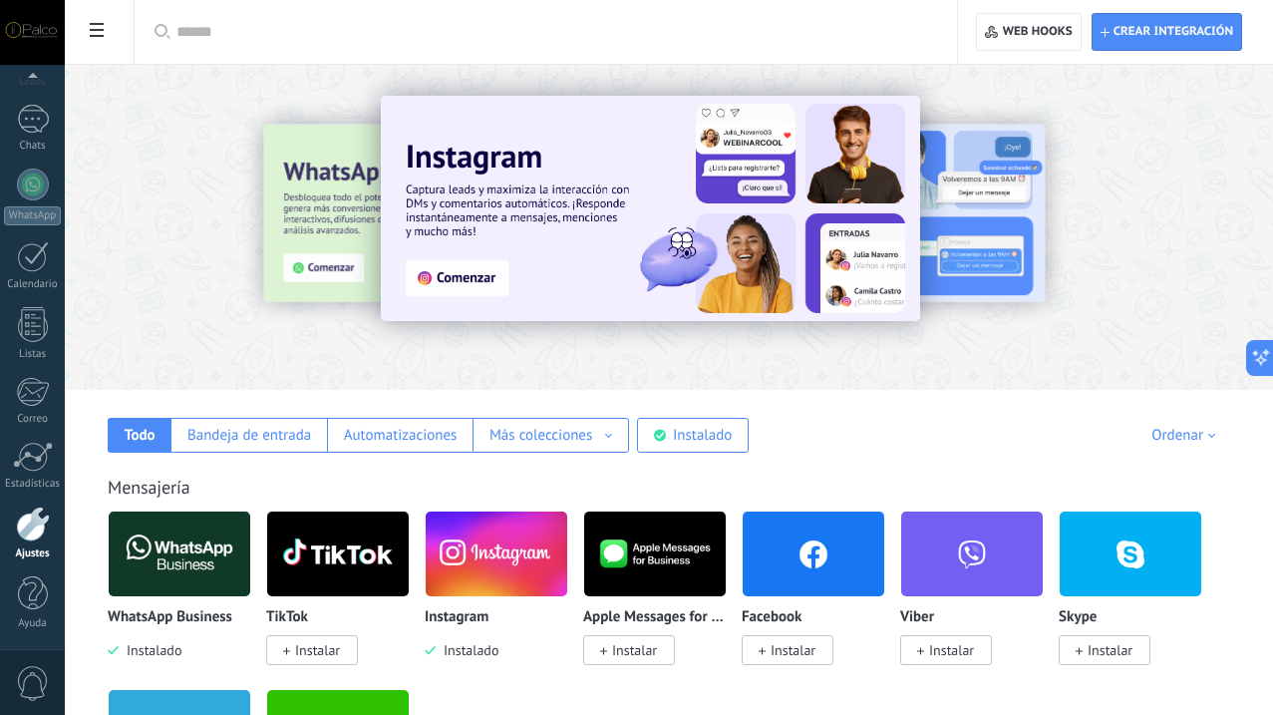
click at [567, 553] on img at bounding box center [497, 554] width 142 height 97
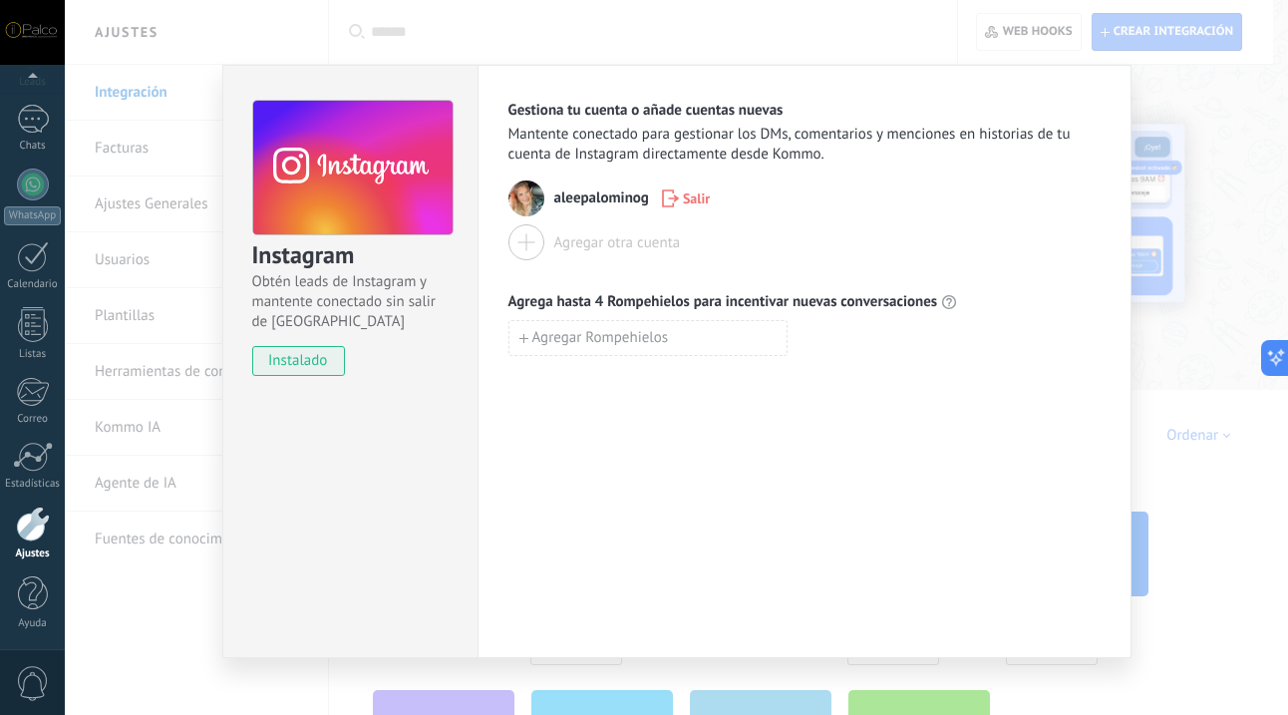
click at [518, 243] on div at bounding box center [527, 242] width 36 height 36
click at [1220, 194] on div "Instagram Obtén leads de Instagram y mantente conectado sin salir de Kommo inst…" at bounding box center [676, 357] width 1223 height 715
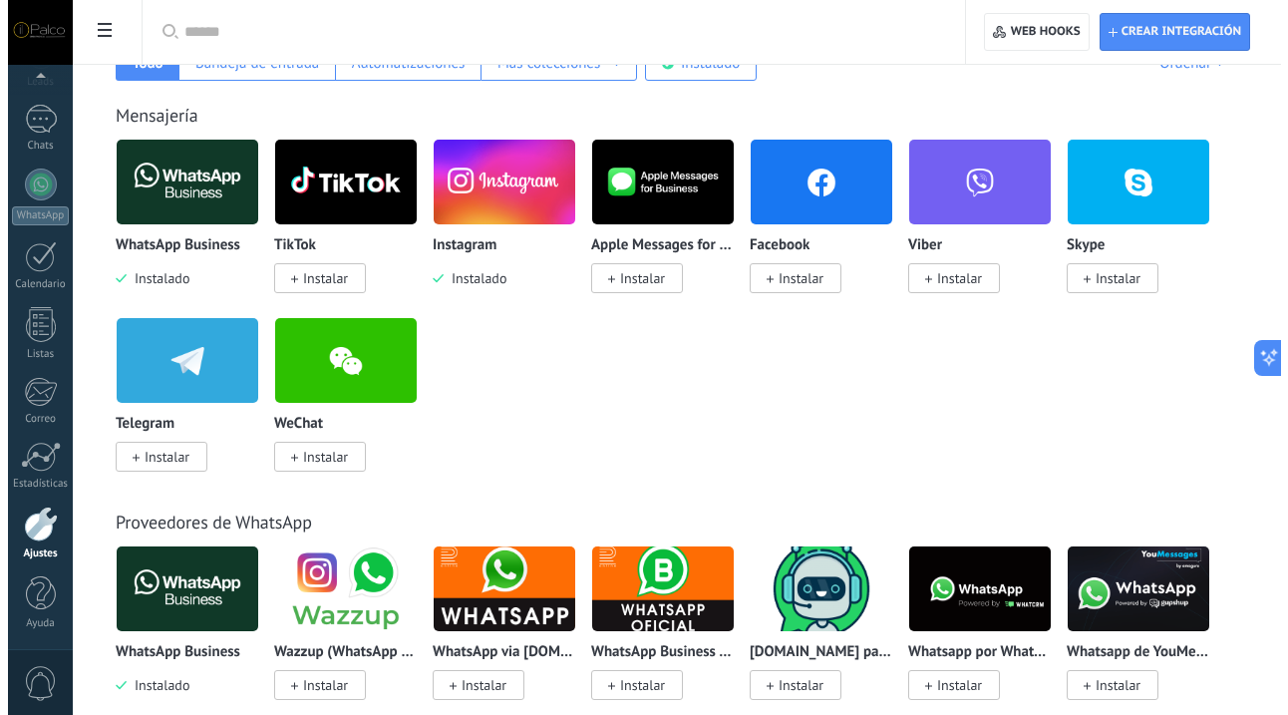
scroll to position [376, 0]
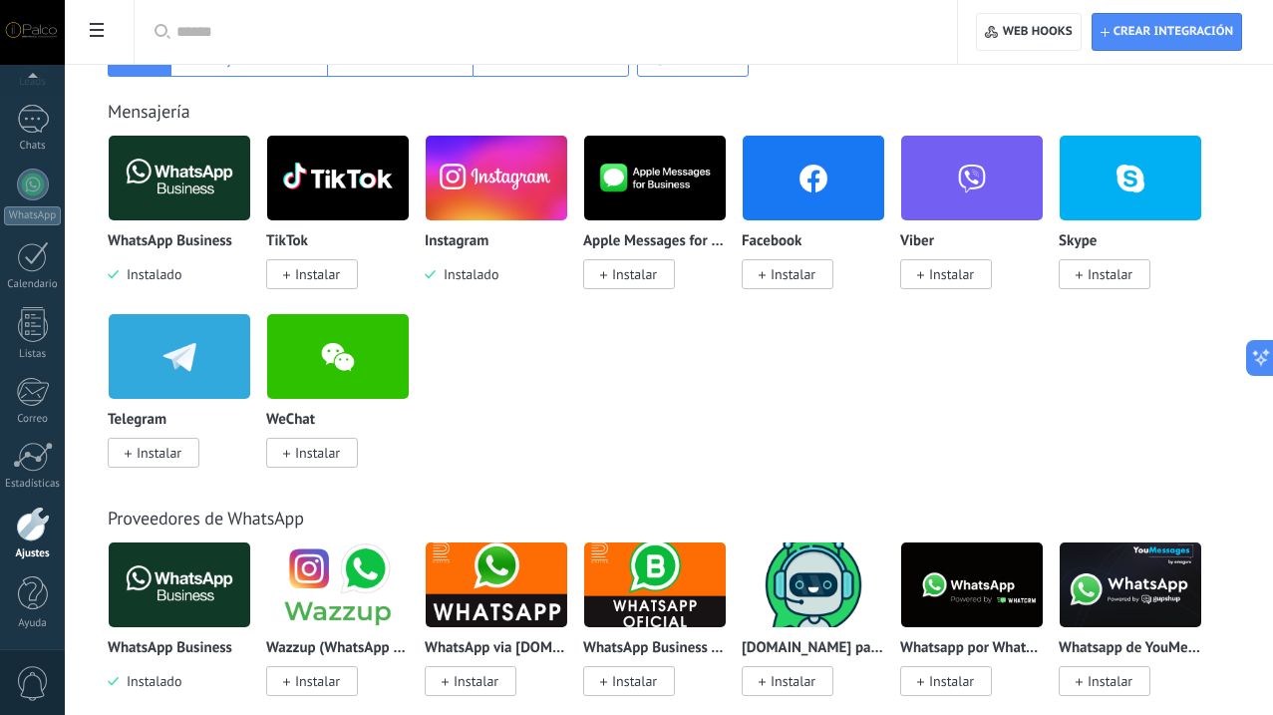
click at [250, 213] on img at bounding box center [180, 178] width 142 height 97
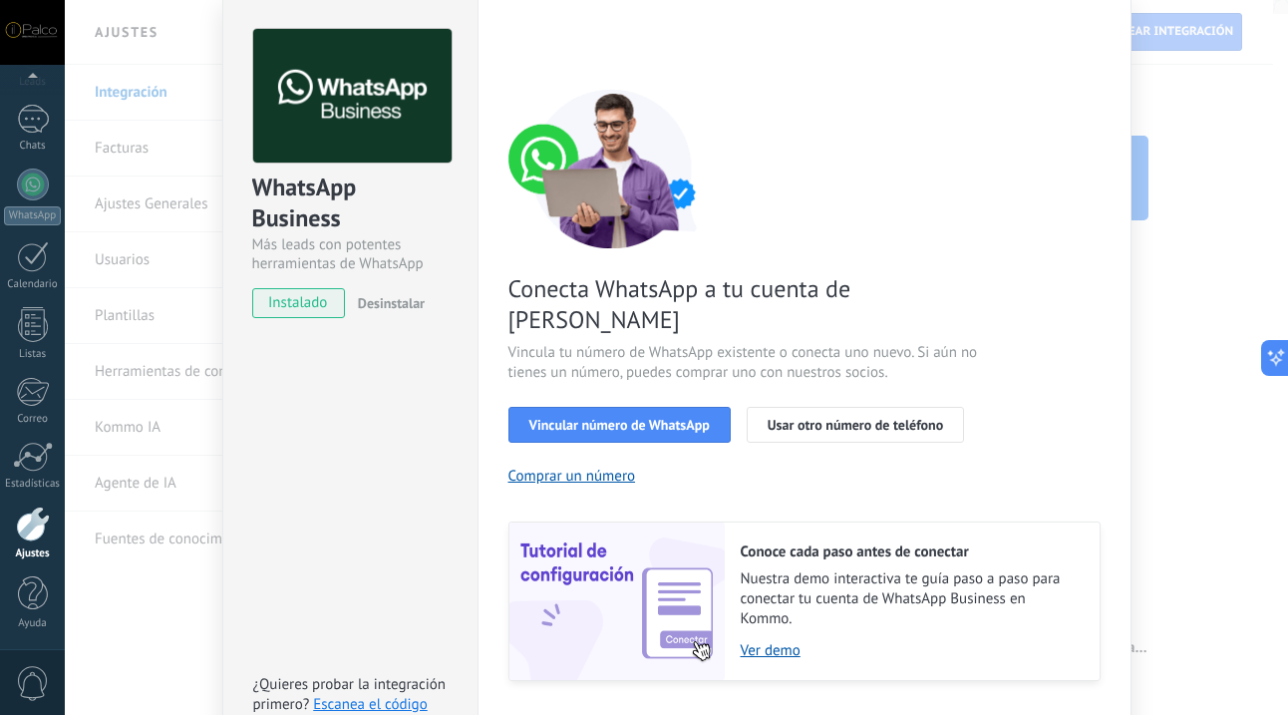
scroll to position [0, 0]
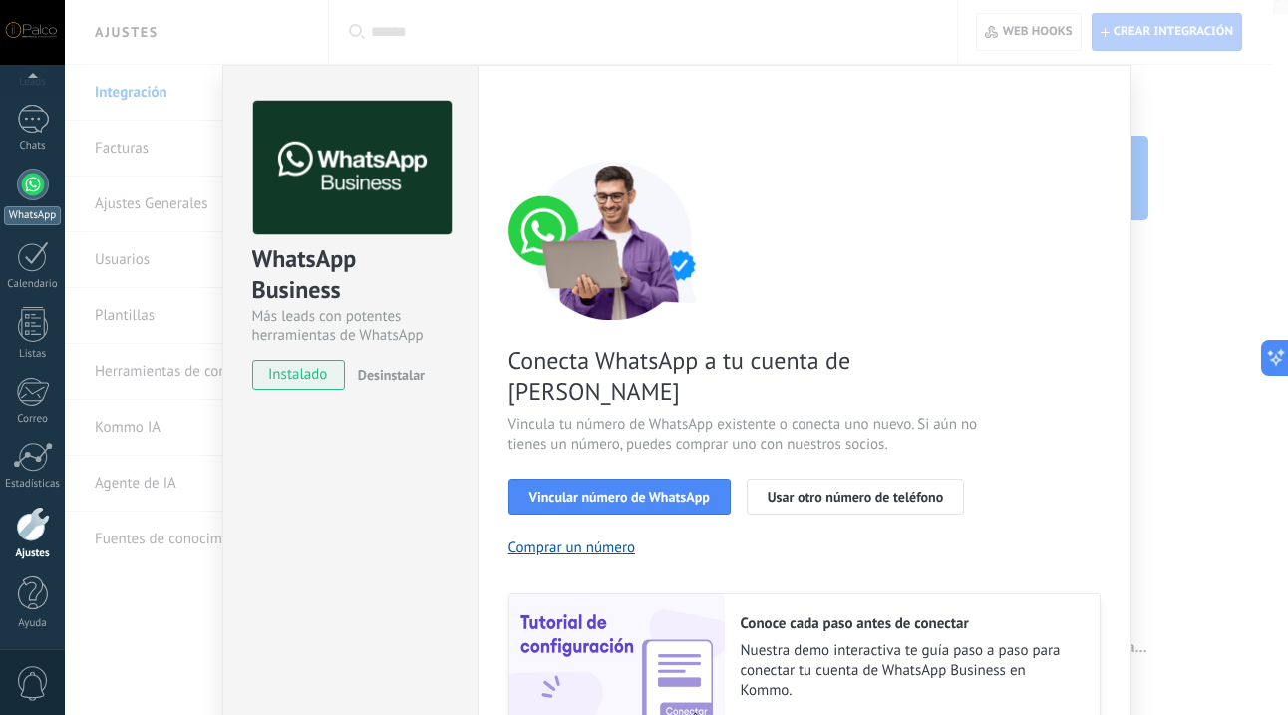
click at [31, 188] on div at bounding box center [33, 185] width 32 height 32
